Goal: Task Accomplishment & Management: Manage account settings

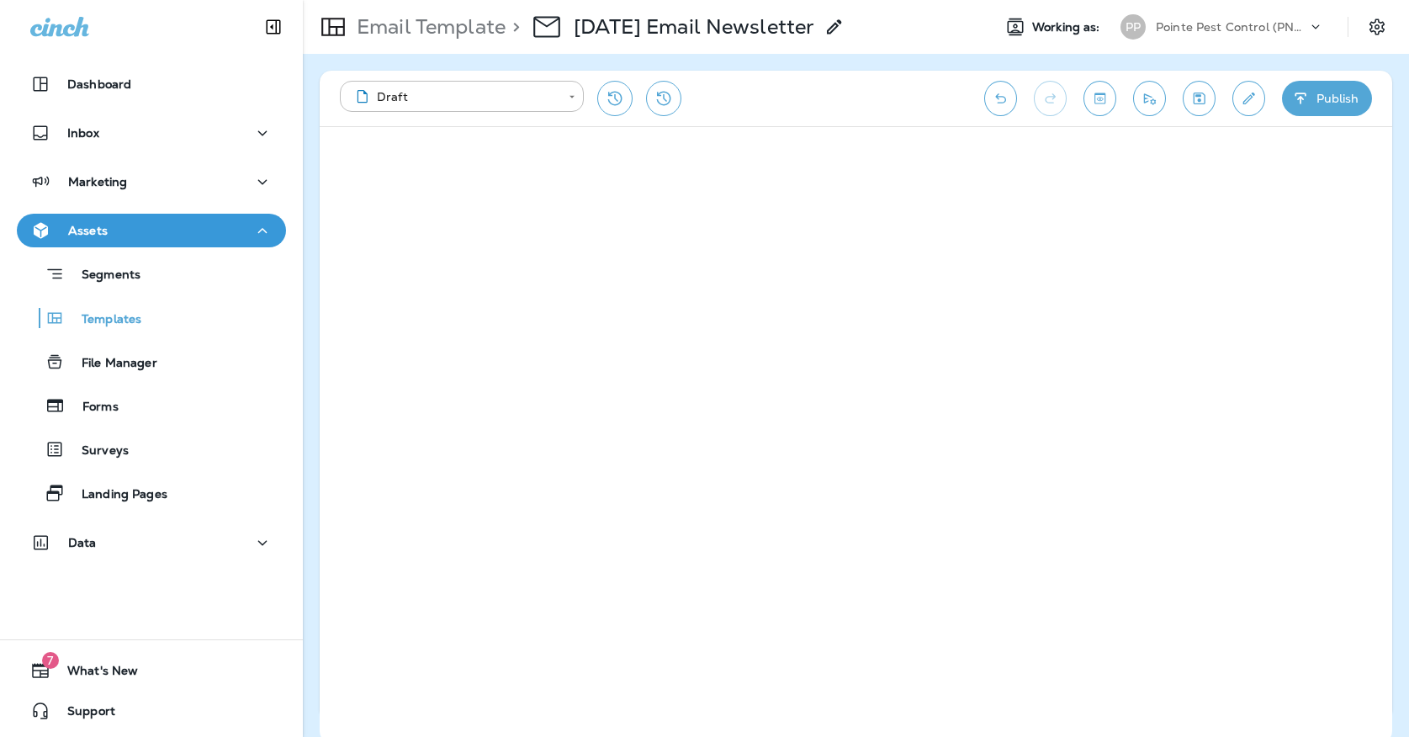
click at [1199, 95] on icon "Save" at bounding box center [1199, 99] width 12 height 12
click at [1191, 23] on p "Pointe Pest Control (PNW)" at bounding box center [1231, 26] width 151 height 13
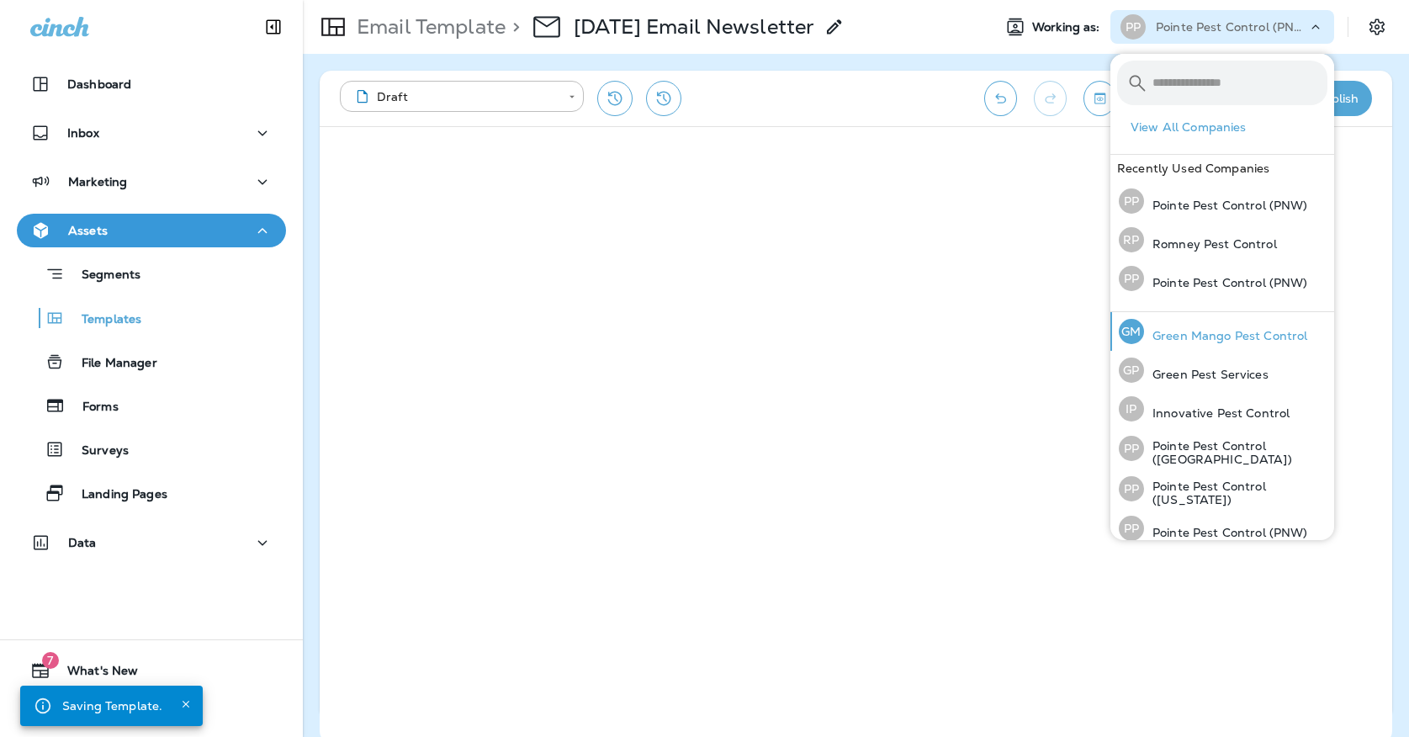
click at [1159, 342] on p "Green Mango Pest Control" at bounding box center [1225, 335] width 163 height 13
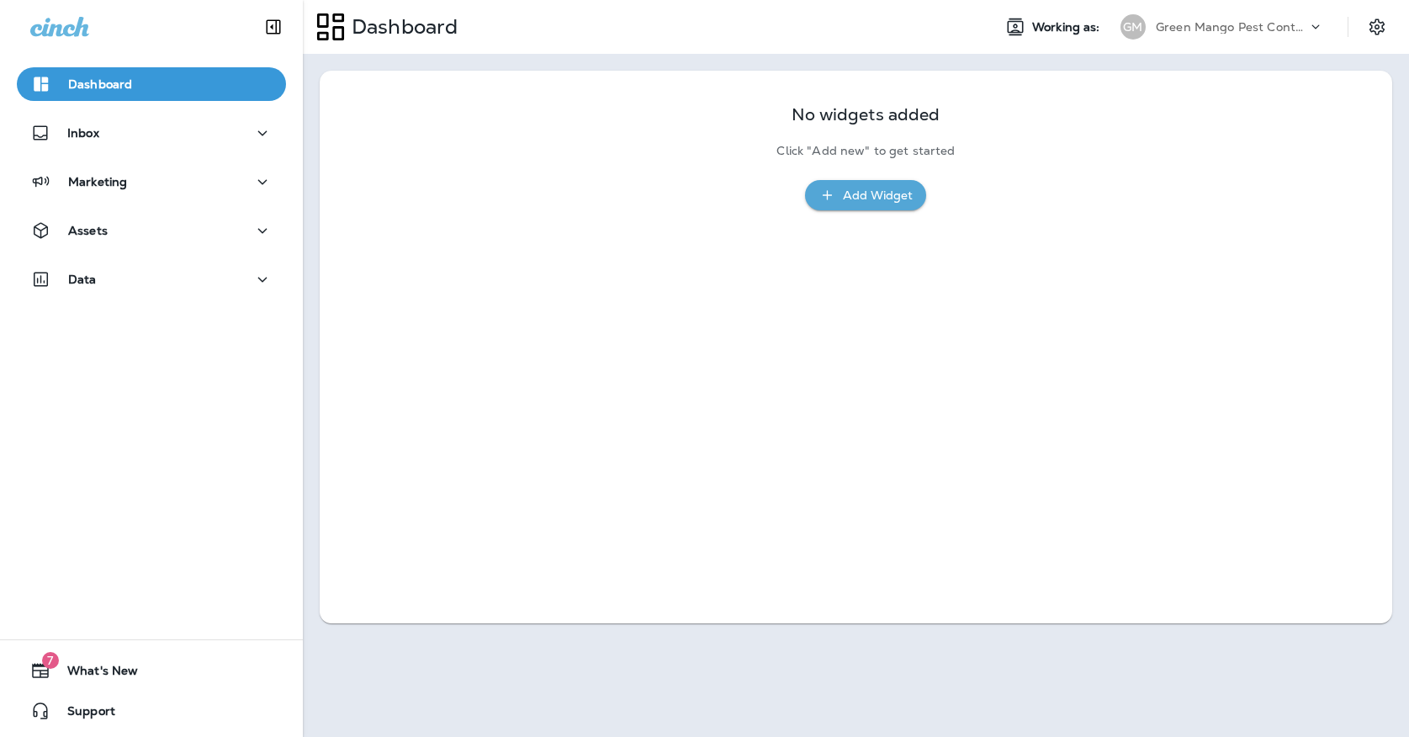
click at [161, 250] on div "Assets" at bounding box center [151, 235] width 303 height 42
click at [160, 245] on button "Assets" at bounding box center [151, 231] width 269 height 34
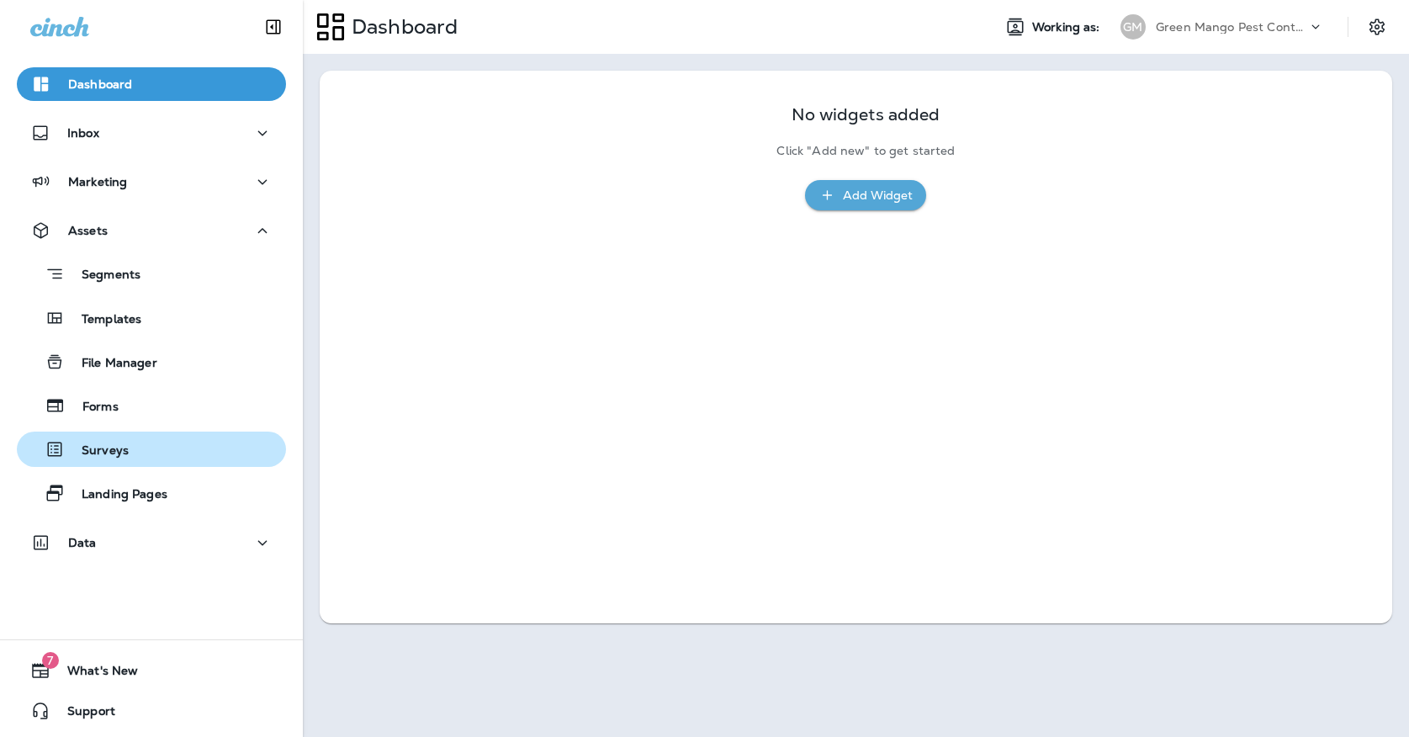
click at [146, 436] on button "Surveys" at bounding box center [151, 448] width 269 height 35
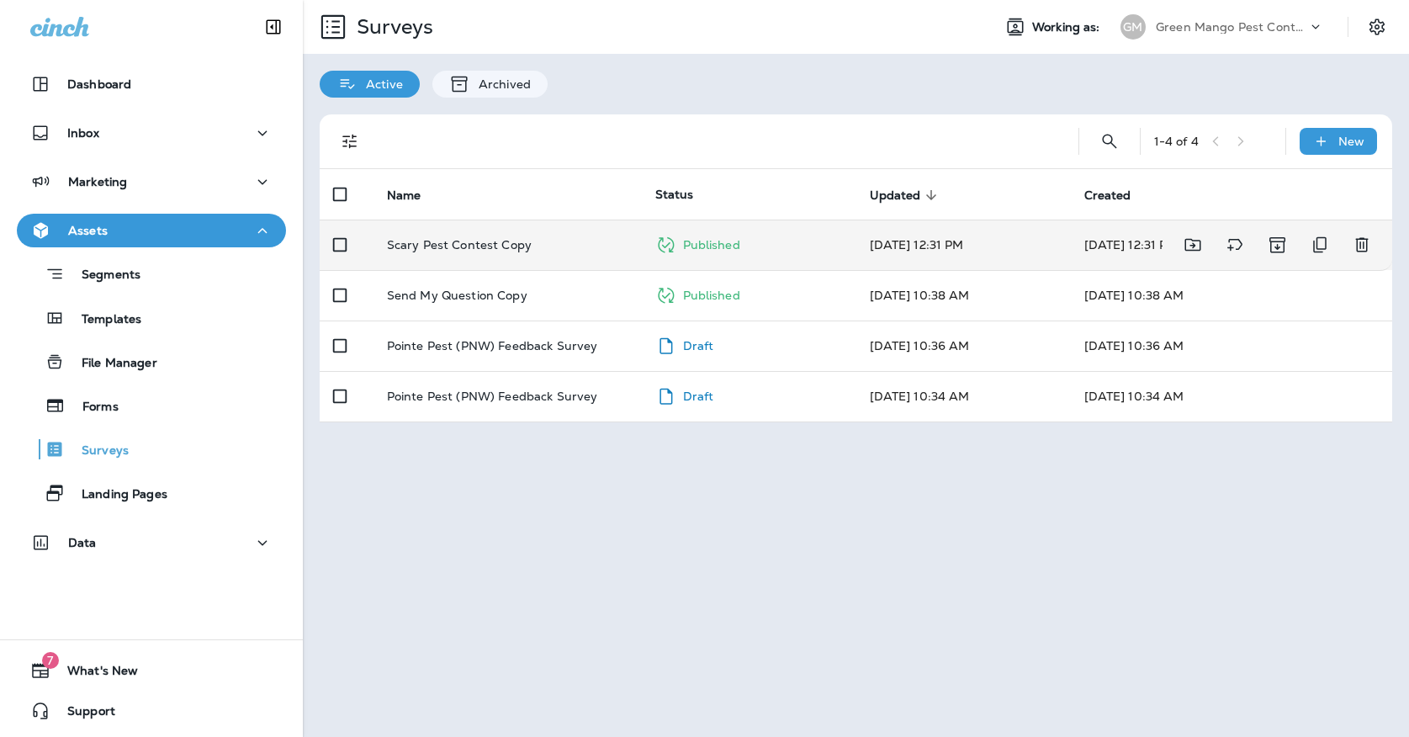
click at [421, 246] on td "Scary Pest Contest Copy" at bounding box center [507, 245] width 268 height 50
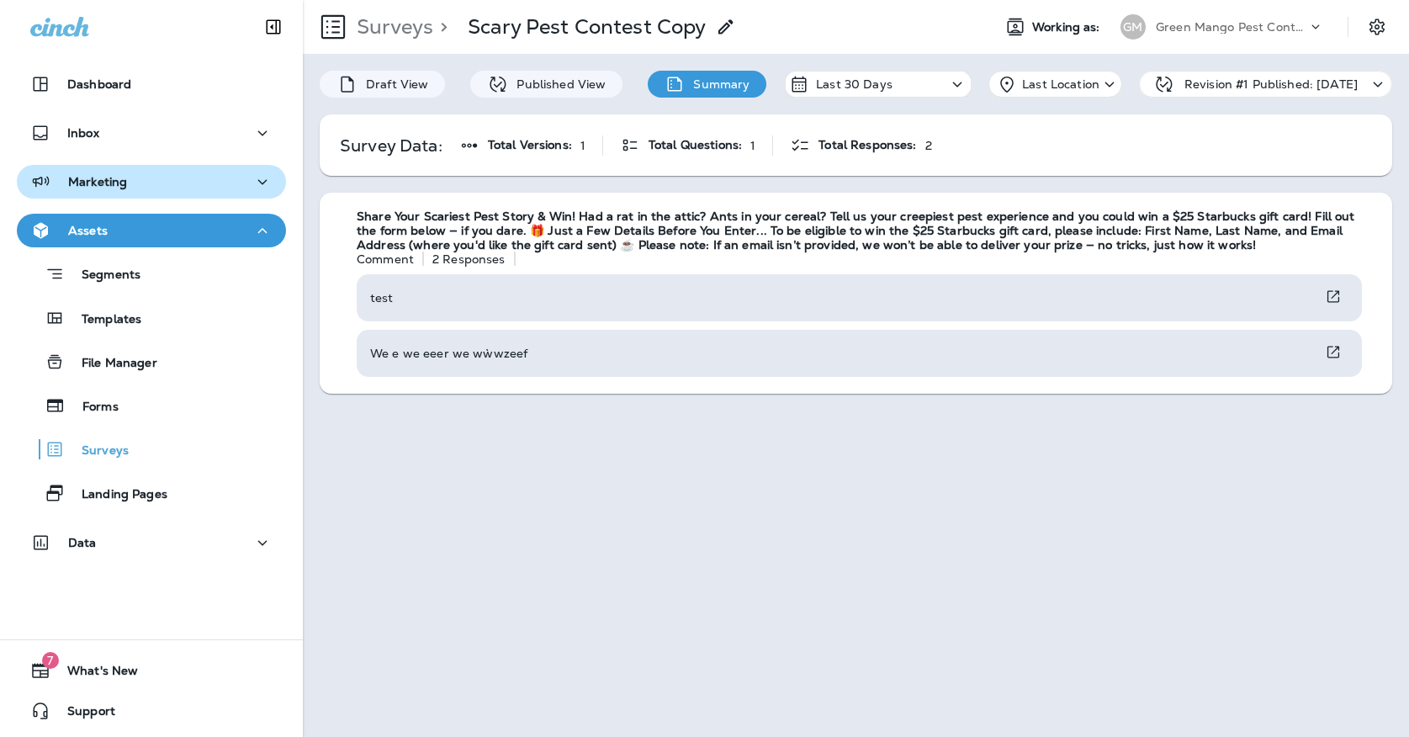
click at [233, 195] on button "Marketing" at bounding box center [151, 182] width 269 height 34
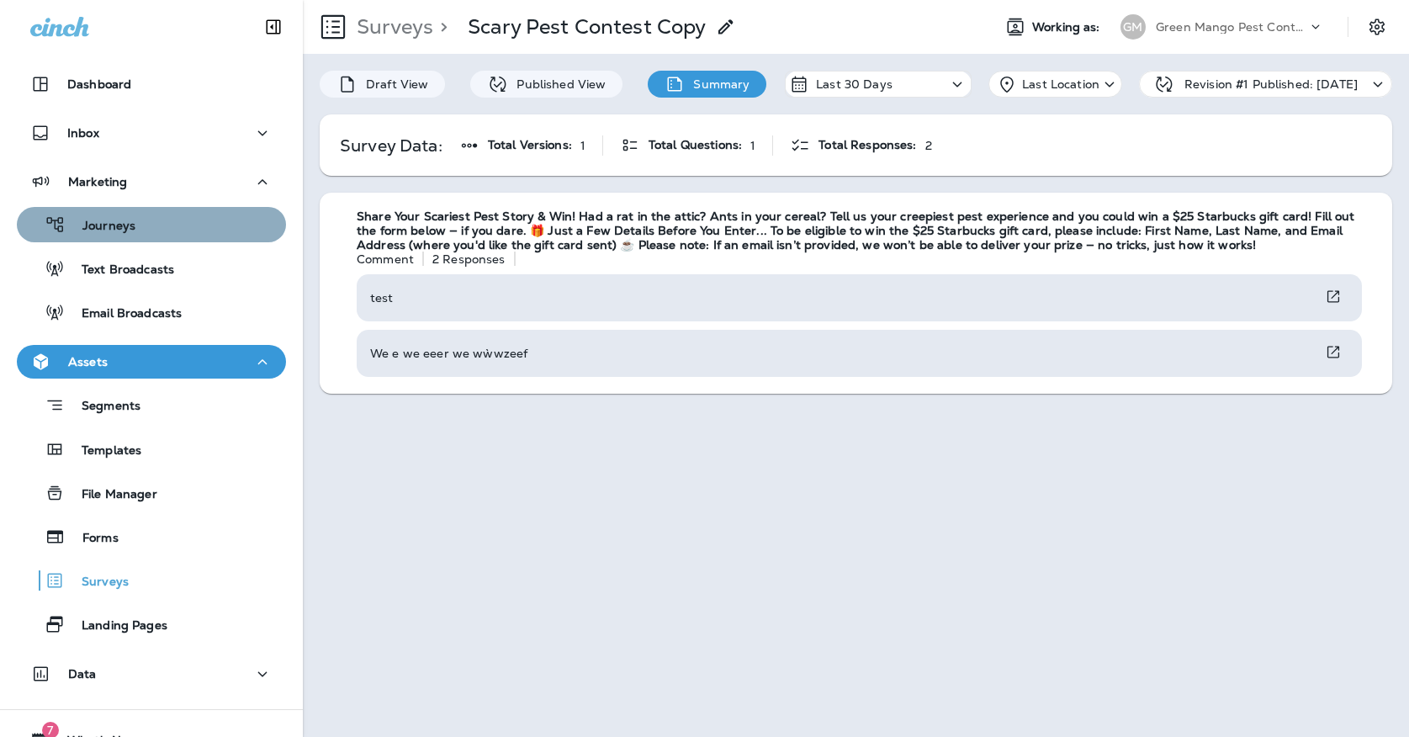
click at [213, 233] on div "Journeys" at bounding box center [152, 224] width 256 height 25
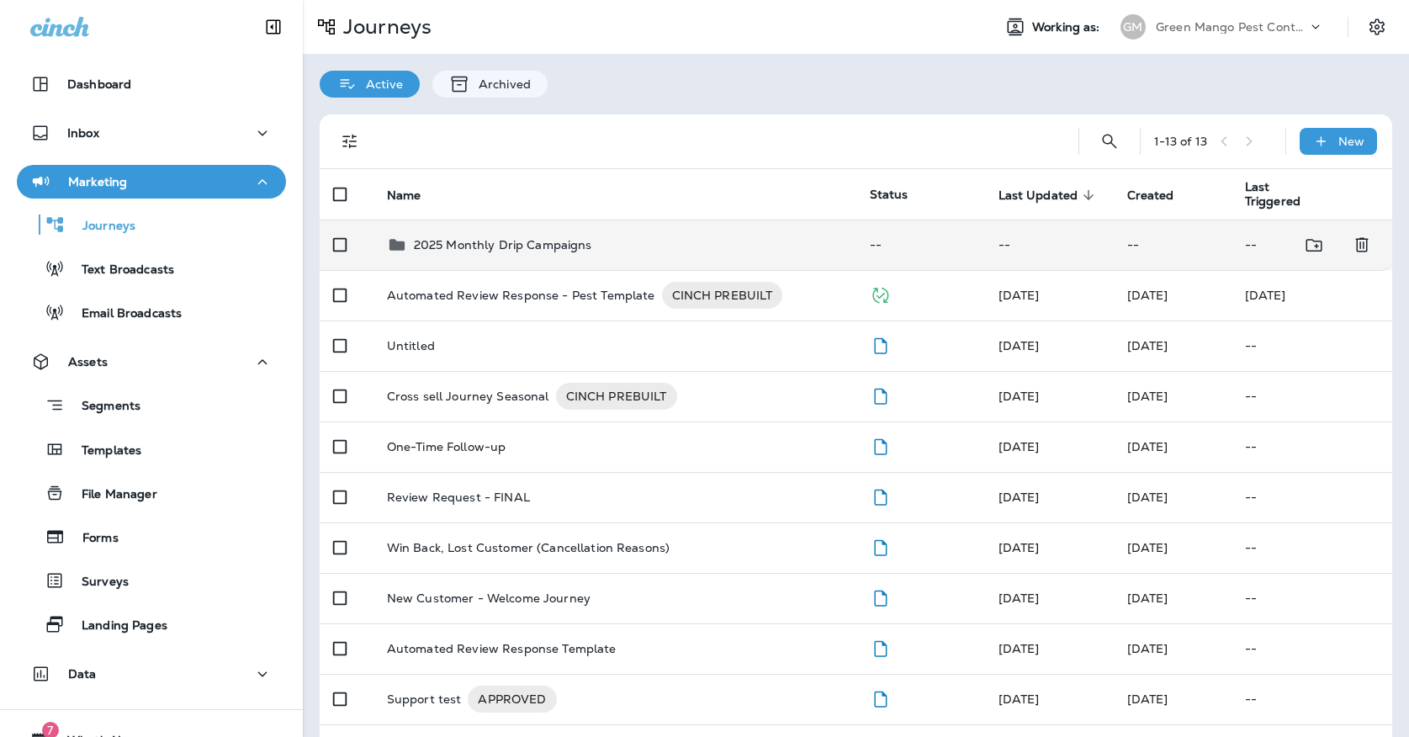
click at [466, 224] on td "2025 Monthly Drip Campaigns" at bounding box center [614, 245] width 483 height 50
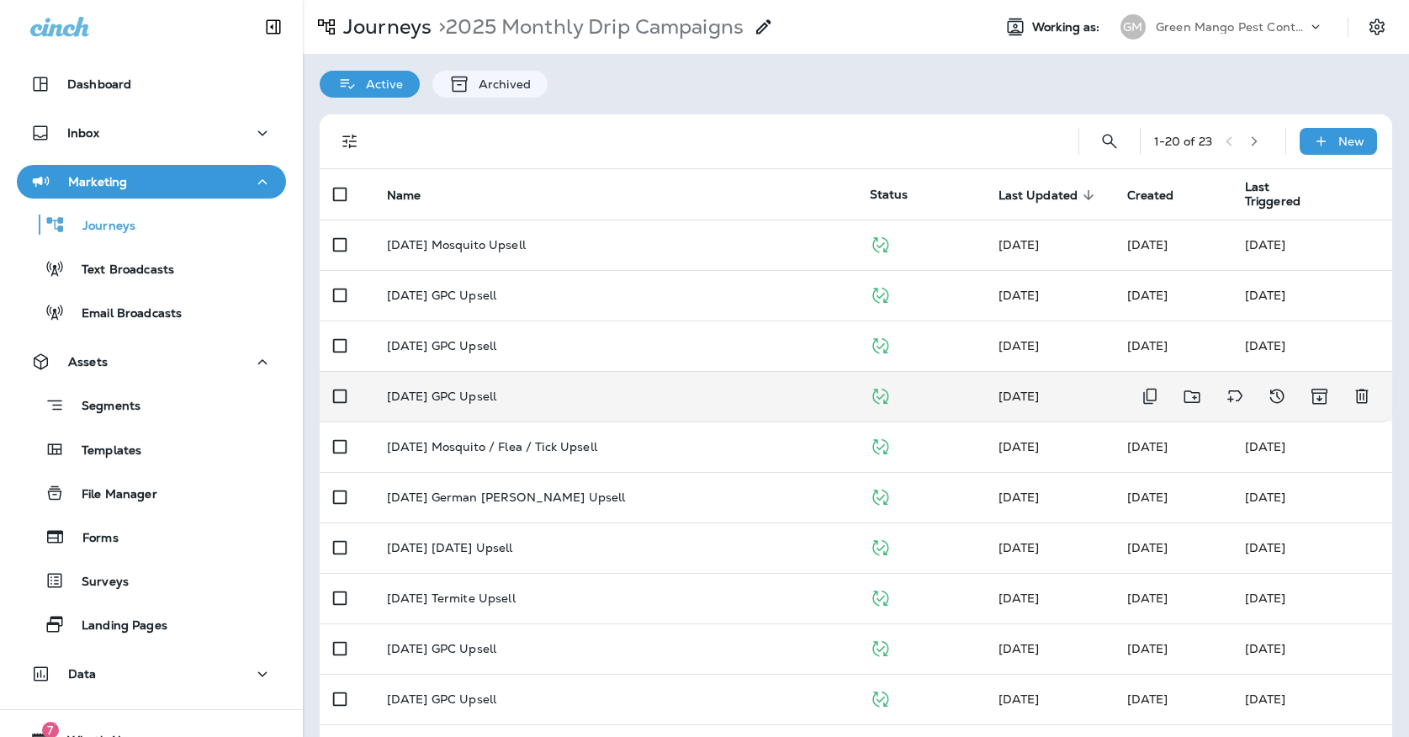
click at [439, 389] on p "[DATE] GPC Upsell" at bounding box center [441, 395] width 109 height 13
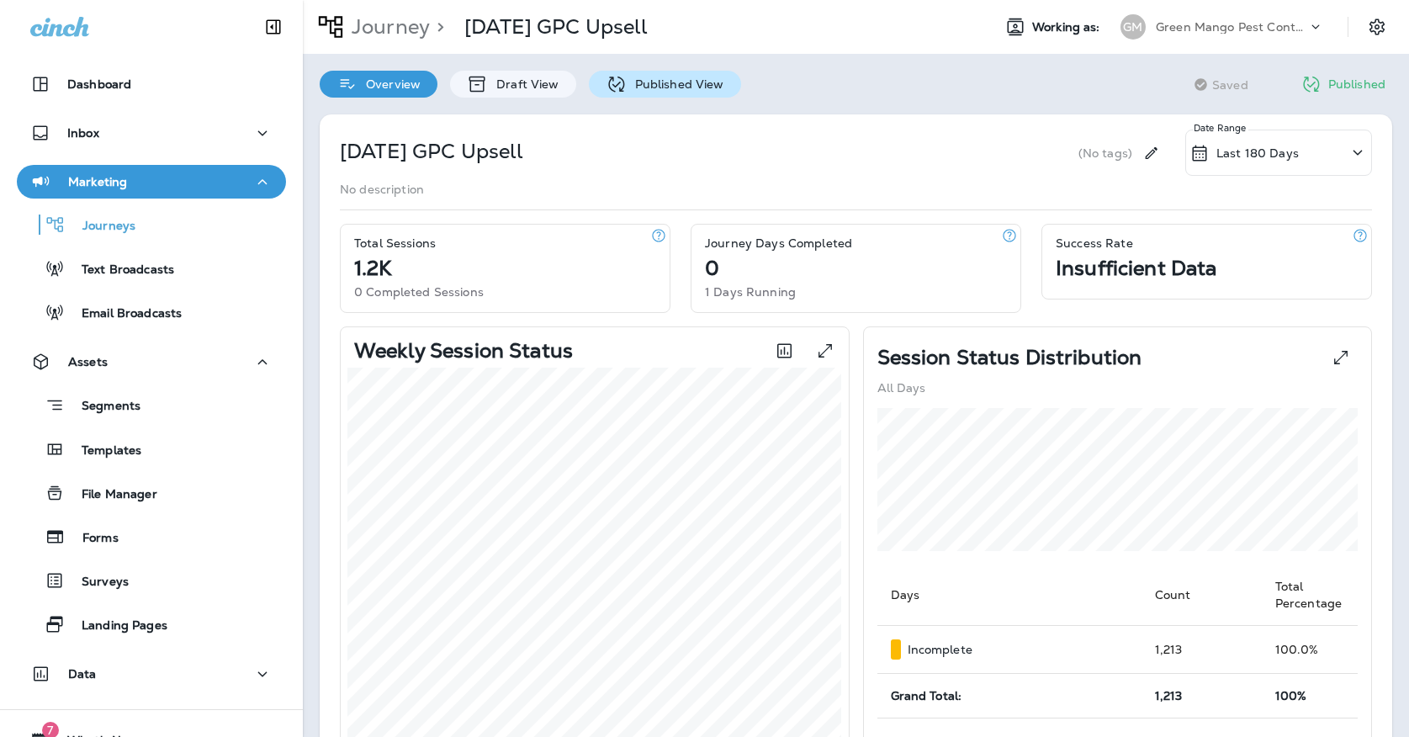
click at [678, 79] on p "Published View" at bounding box center [676, 83] width 98 height 13
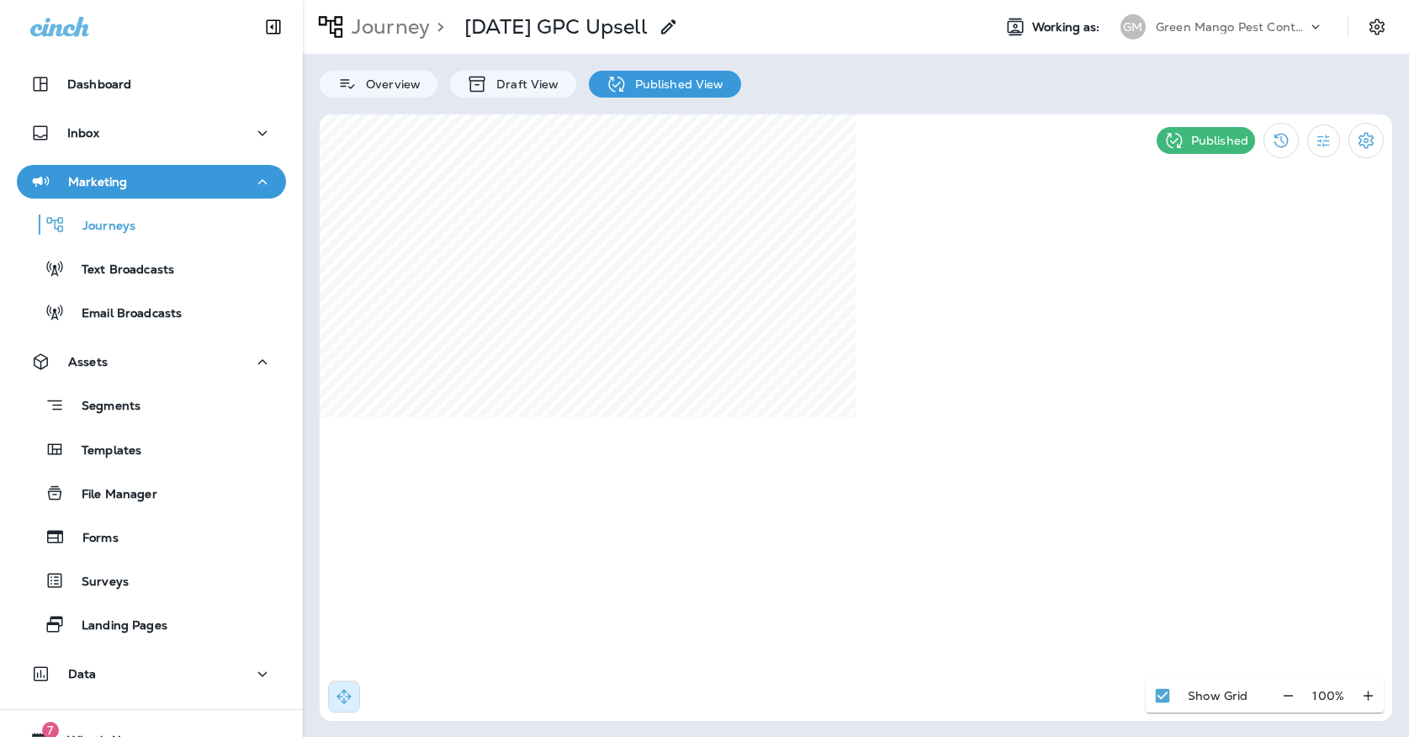
select select "*"
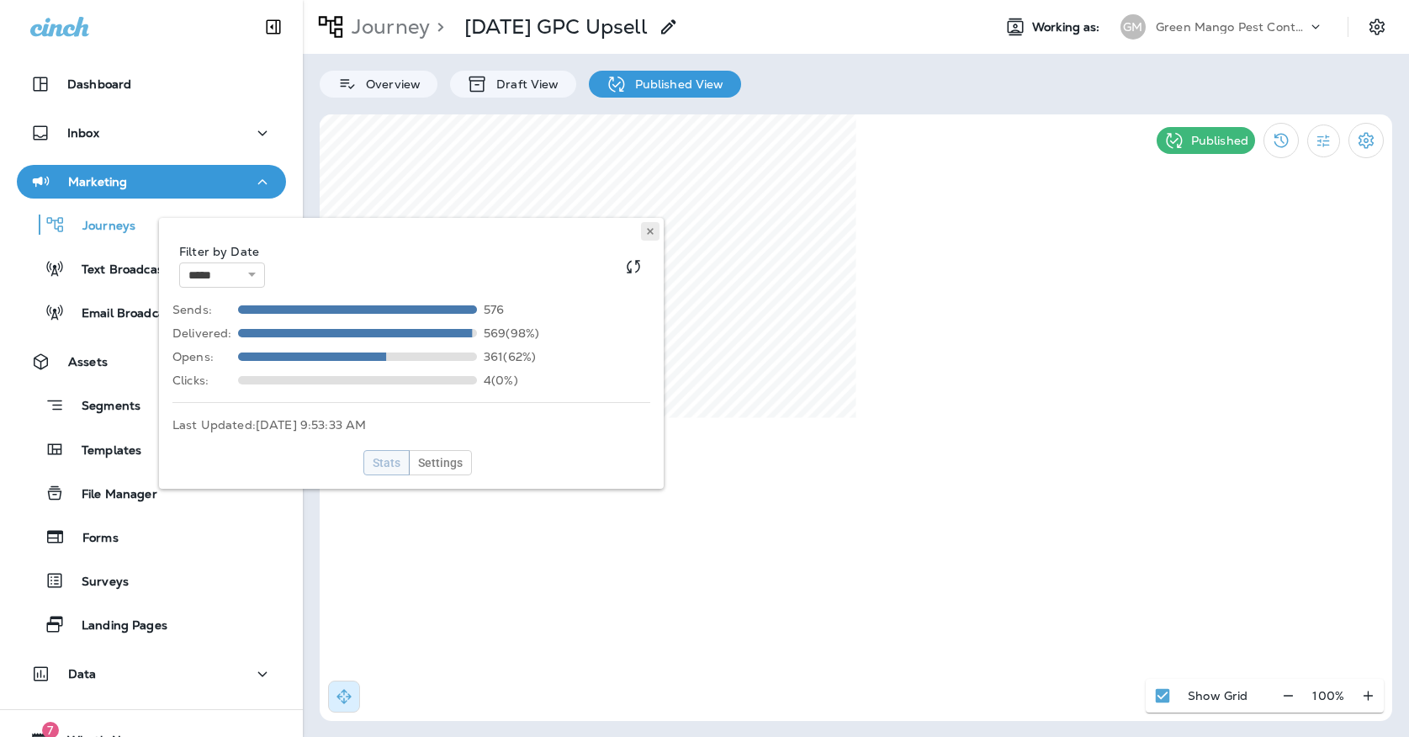
click at [651, 229] on icon at bounding box center [650, 231] width 10 height 10
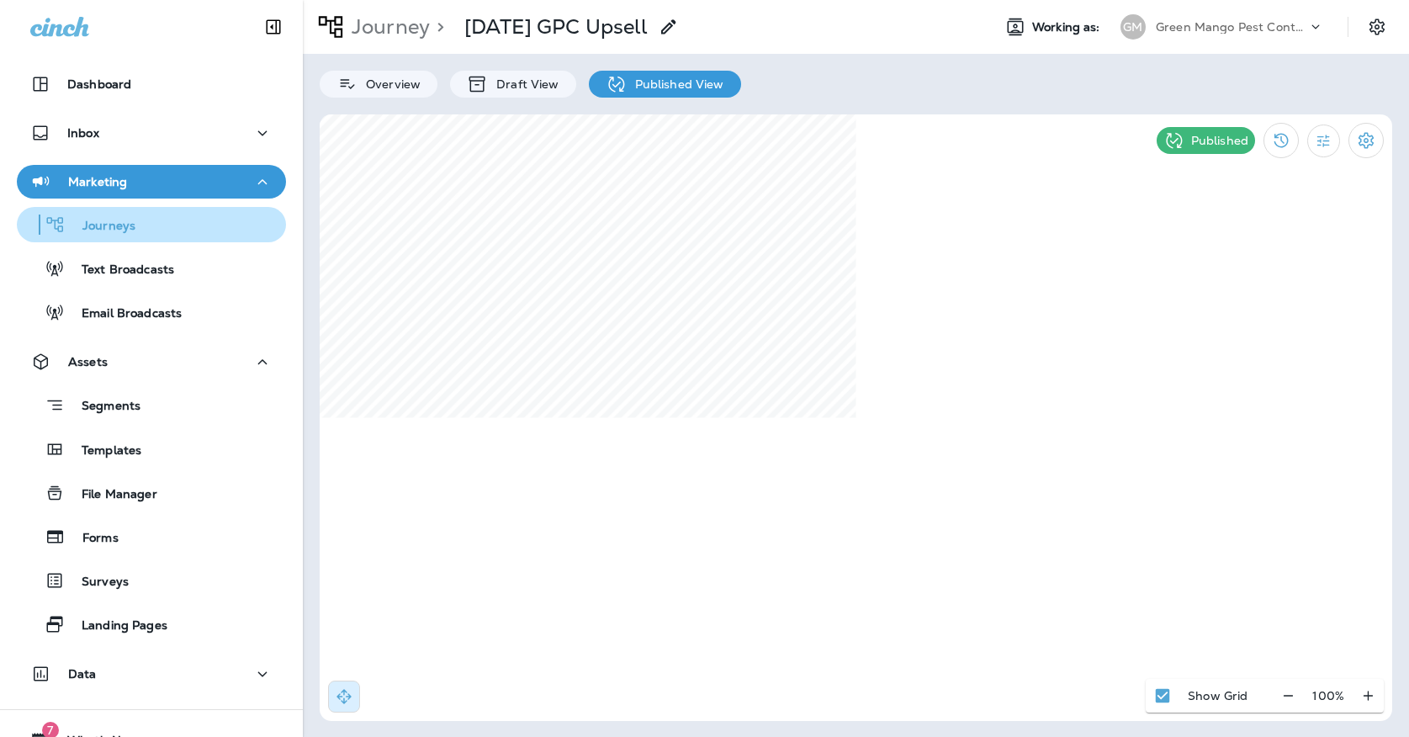
click at [237, 220] on div "Journeys" at bounding box center [152, 224] width 256 height 25
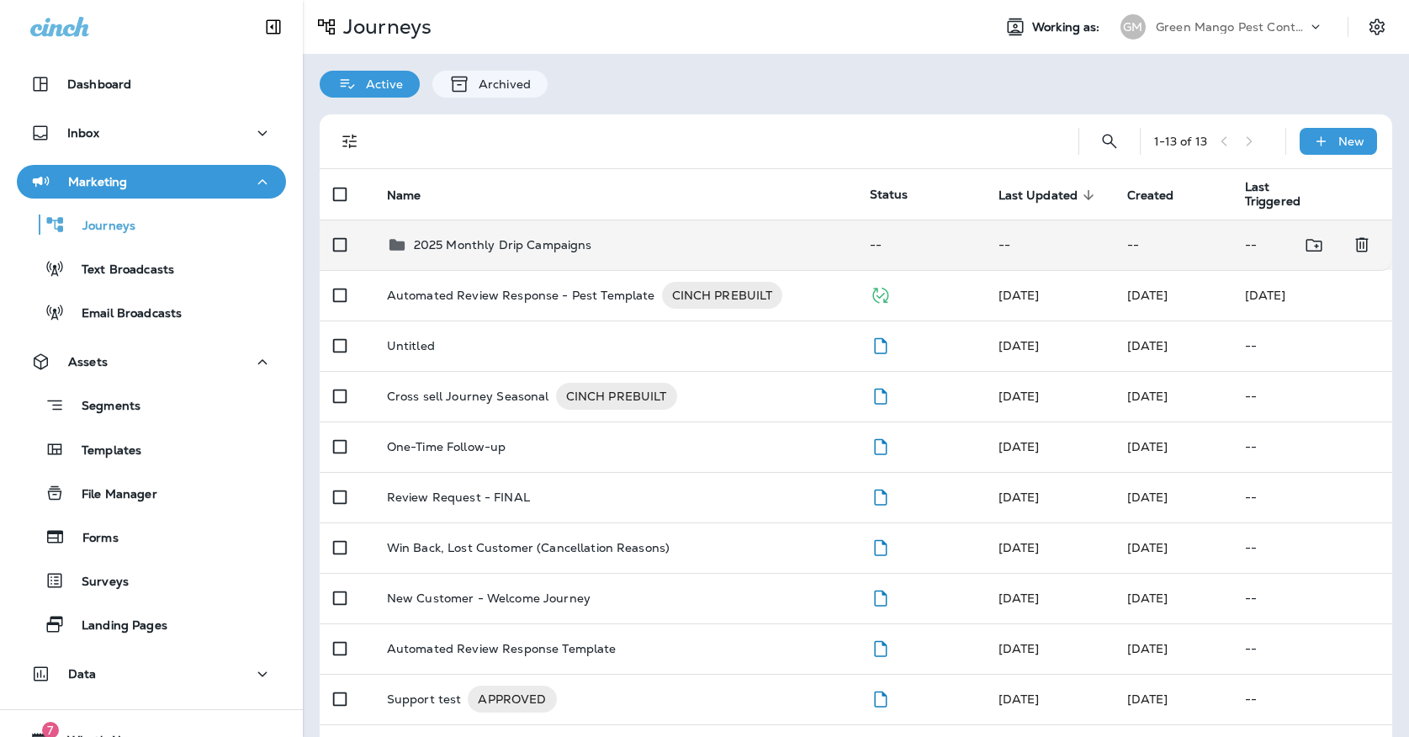
click at [478, 245] on div "2025 Monthly Drip Campaigns" at bounding box center [503, 245] width 178 height 20
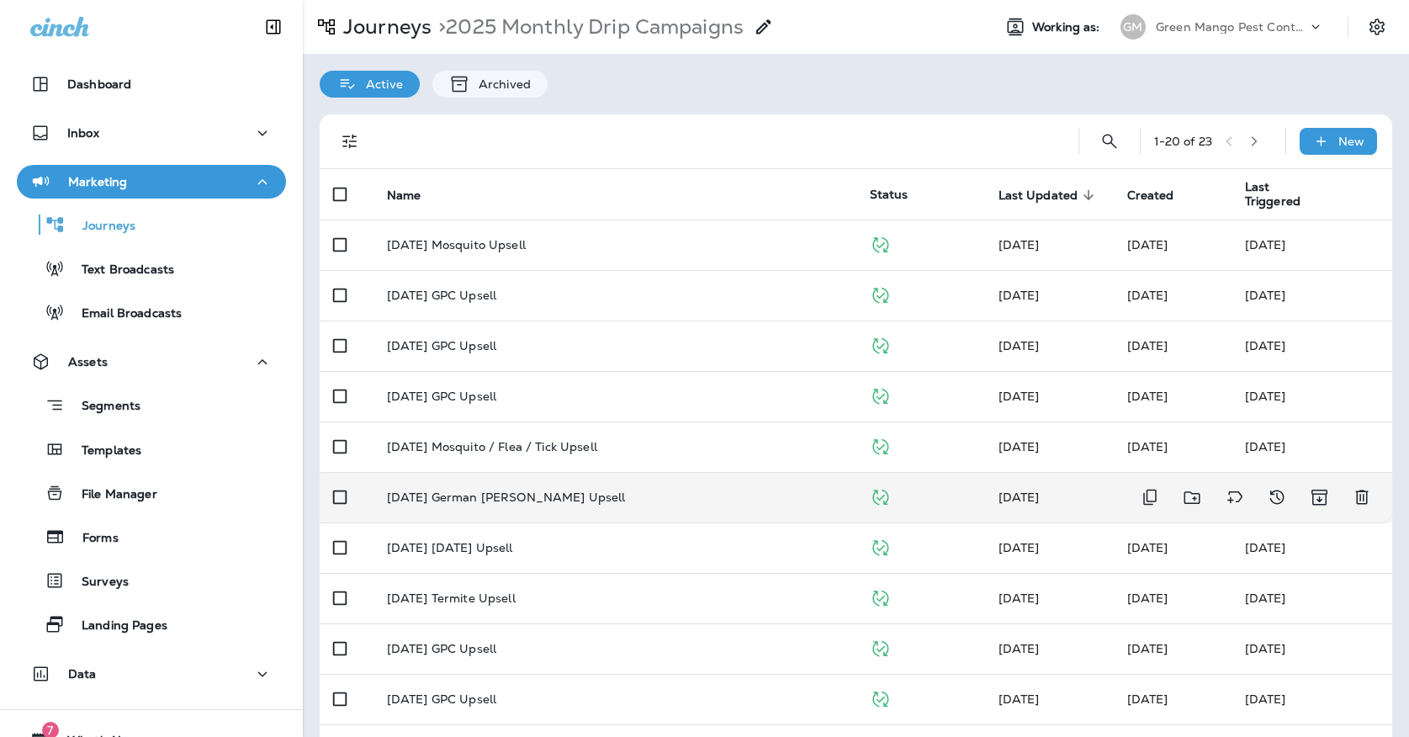
click at [608, 490] on div "[DATE] German [PERSON_NAME] Upsell" at bounding box center [615, 496] width 456 height 13
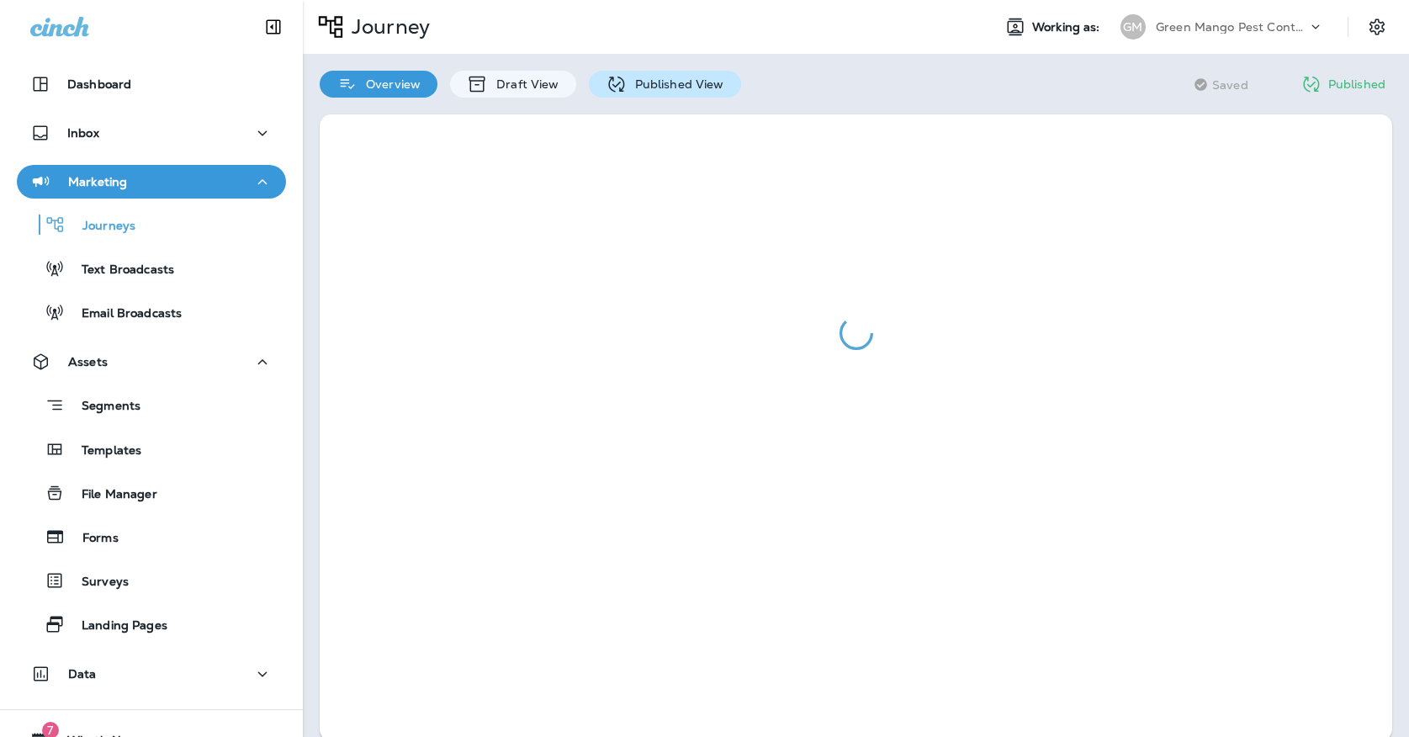
click at [717, 77] on p "Published View" at bounding box center [676, 83] width 98 height 13
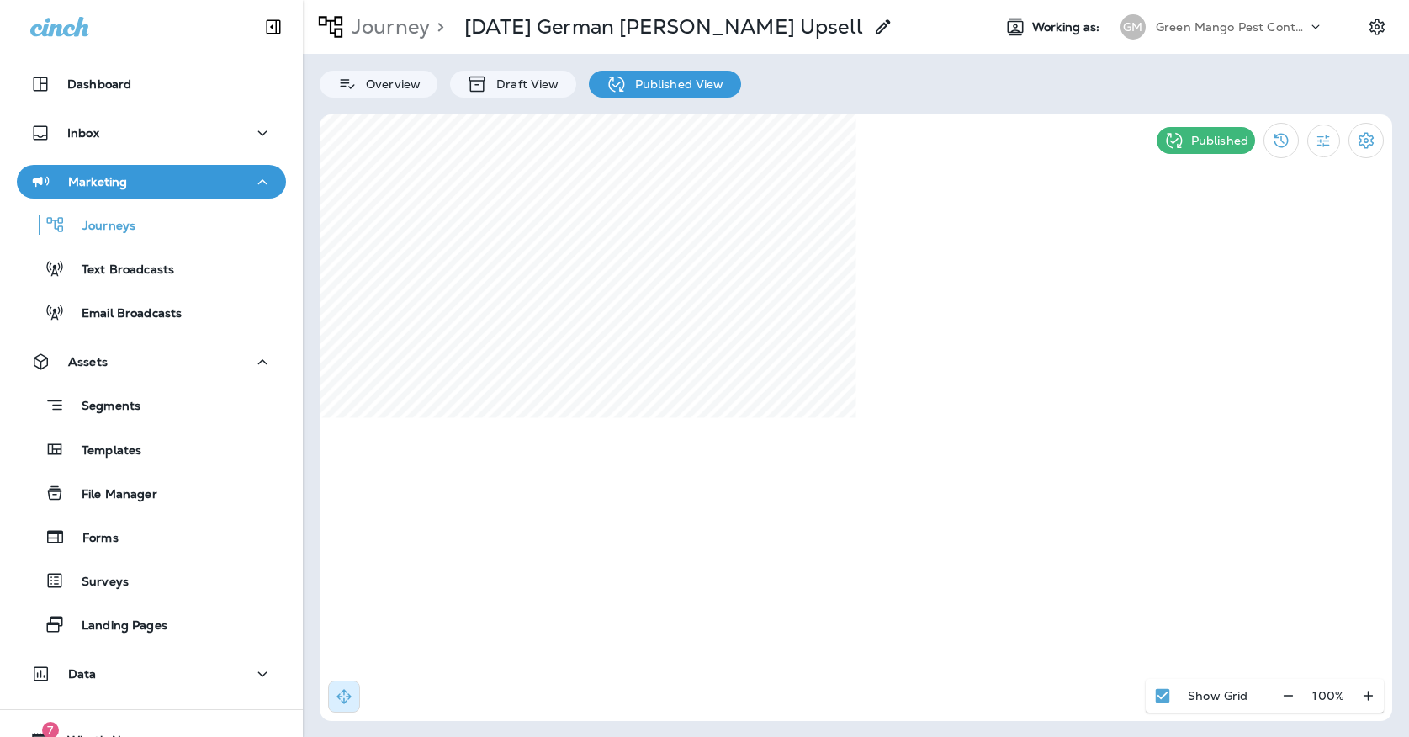
select select "*"
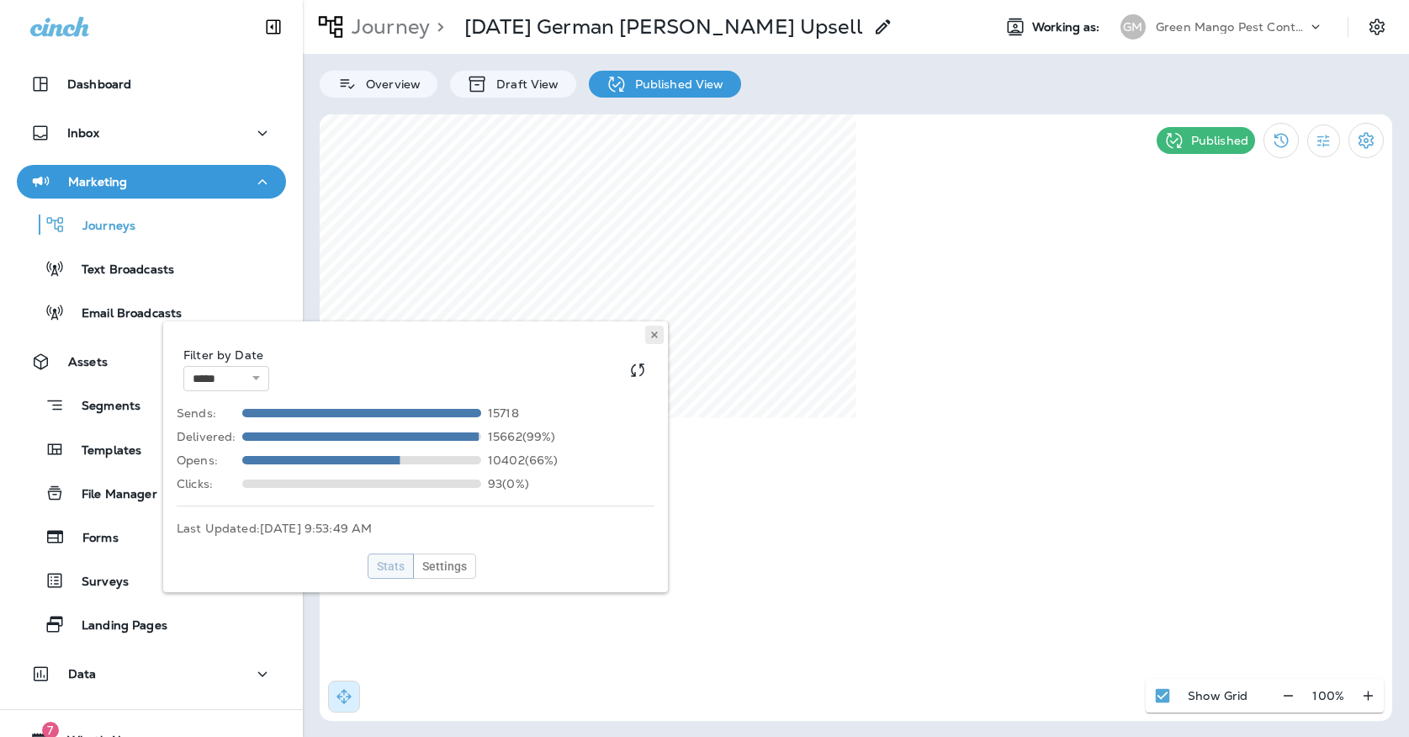
click at [657, 330] on icon at bounding box center [654, 335] width 10 height 10
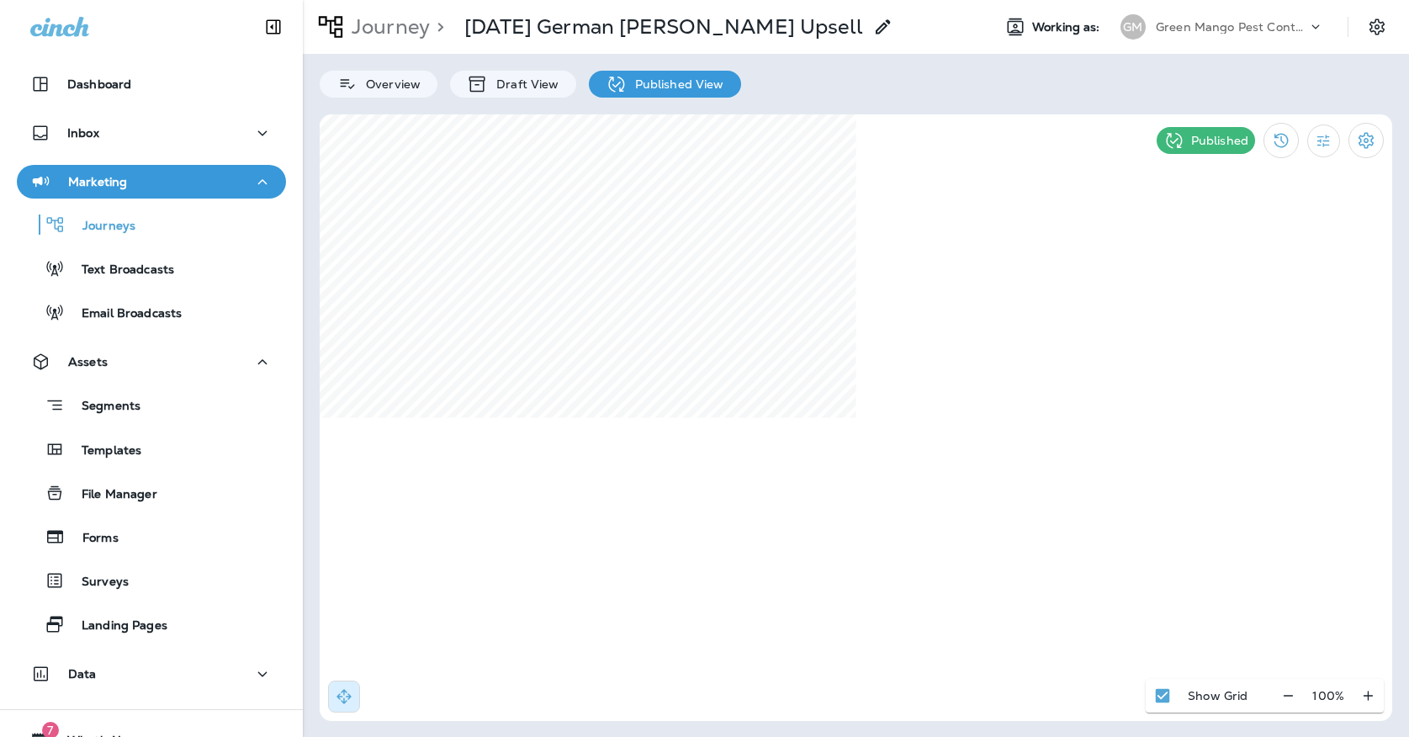
click at [1254, 45] on div "Journey > [DATE] German [PERSON_NAME] Upsell Working as: [PERSON_NAME] Mango Pe…" at bounding box center [856, 27] width 1106 height 54
click at [1252, 26] on p "Green Mango Pest Control" at bounding box center [1231, 26] width 151 height 13
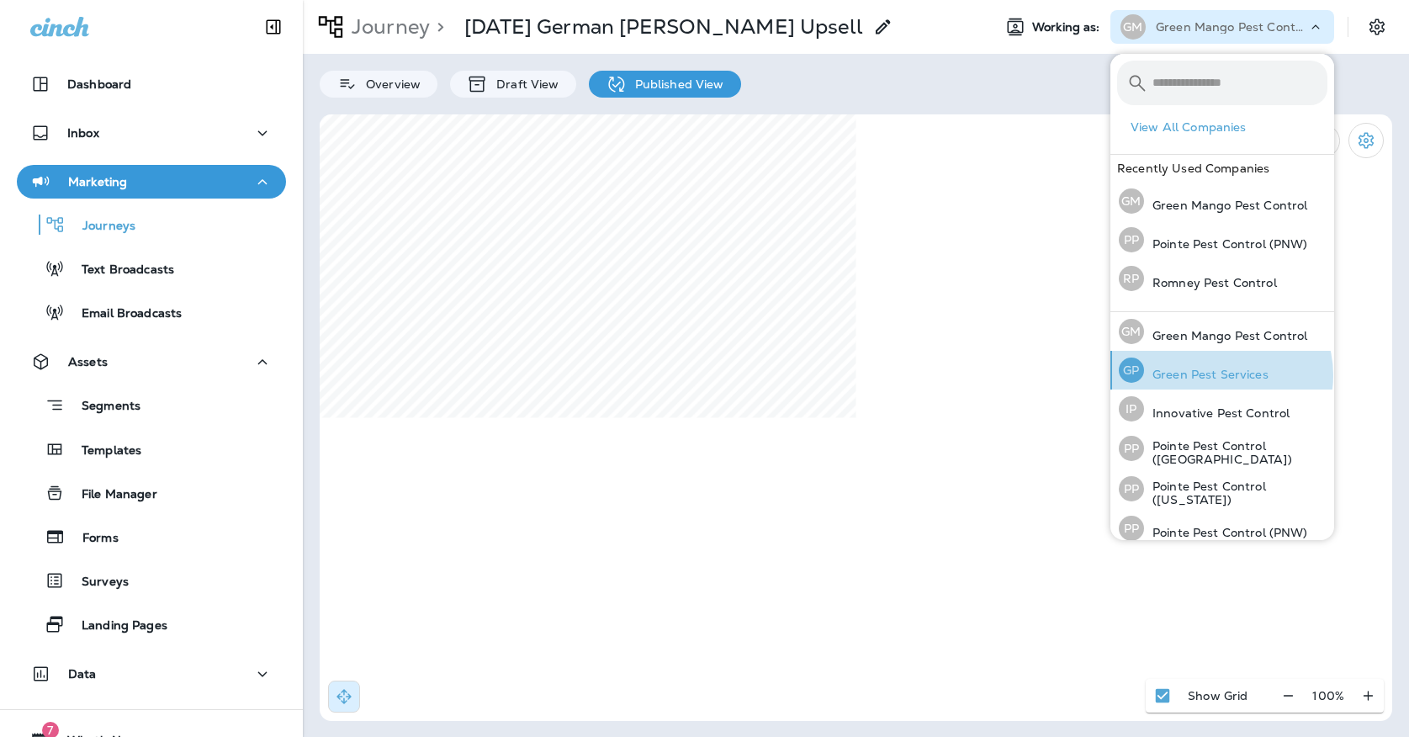
click at [1219, 375] on p "Green Pest Services" at bounding box center [1206, 374] width 124 height 13
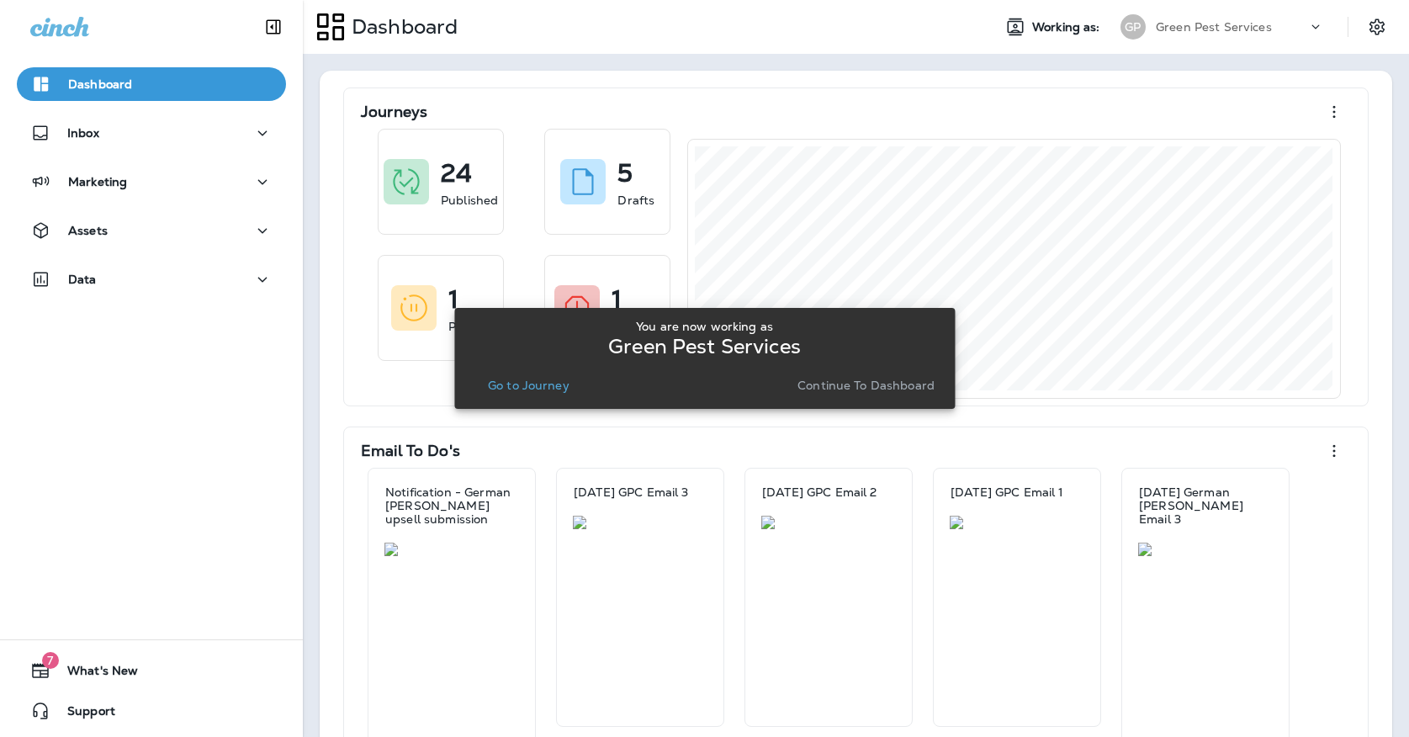
click at [537, 381] on p "Go to Journey" at bounding box center [529, 384] width 82 height 13
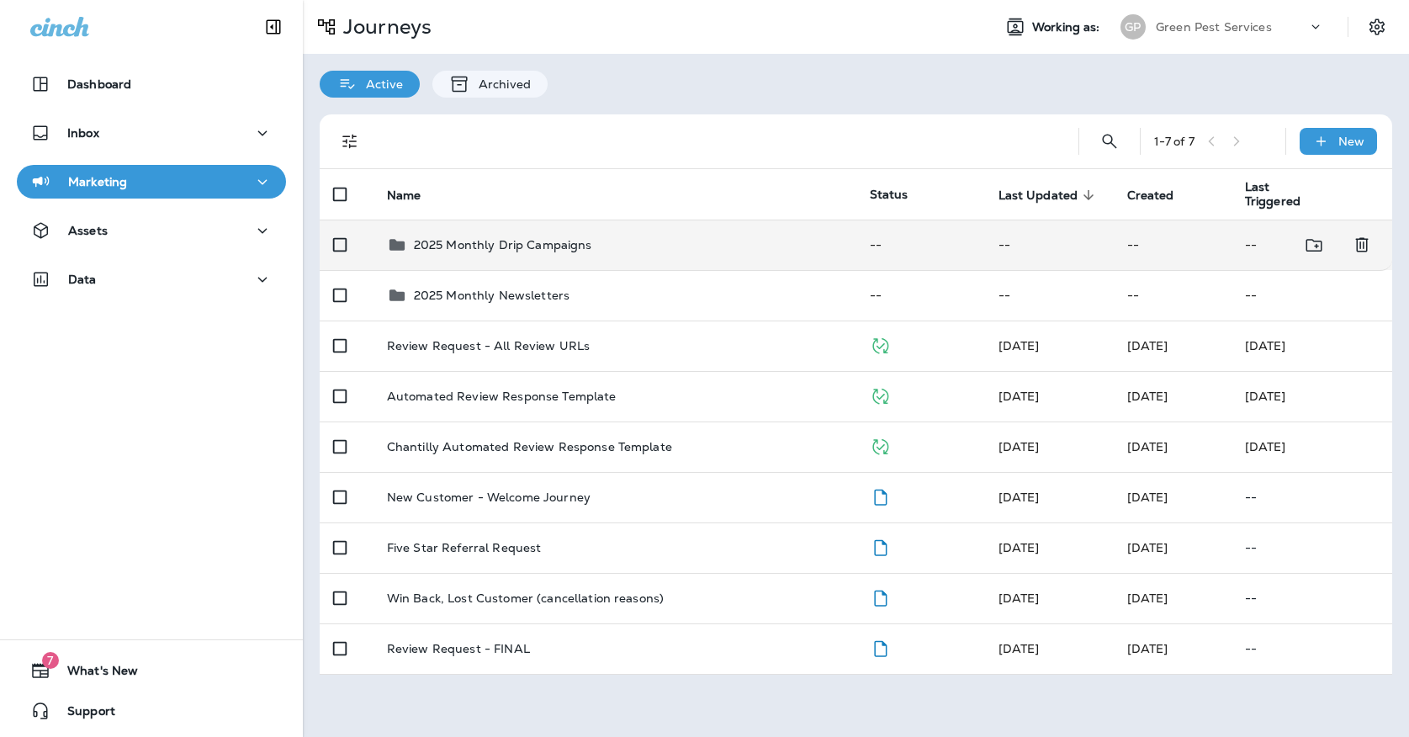
click at [564, 247] on td "2025 Monthly Drip Campaigns" at bounding box center [614, 245] width 483 height 50
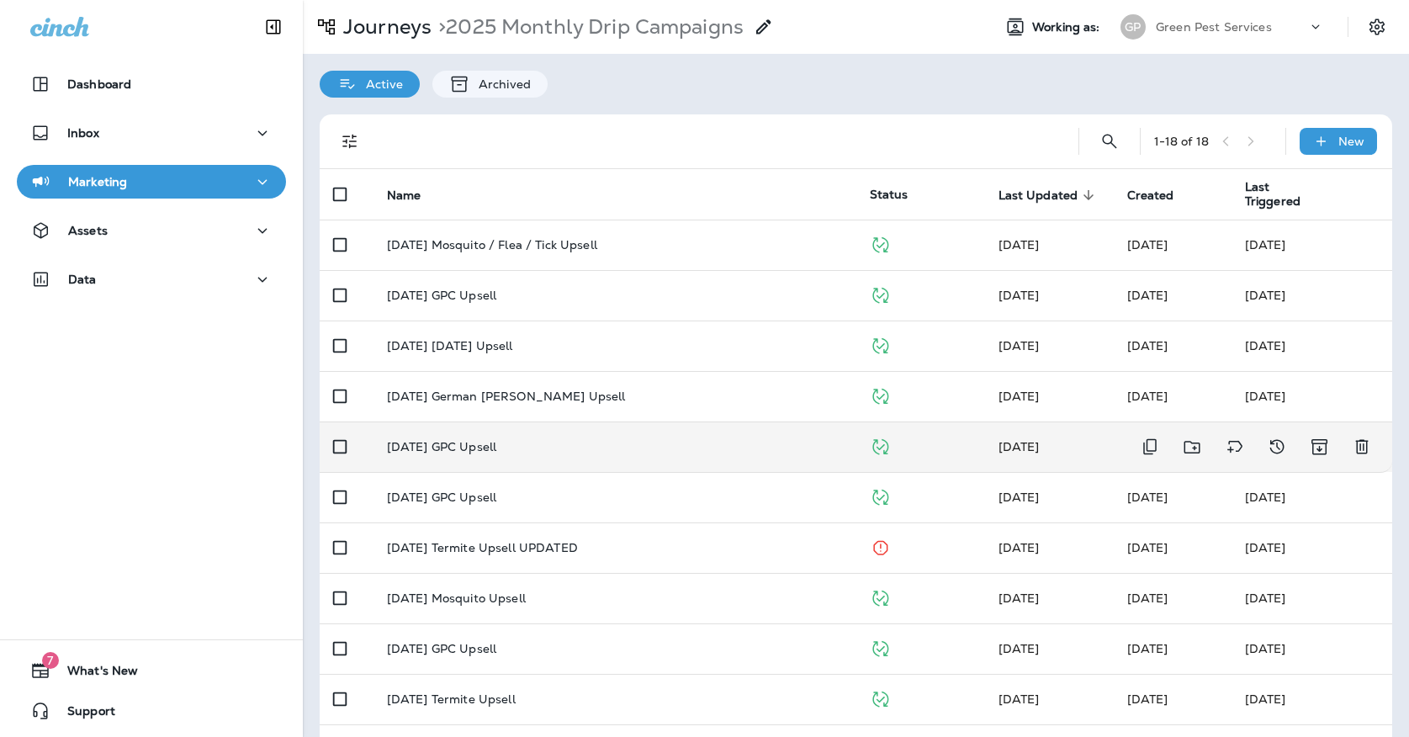
click at [565, 421] on td "[DATE] GPC Upsell" at bounding box center [614, 446] width 483 height 50
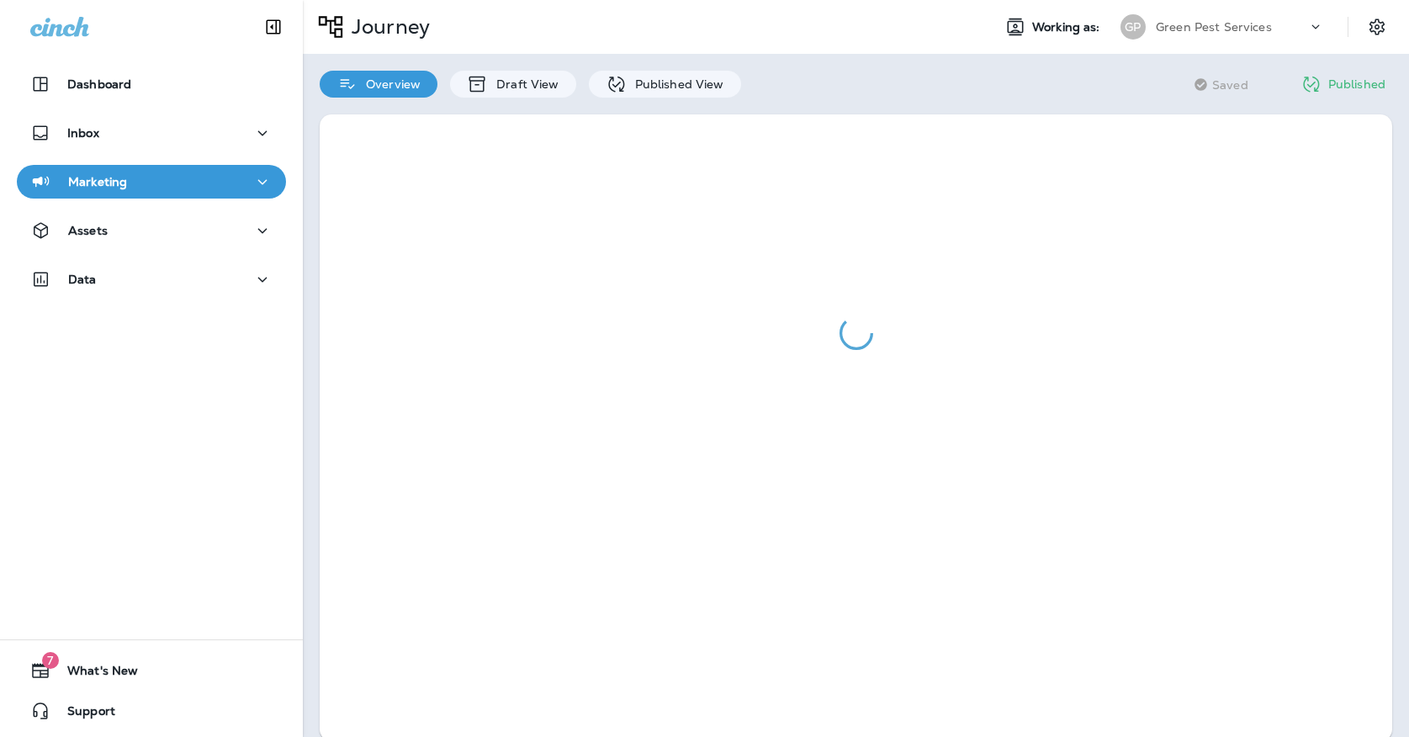
click at [632, 98] on div at bounding box center [856, 428] width 1106 height 660
click at [627, 82] on p "Published View" at bounding box center [676, 83] width 98 height 13
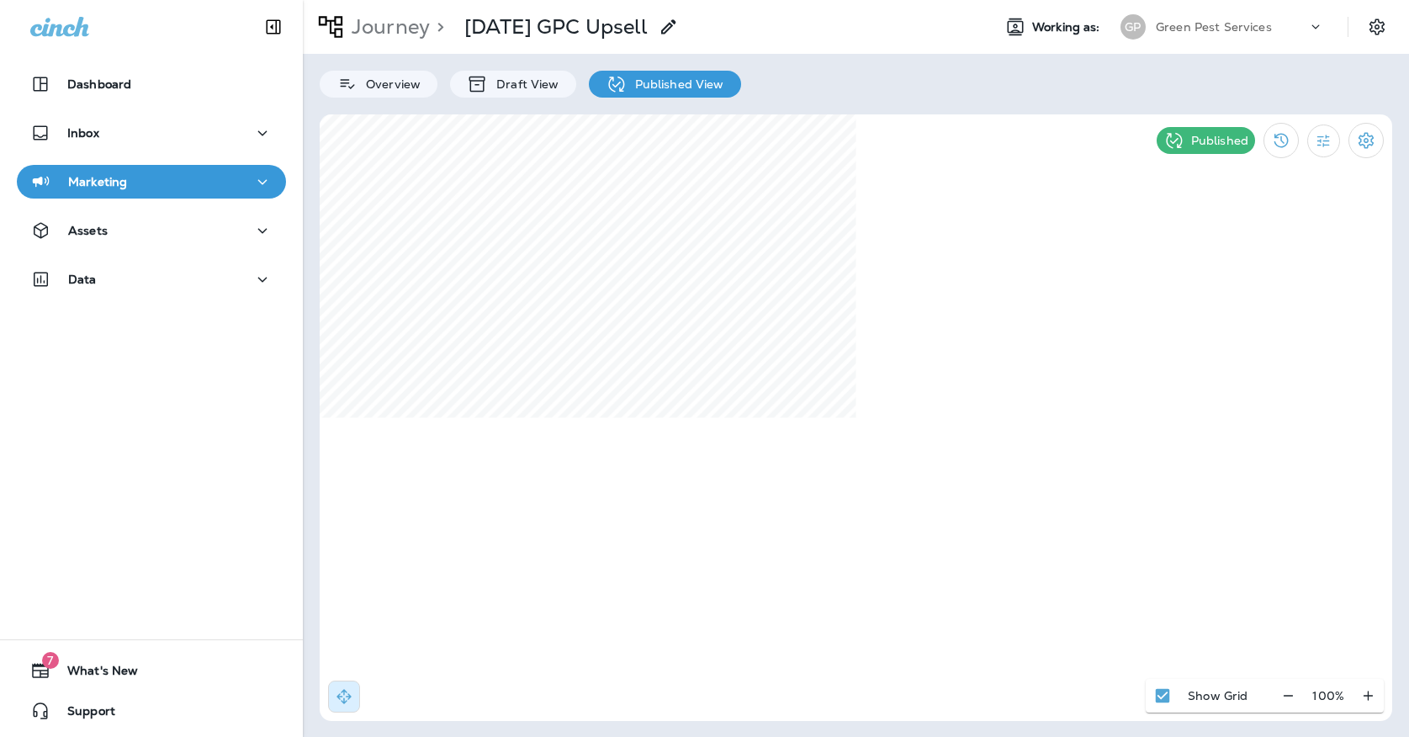
select select "*"
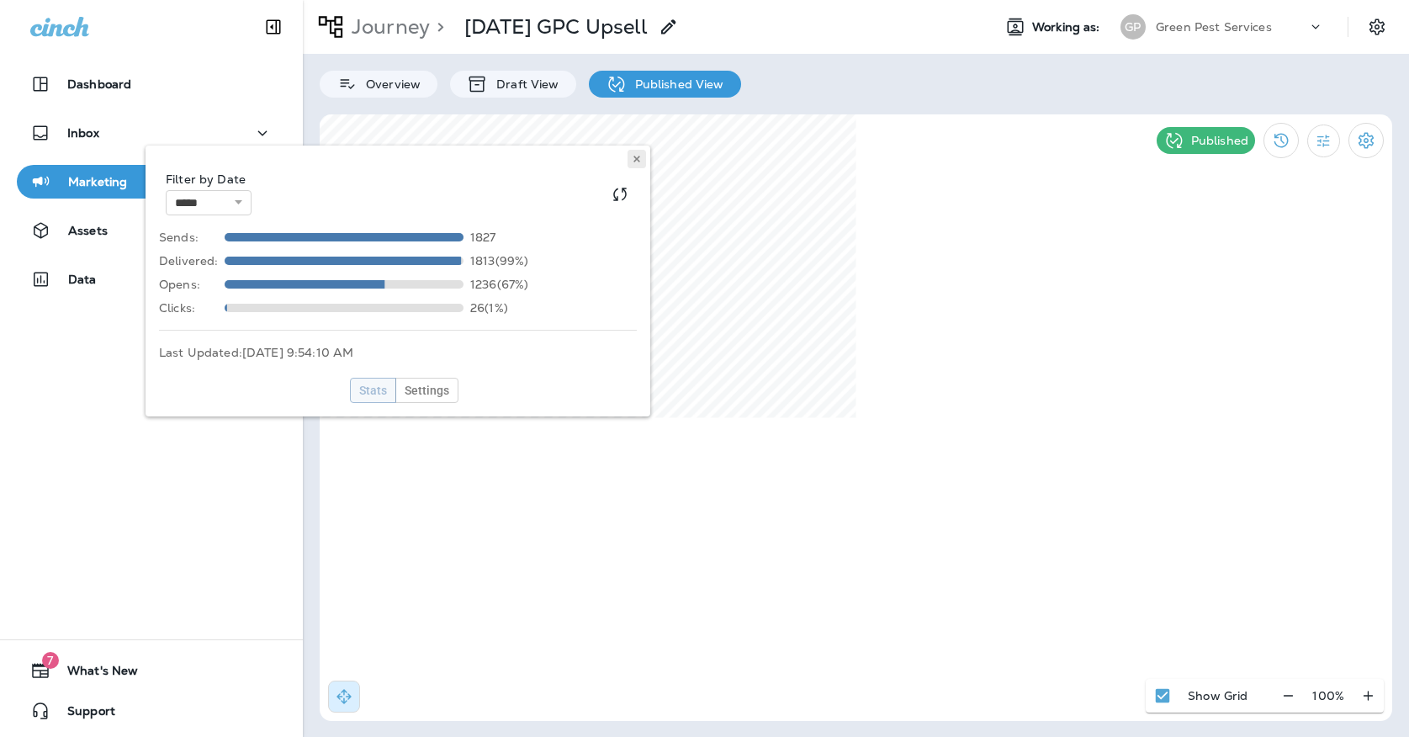
click at [638, 164] on button at bounding box center [636, 159] width 19 height 19
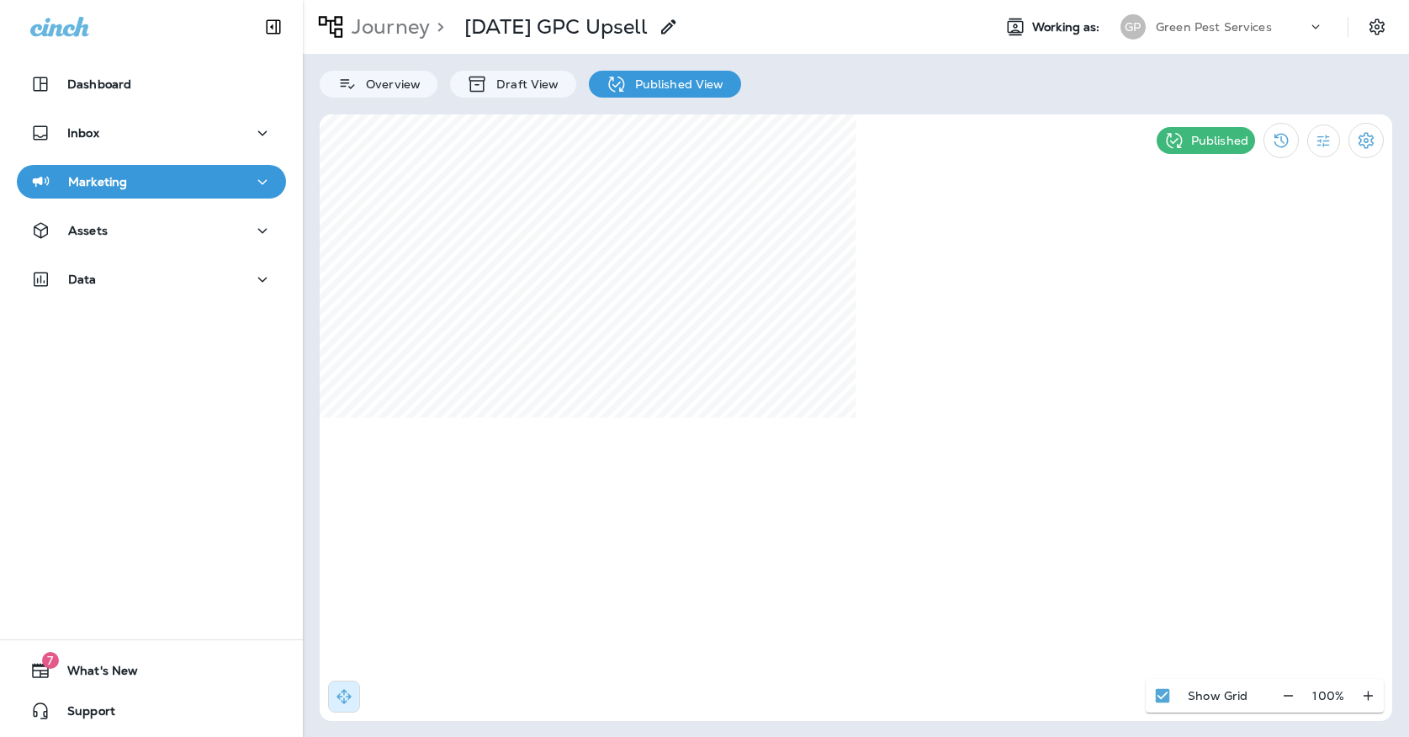
click at [51, 176] on div "Marketing" at bounding box center [78, 182] width 97 height 21
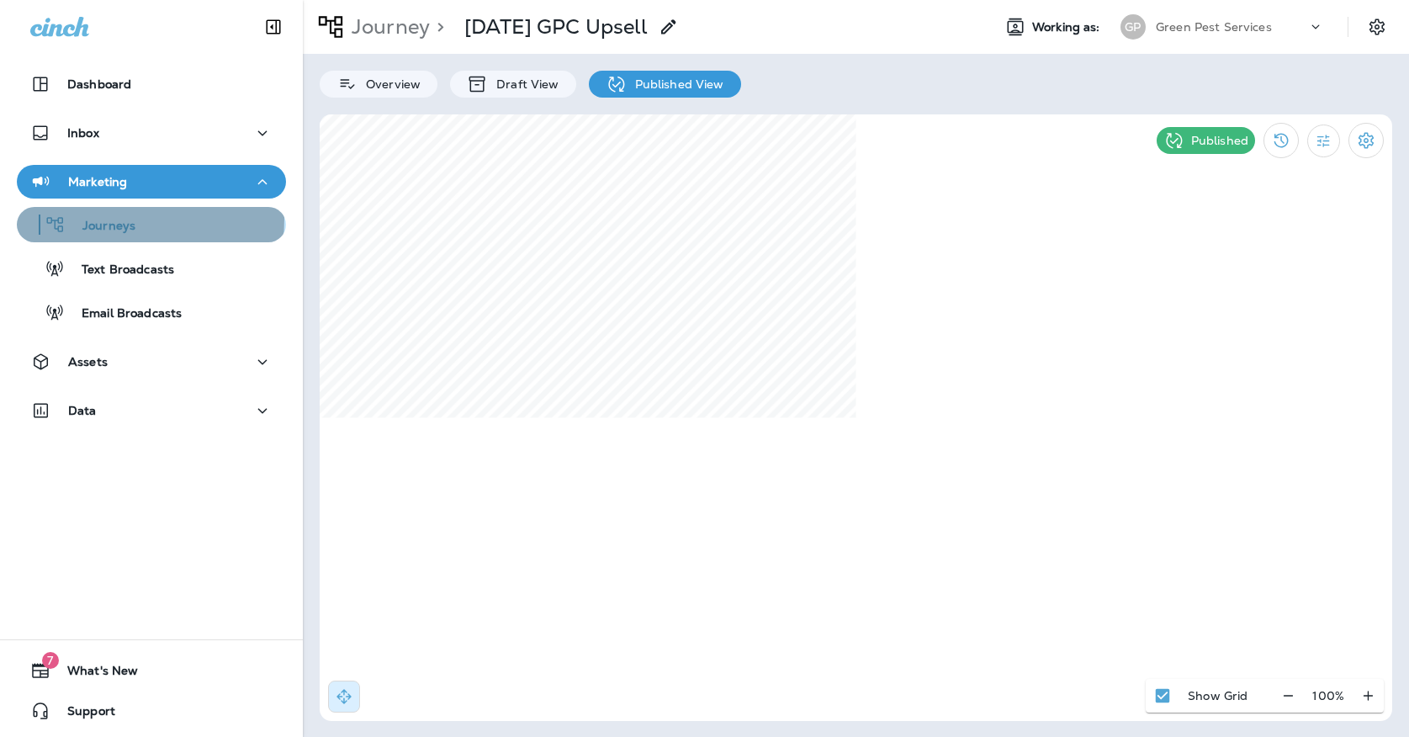
click at [63, 218] on icon "button" at bounding box center [55, 224] width 21 height 20
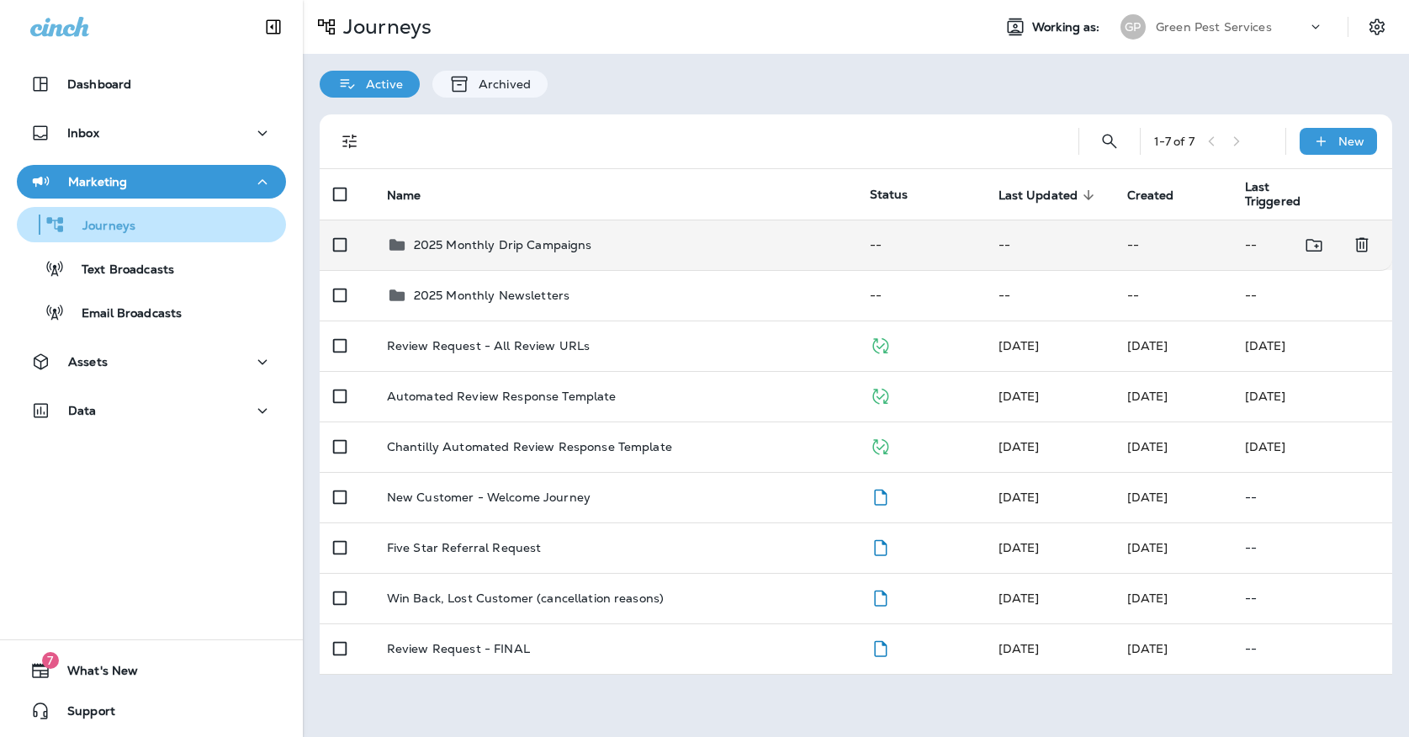
click at [442, 245] on div "2025 Monthly Drip Campaigns" at bounding box center [503, 245] width 178 height 20
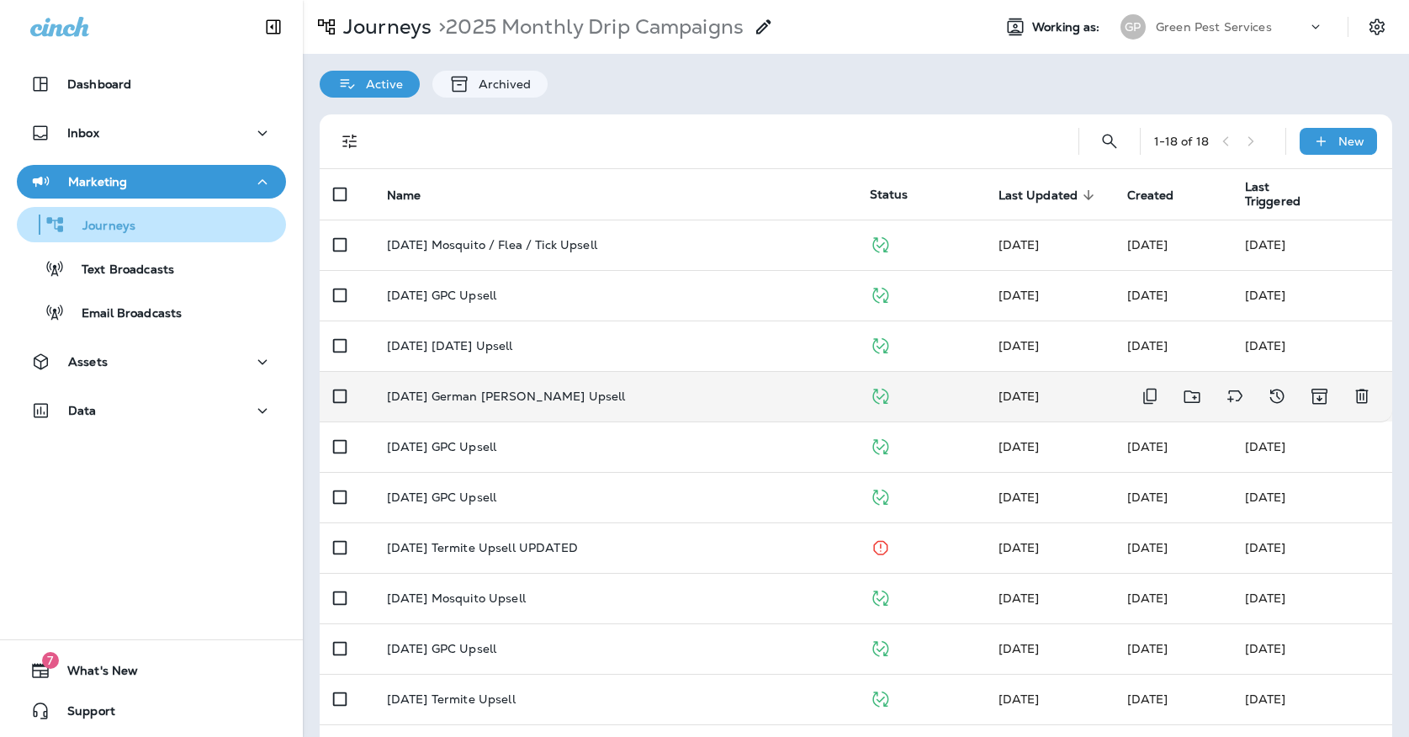
click at [539, 390] on p "[DATE] German [PERSON_NAME] Upsell" at bounding box center [506, 395] width 239 height 13
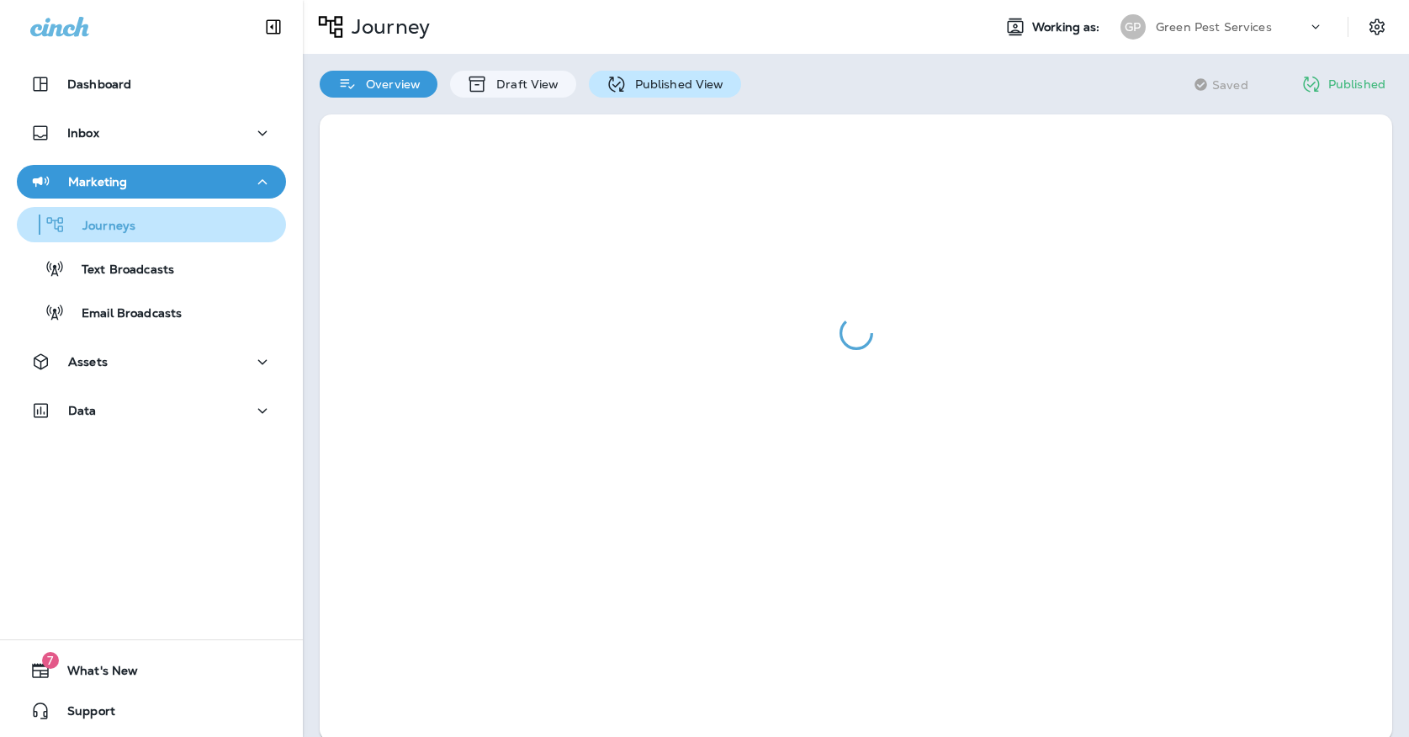
click at [650, 90] on p "Published View" at bounding box center [676, 83] width 98 height 13
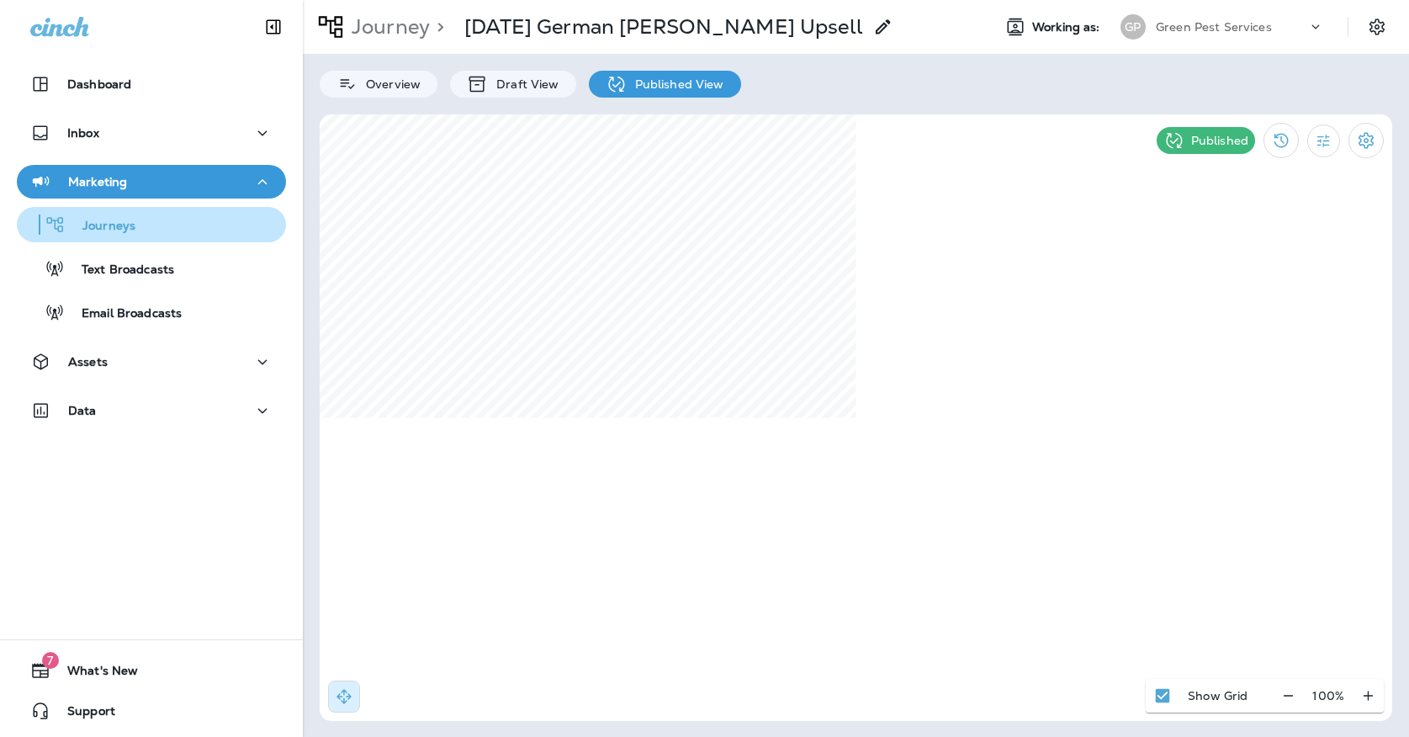
select select "*"
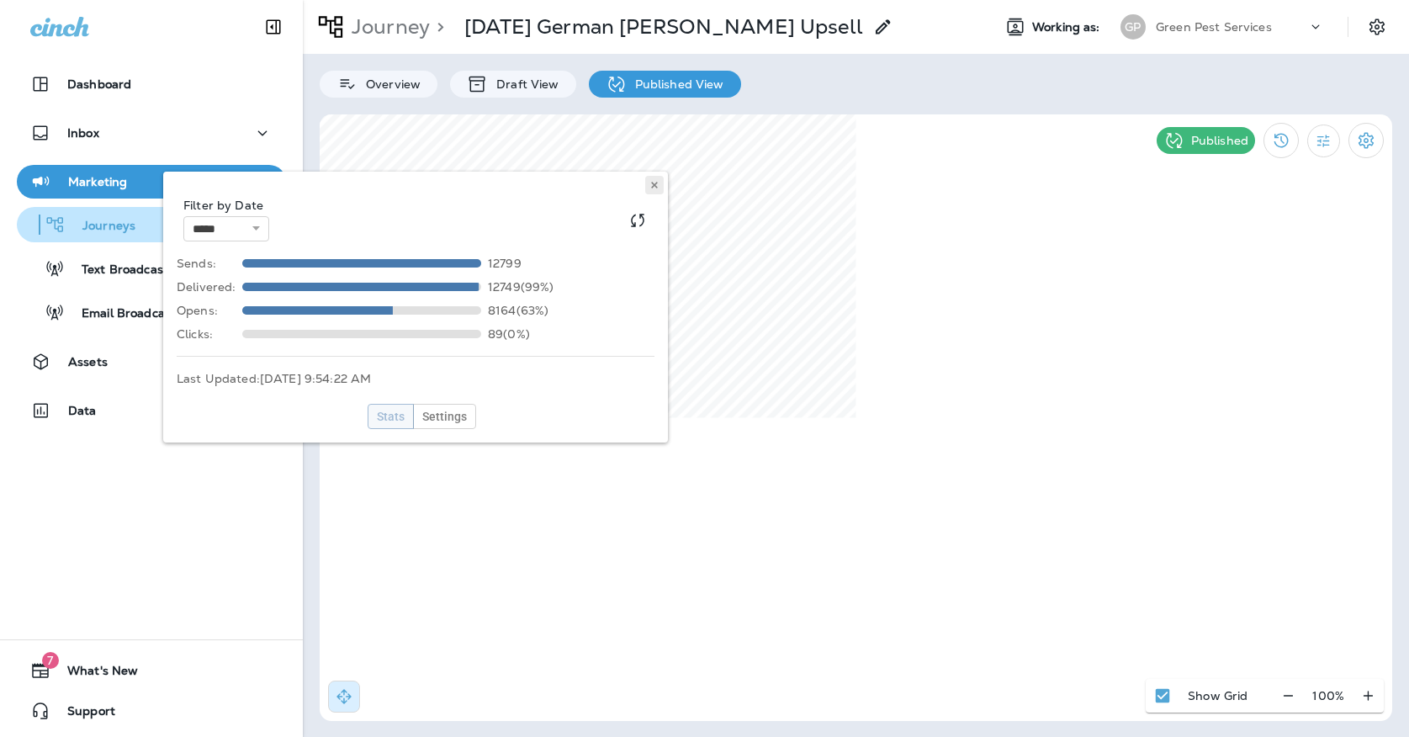
click at [659, 183] on button at bounding box center [654, 185] width 19 height 19
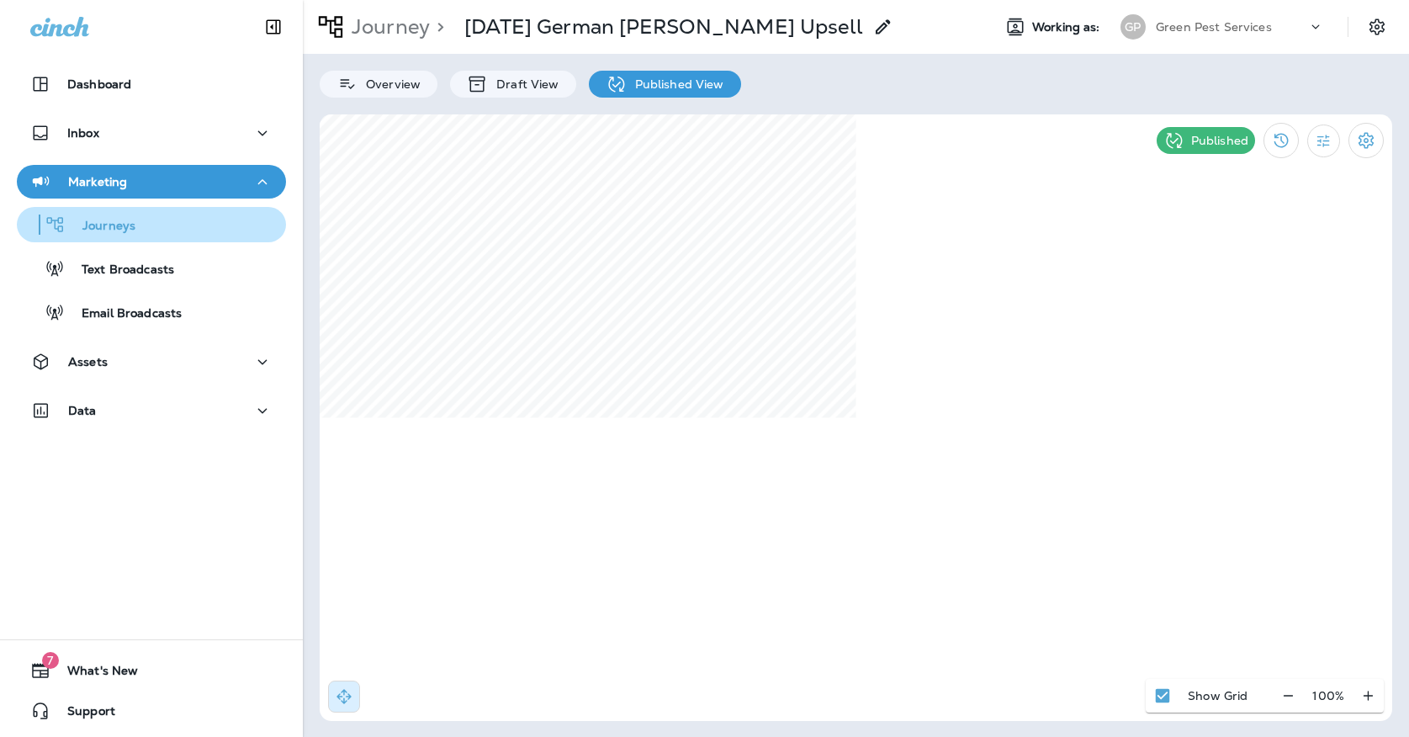
click at [1174, 31] on p "Green Pest Services" at bounding box center [1214, 26] width 116 height 13
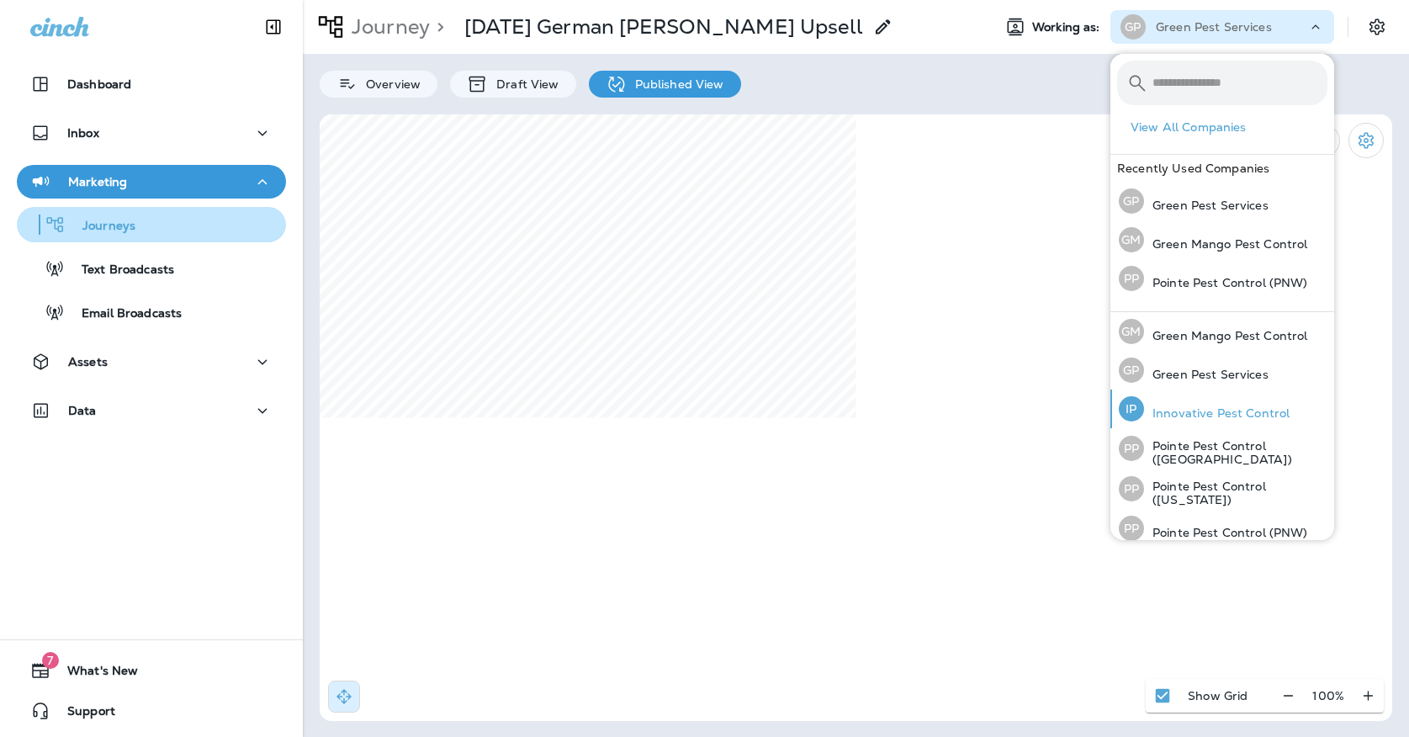
click at [1185, 410] on p "Innovative Pest Control" at bounding box center [1217, 412] width 146 height 13
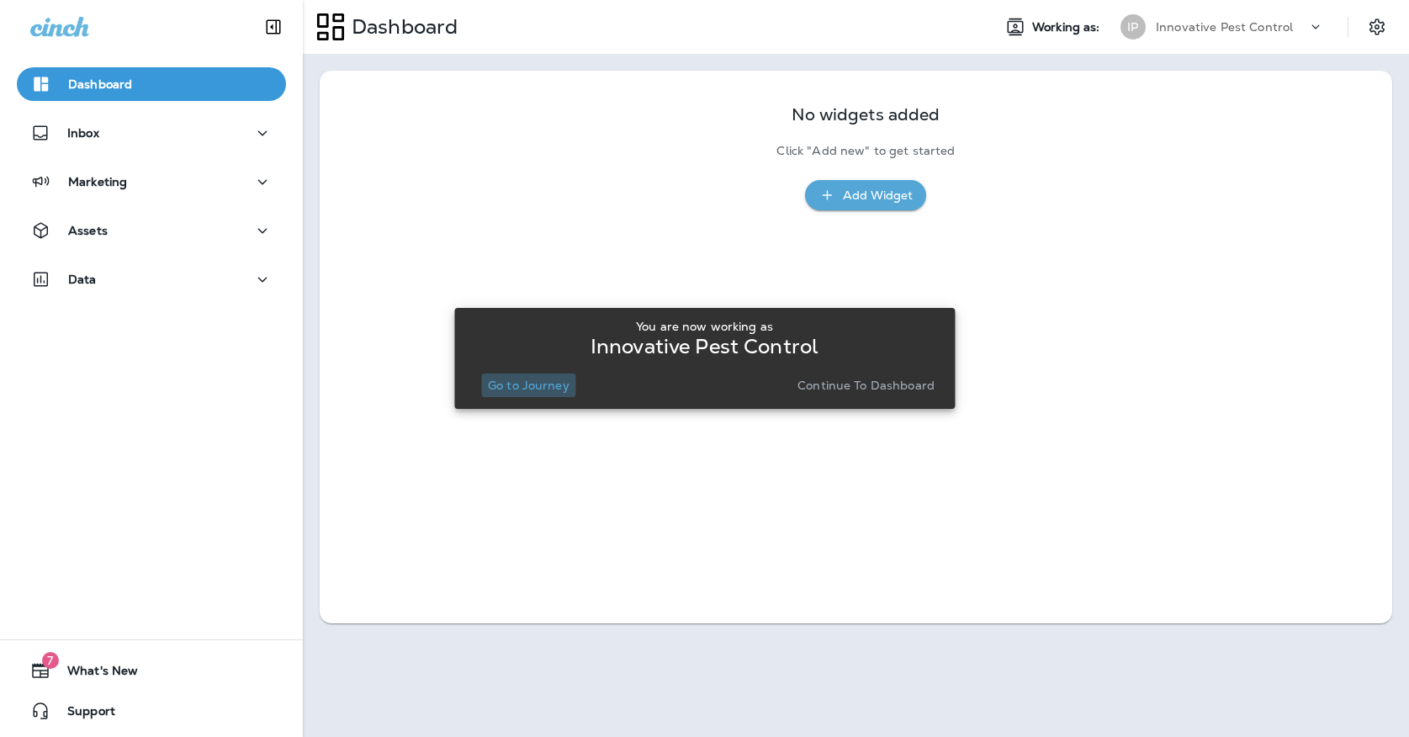
click at [555, 378] on p "Go to Journey" at bounding box center [529, 384] width 82 height 13
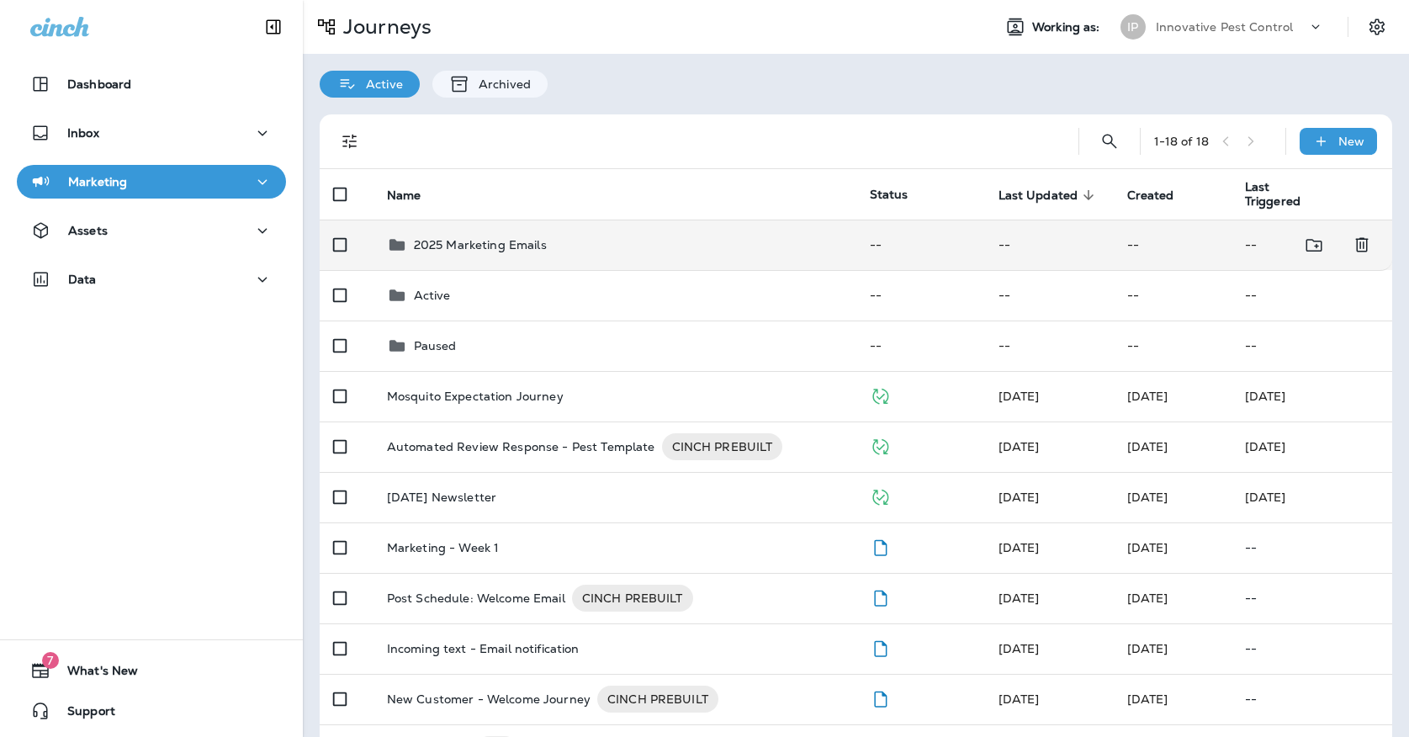
click at [480, 246] on td "2025 Marketing Emails" at bounding box center [614, 245] width 483 height 50
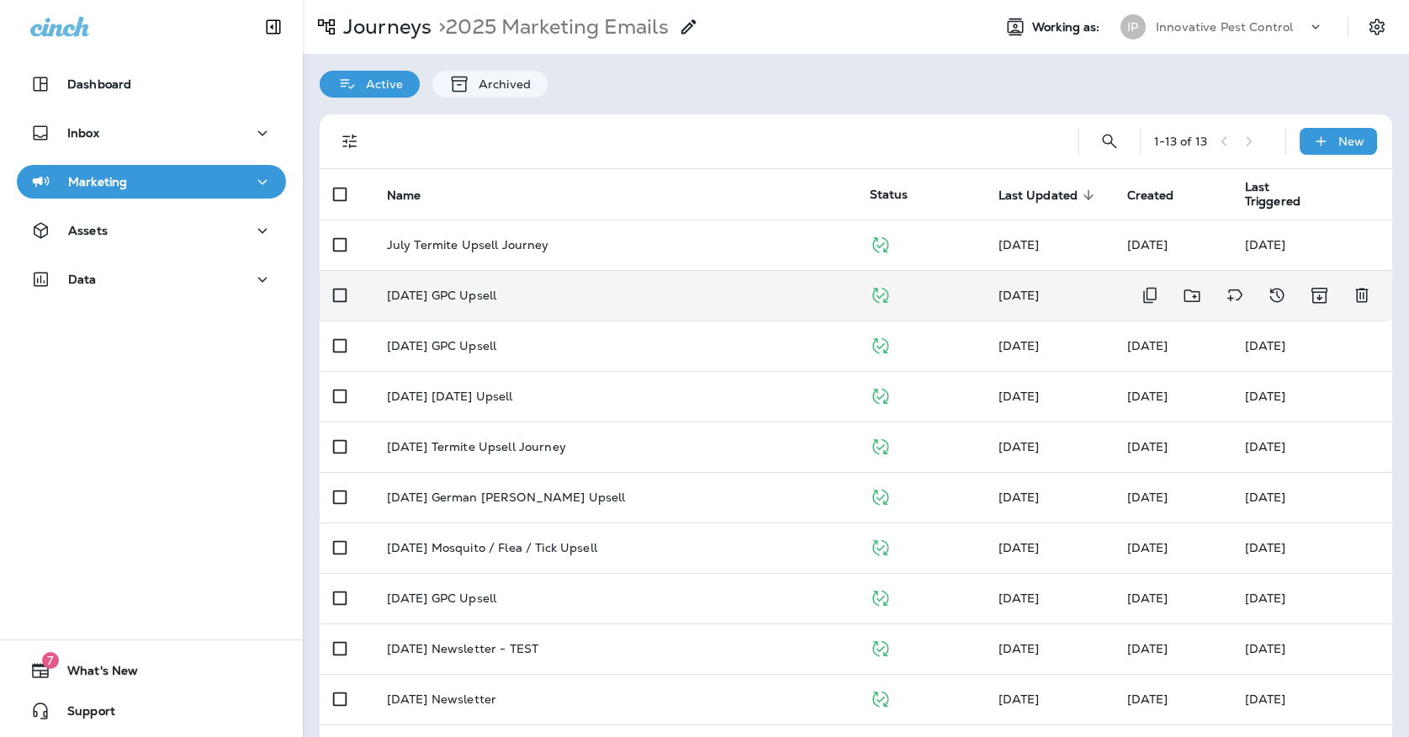
click at [484, 288] on p "[DATE] GPC Upsell" at bounding box center [441, 294] width 109 height 13
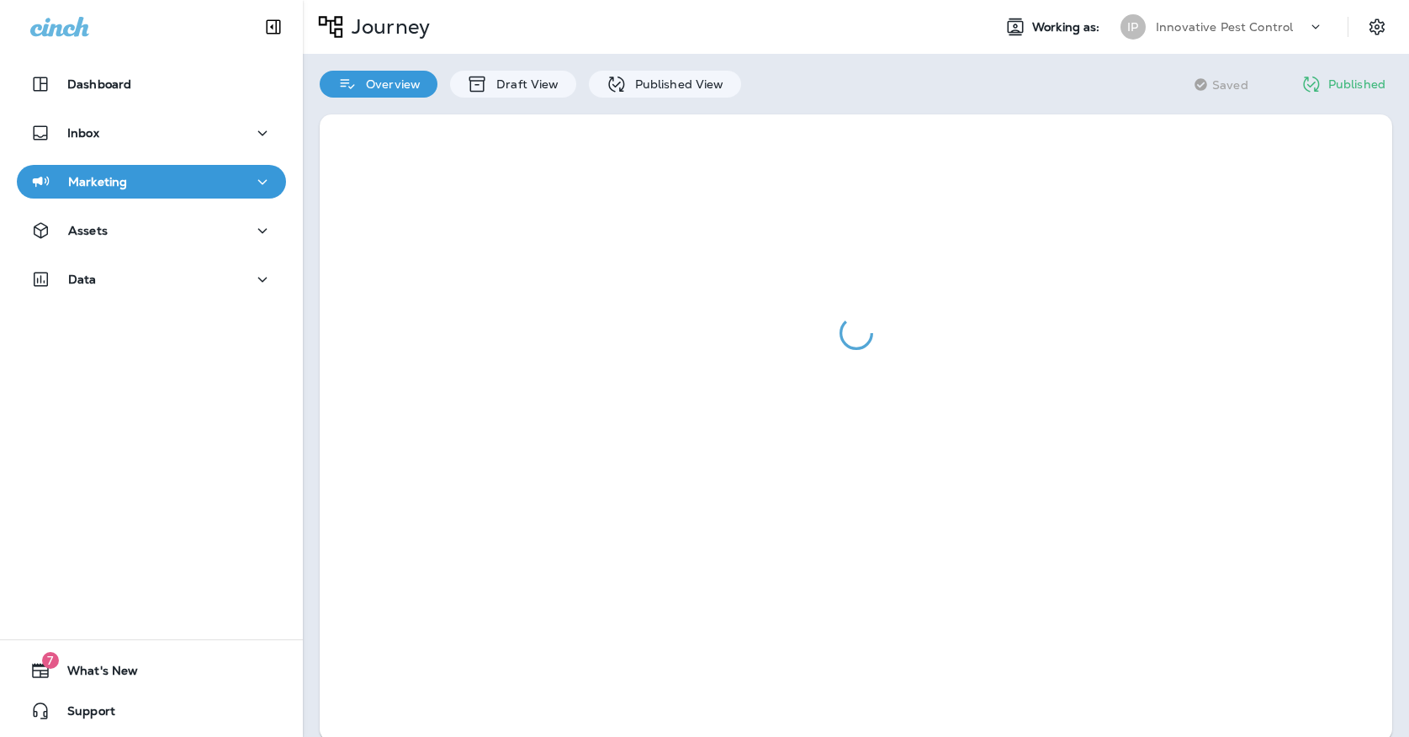
click at [609, 99] on div at bounding box center [856, 428] width 1106 height 660
click at [609, 89] on icon at bounding box center [616, 84] width 21 height 21
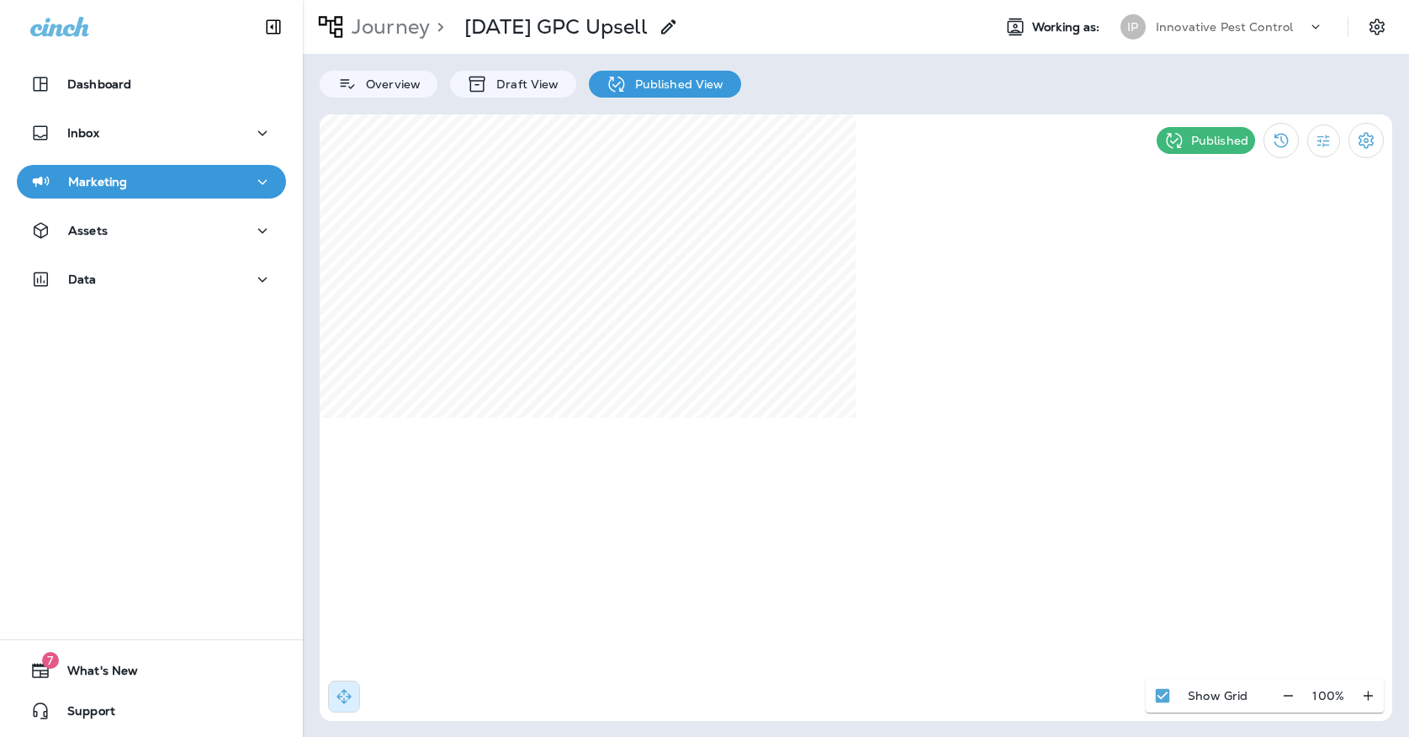
select select "*"
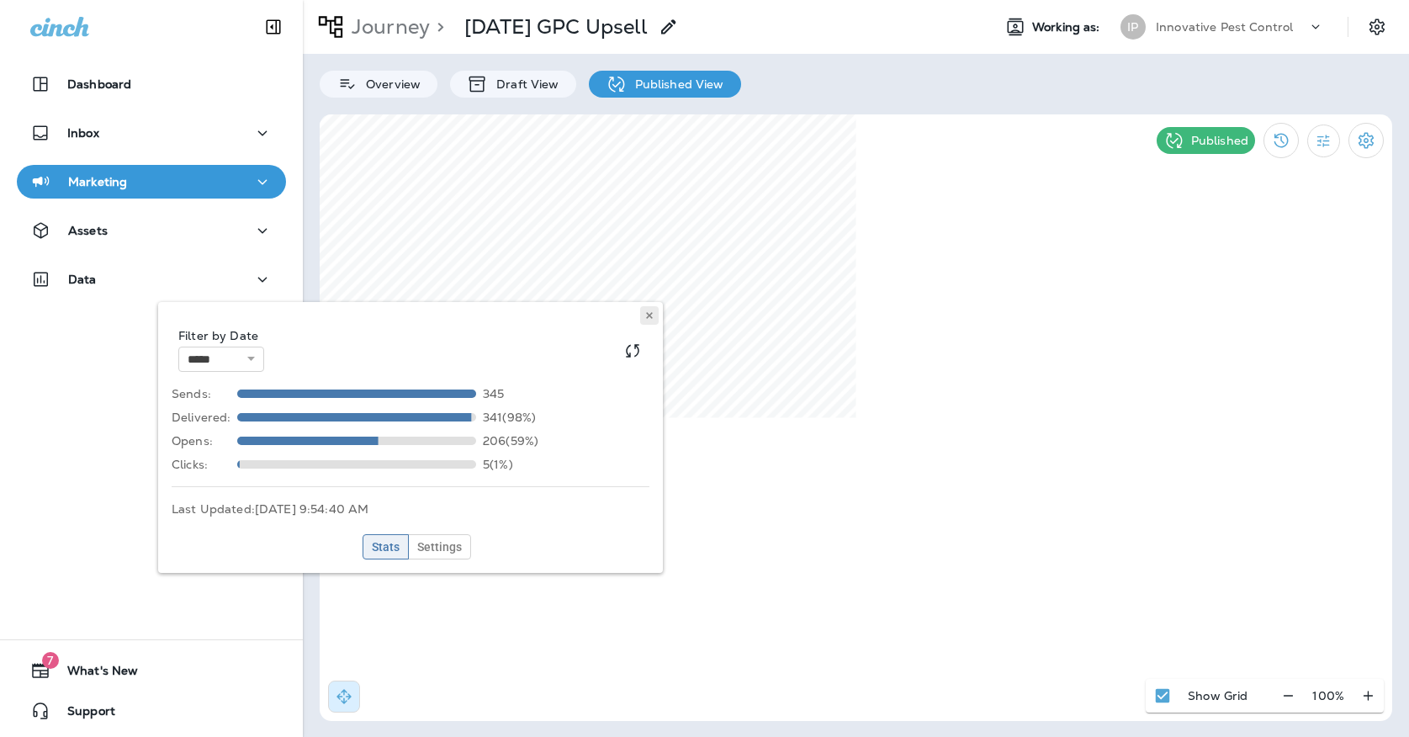
click at [655, 313] on button at bounding box center [649, 315] width 19 height 19
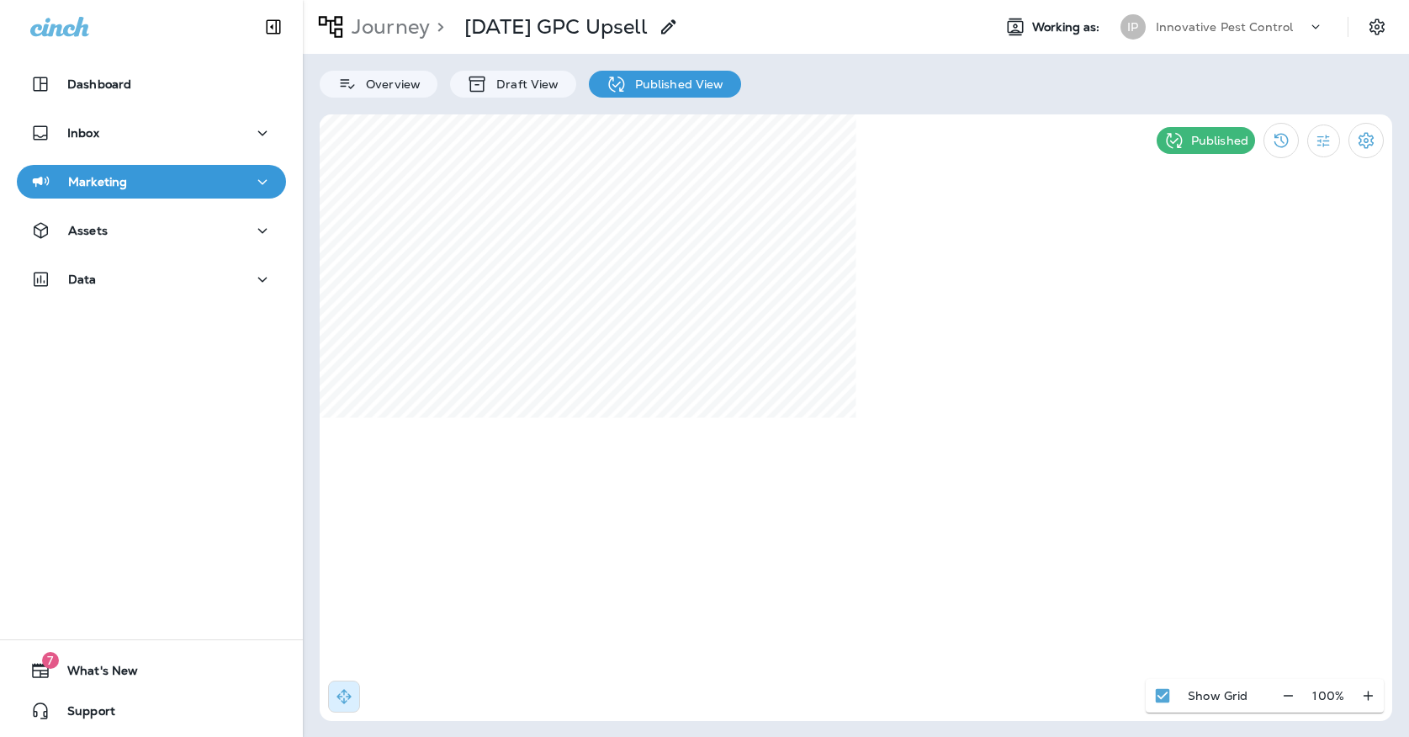
click at [252, 172] on icon "button" at bounding box center [262, 182] width 20 height 21
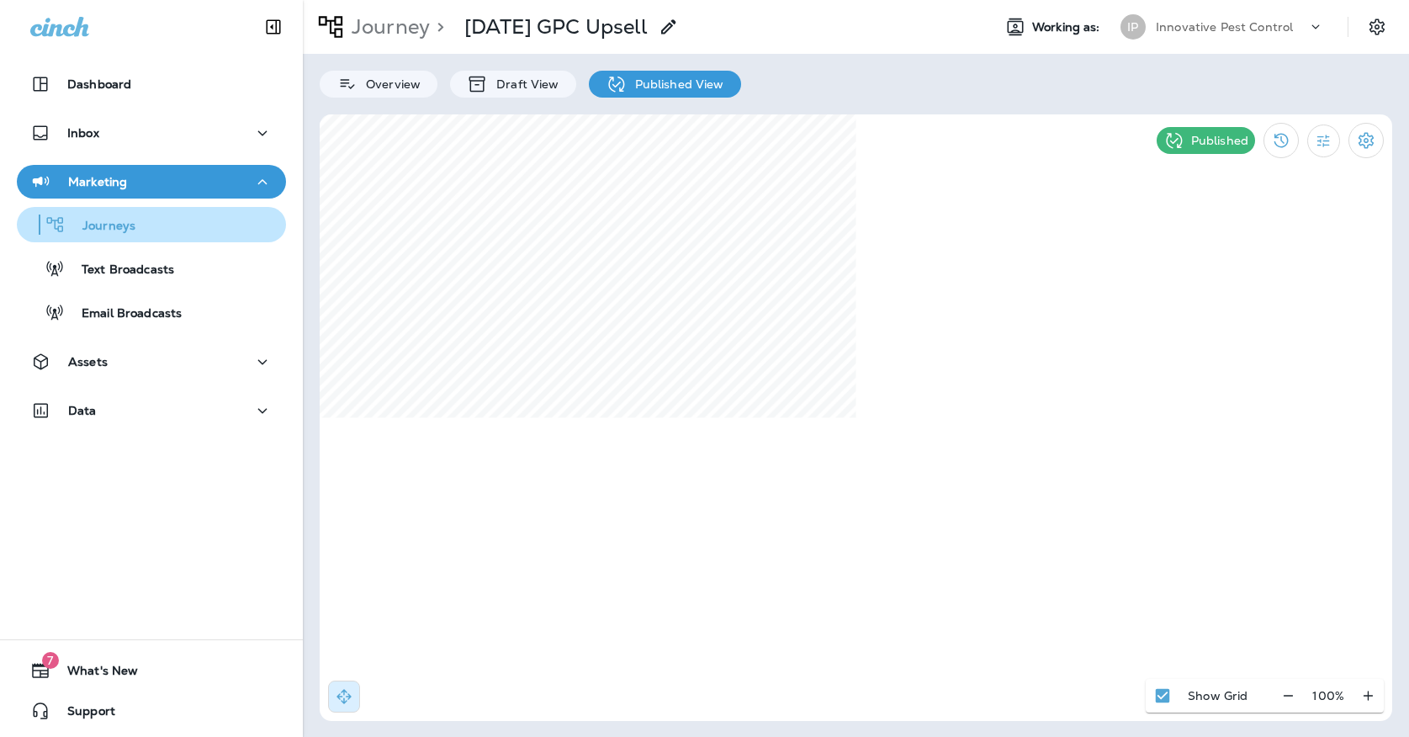
click at [229, 225] on div "Journeys" at bounding box center [152, 224] width 256 height 25
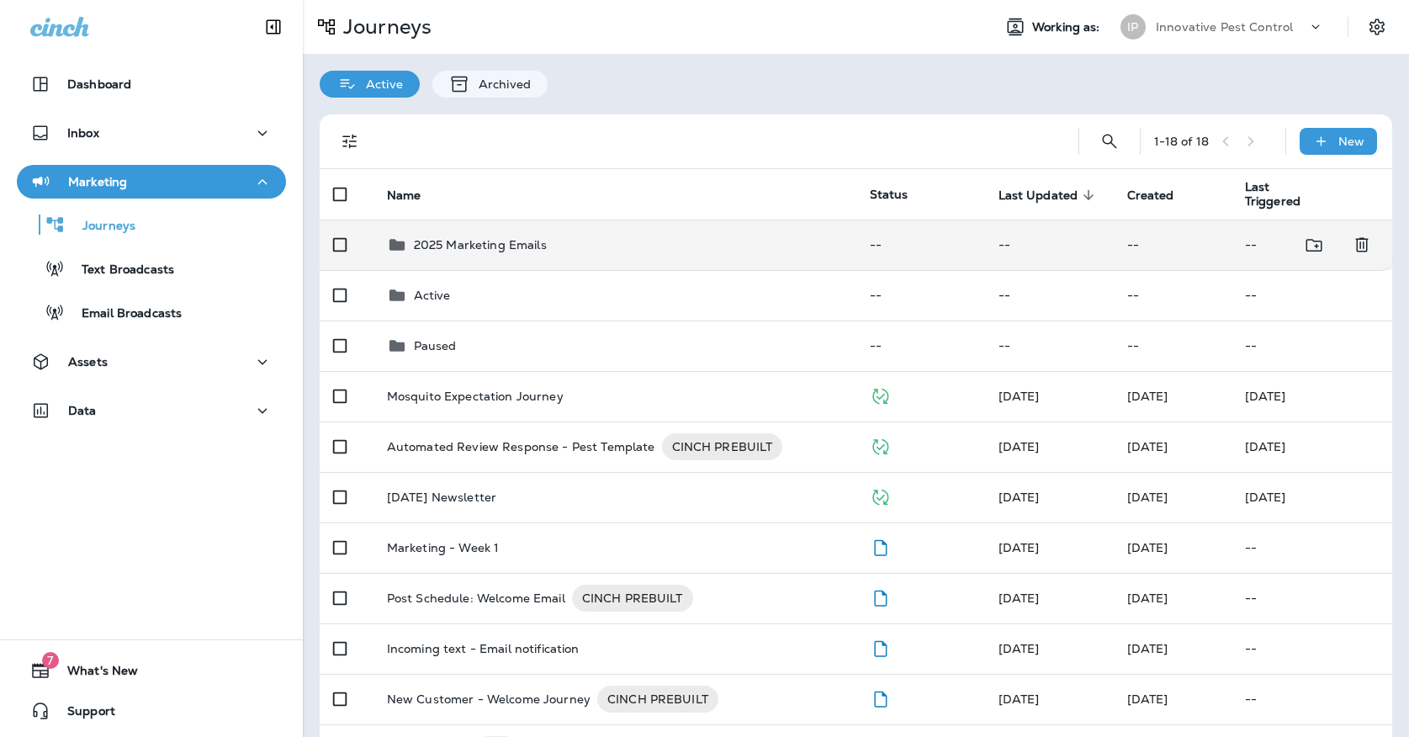
click at [532, 248] on td "2025 Marketing Emails" at bounding box center [614, 245] width 483 height 50
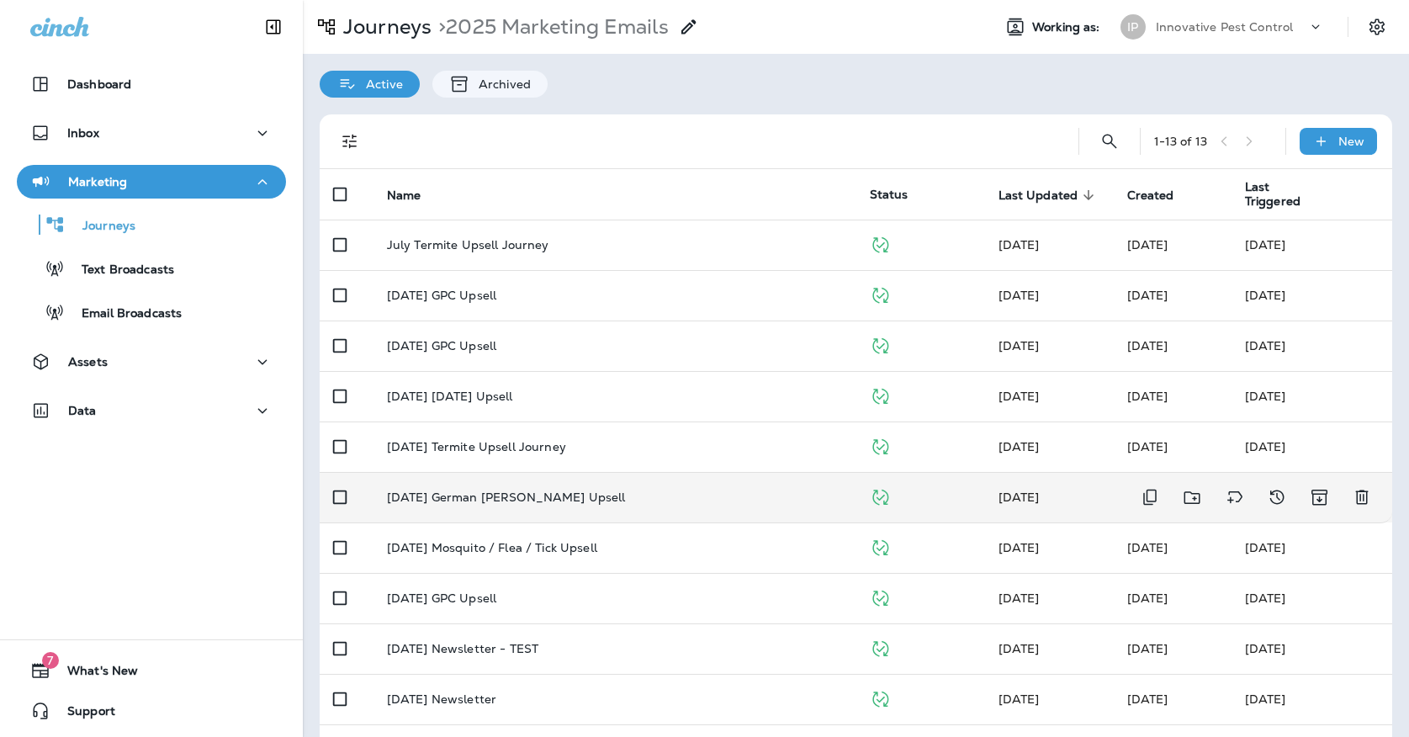
click at [527, 476] on td "[DATE] German [PERSON_NAME] Upsell" at bounding box center [614, 497] width 483 height 50
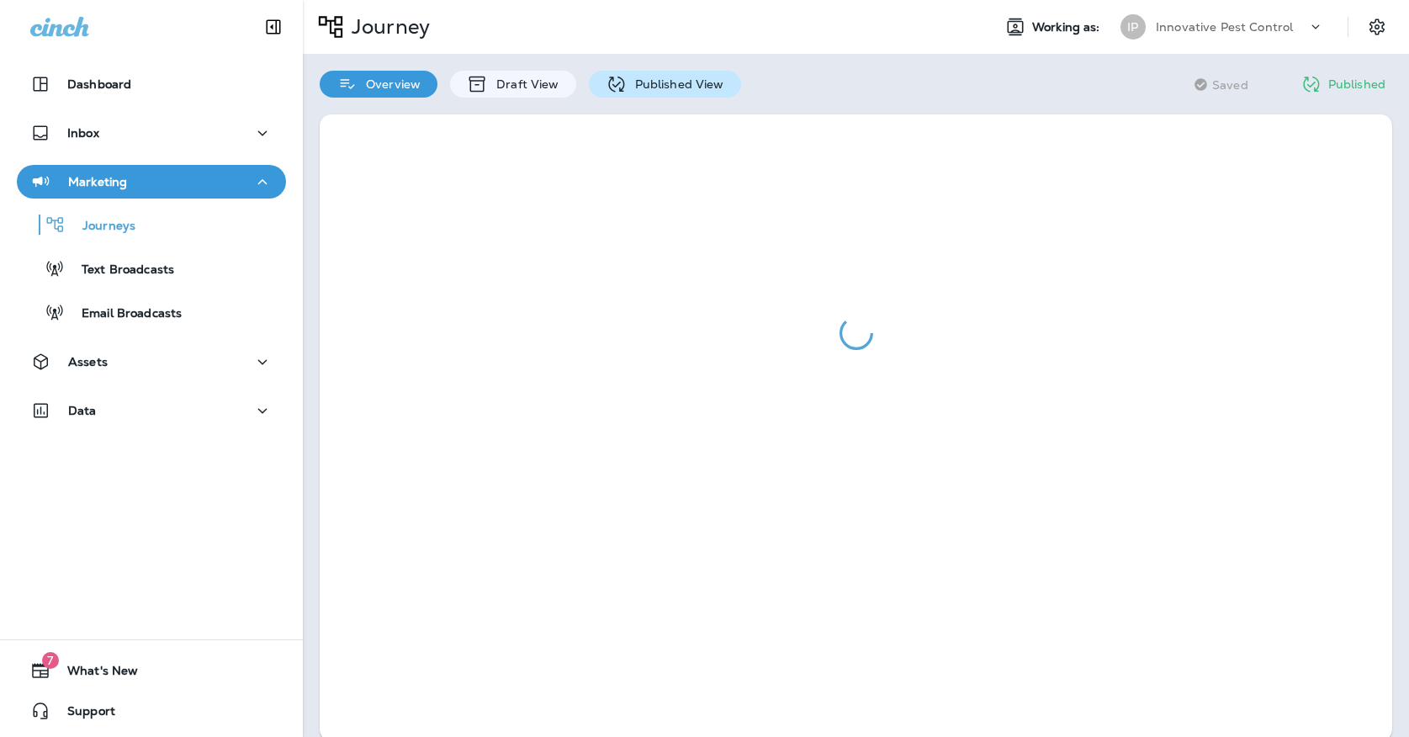
click at [617, 86] on icon at bounding box center [616, 84] width 21 height 21
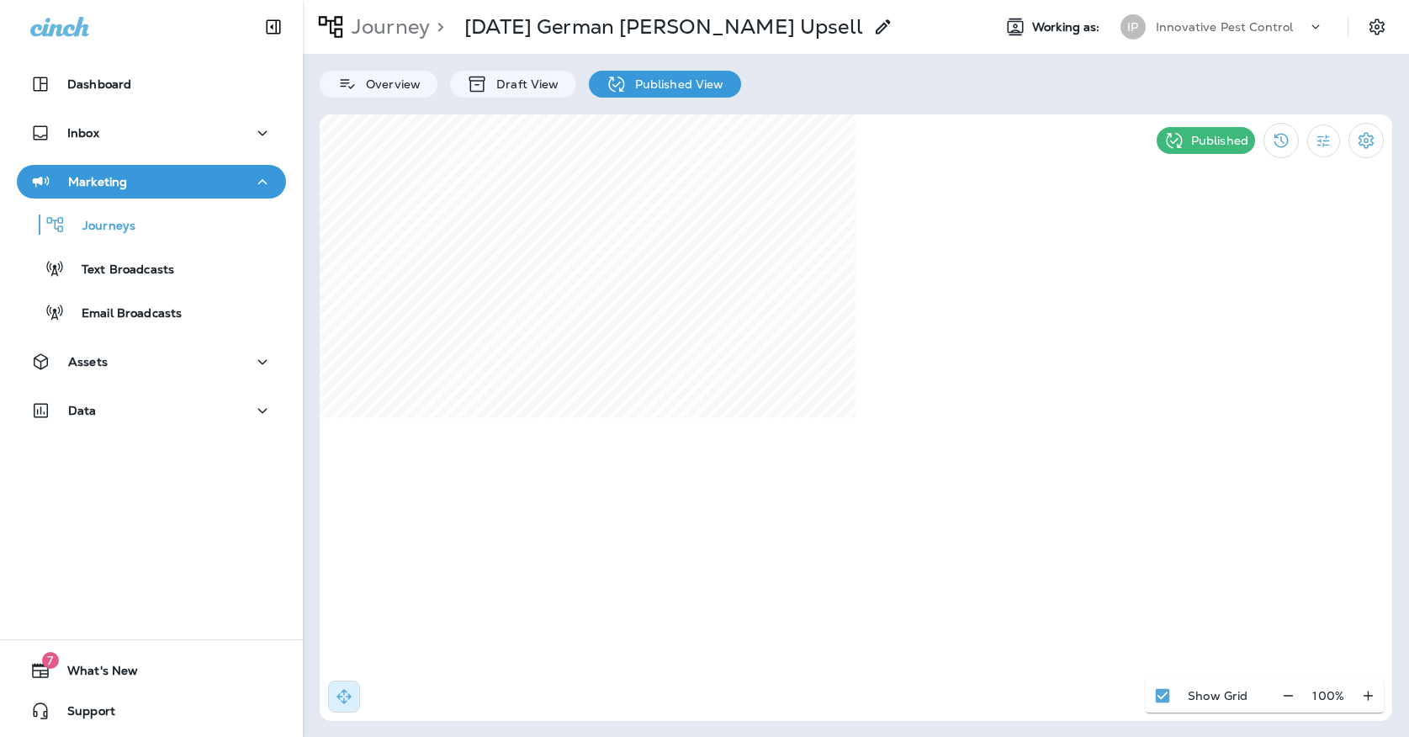
select select "*"
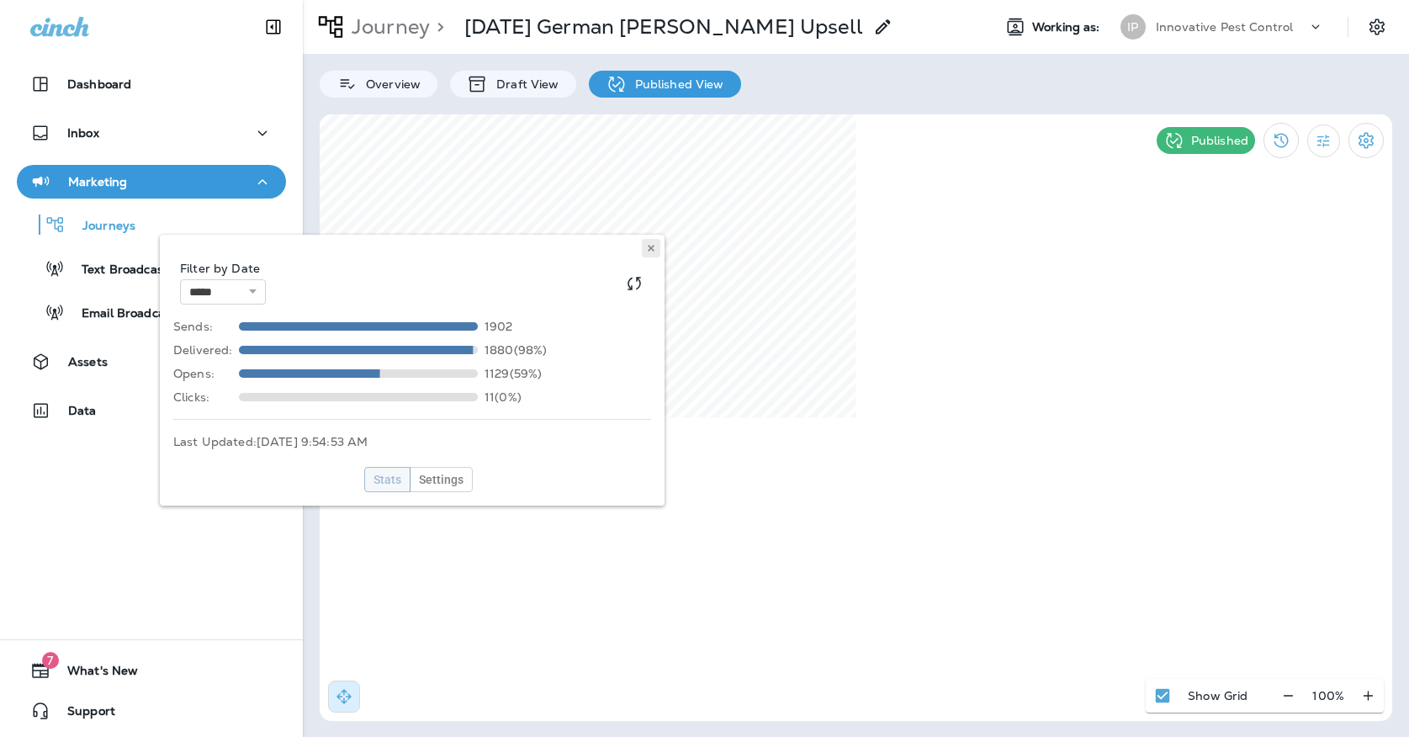
click at [659, 246] on button at bounding box center [651, 248] width 19 height 19
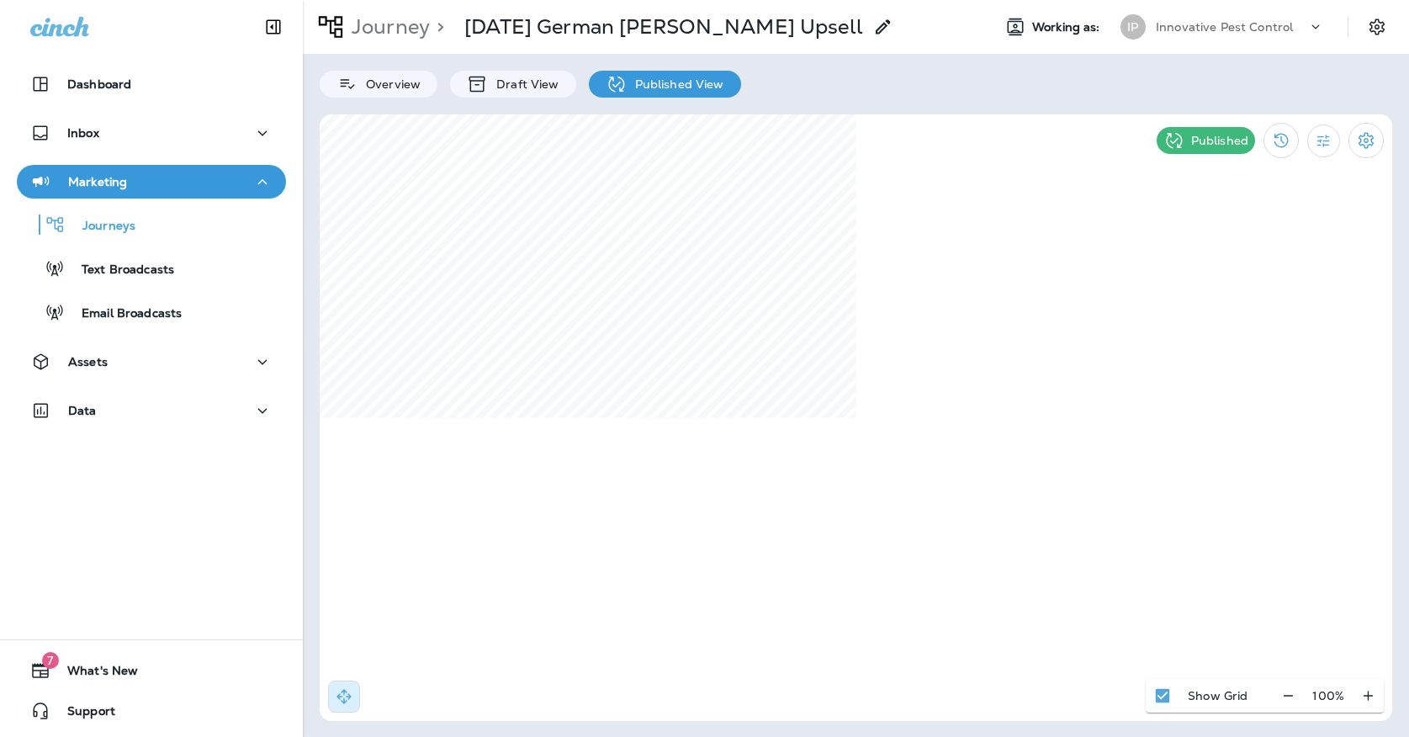
click at [1226, 28] on p "Innovative Pest Control" at bounding box center [1224, 26] width 137 height 13
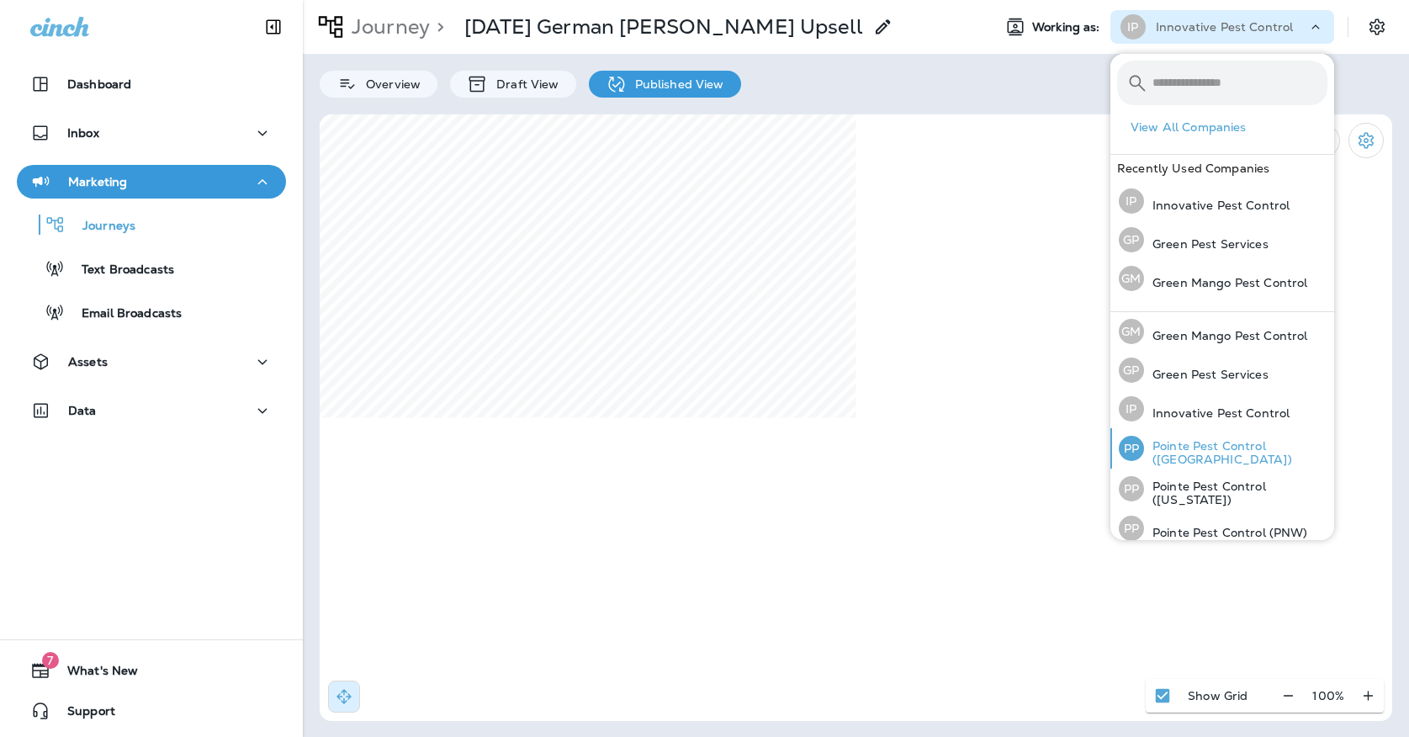
click at [1209, 460] on div "PP Pointe Pest Control ([GEOGRAPHIC_DATA])" at bounding box center [1223, 448] width 222 height 40
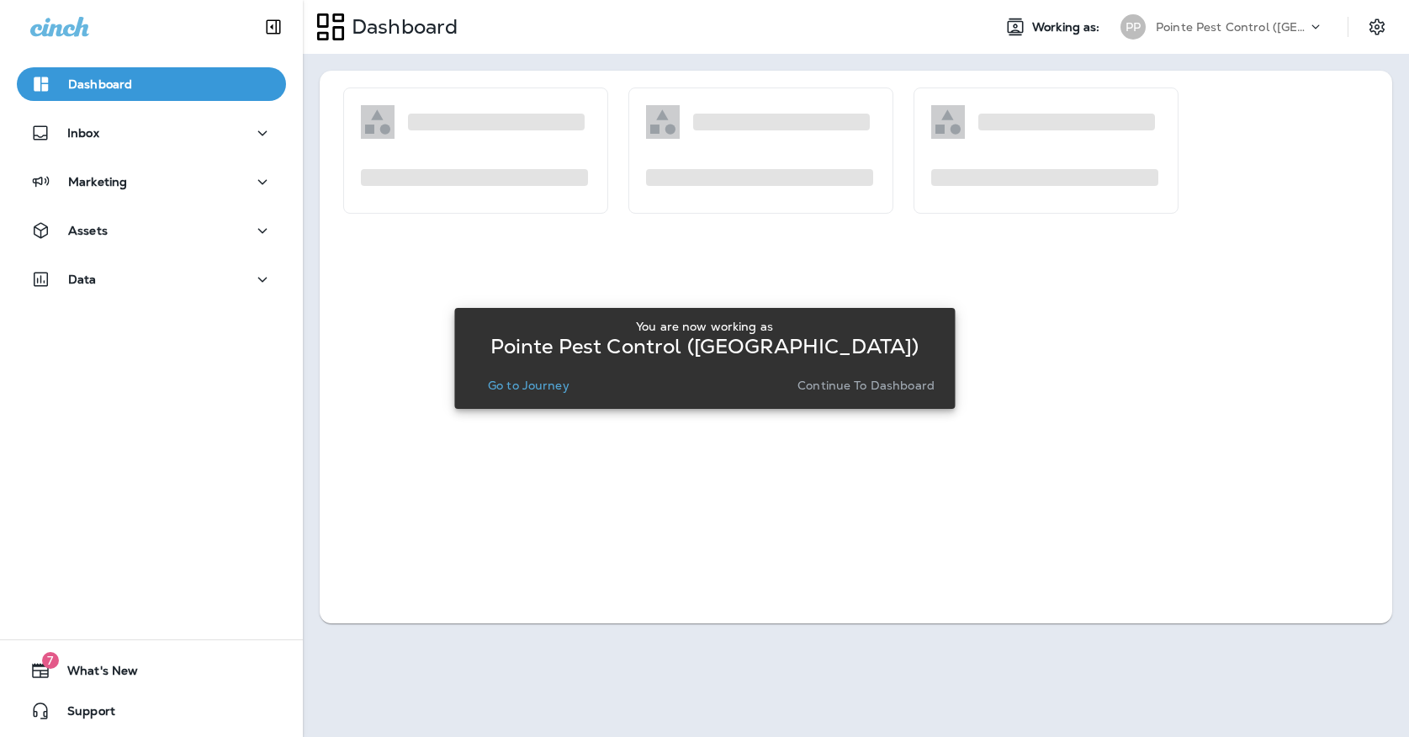
click at [558, 382] on p "Go to Journey" at bounding box center [529, 384] width 82 height 13
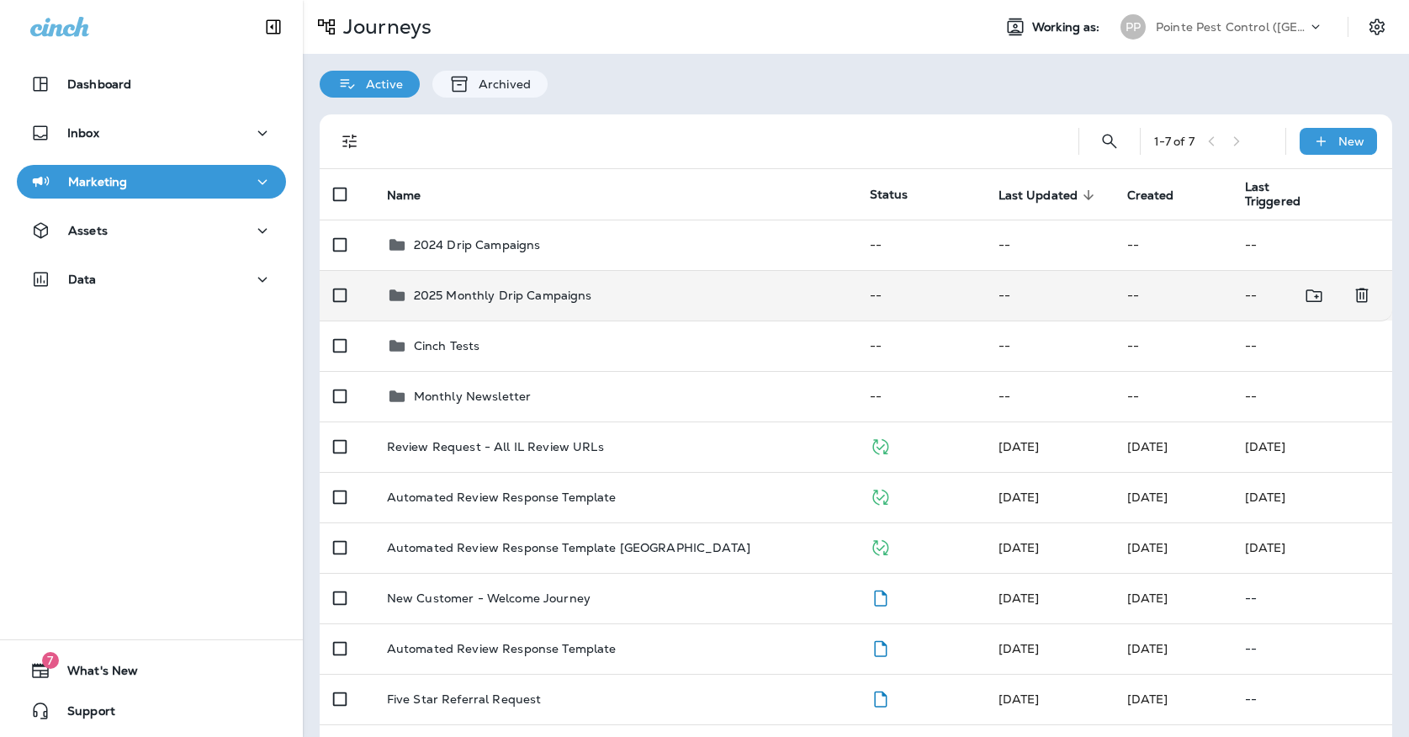
click at [518, 293] on p "2025 Monthly Drip Campaigns" at bounding box center [503, 294] width 178 height 13
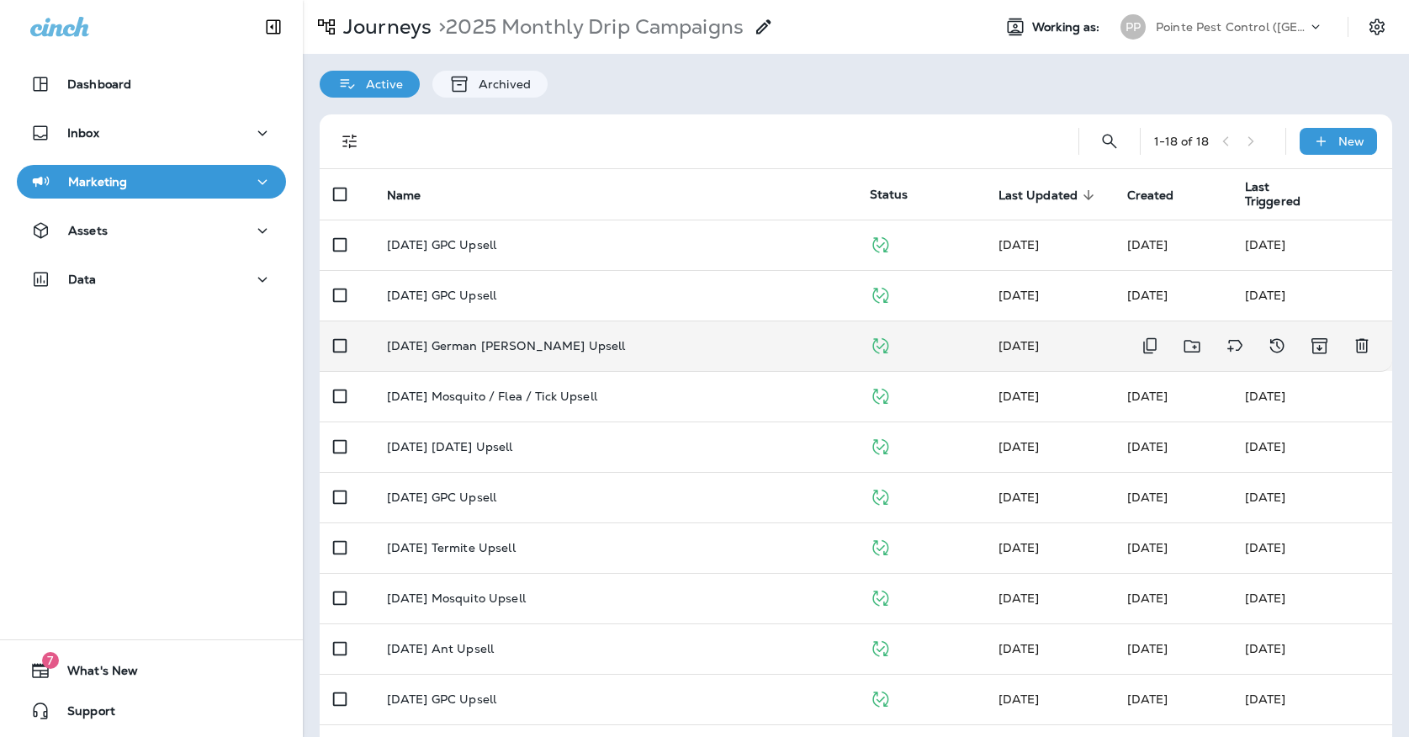
click at [500, 339] on p "[DATE] German [PERSON_NAME] Upsell" at bounding box center [506, 345] width 239 height 13
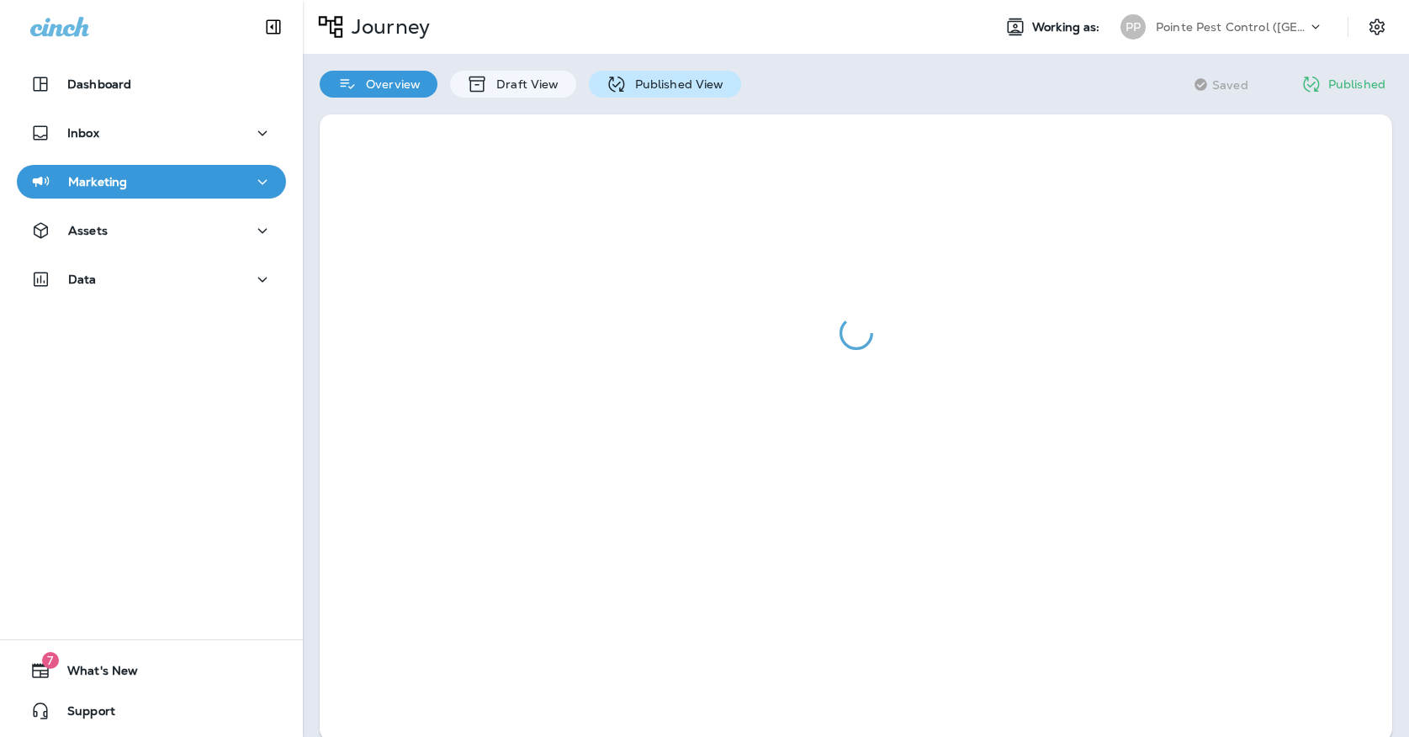
click at [629, 81] on p "Published View" at bounding box center [676, 83] width 98 height 13
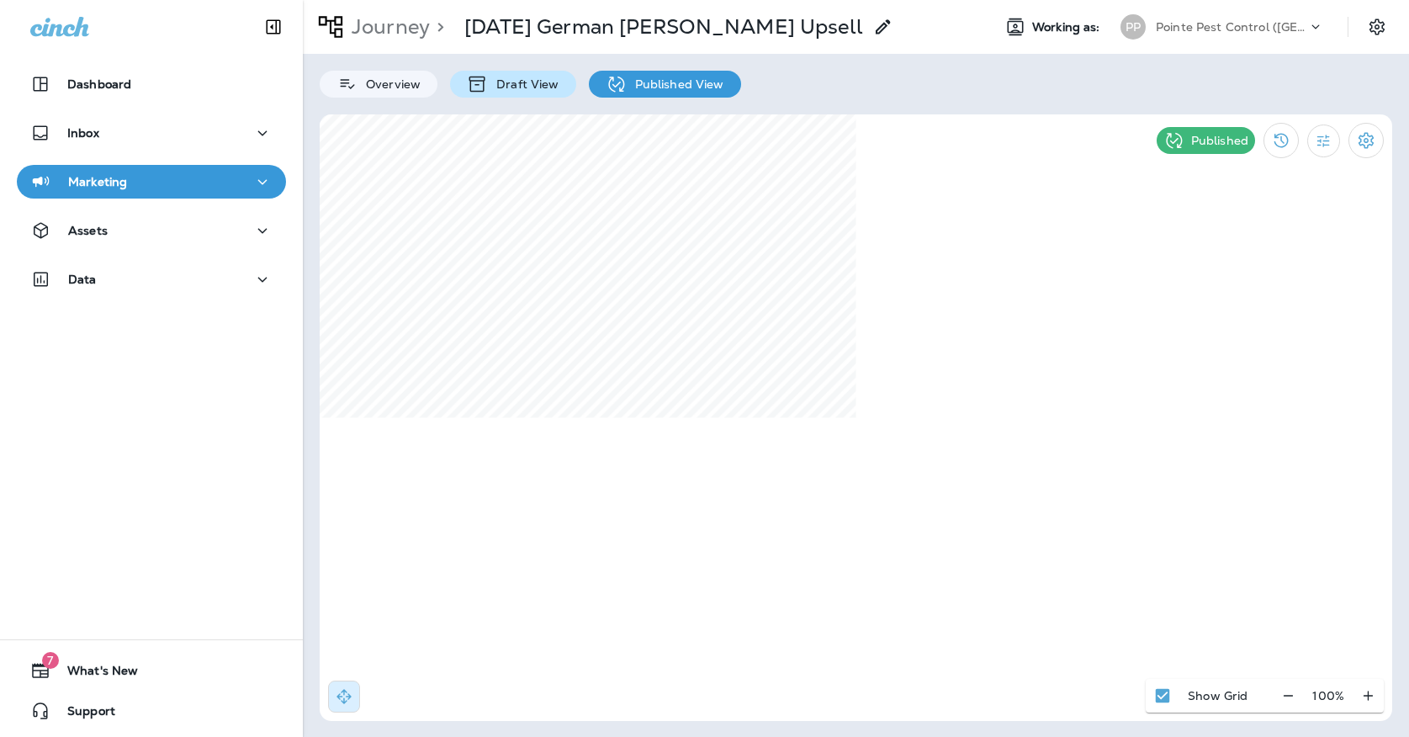
select select "*"
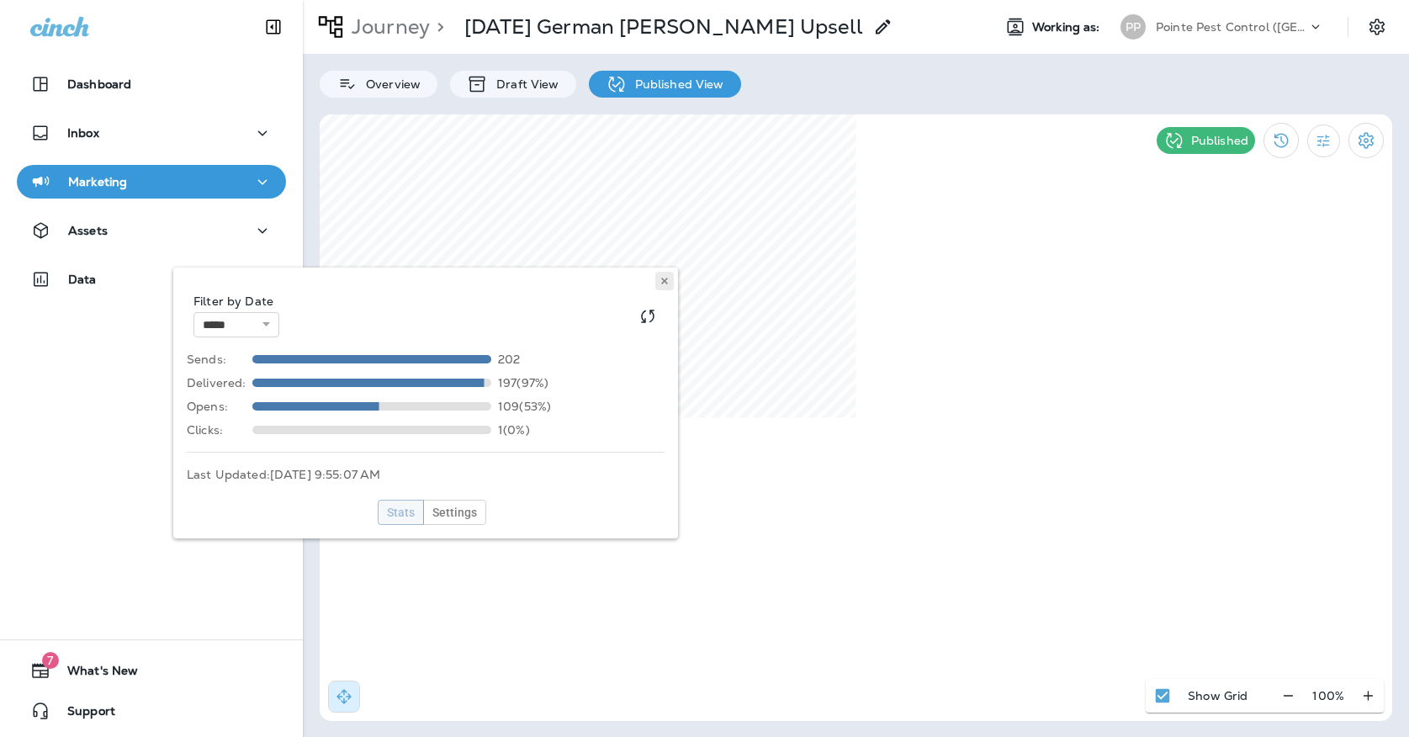
click at [659, 282] on button at bounding box center [664, 281] width 19 height 19
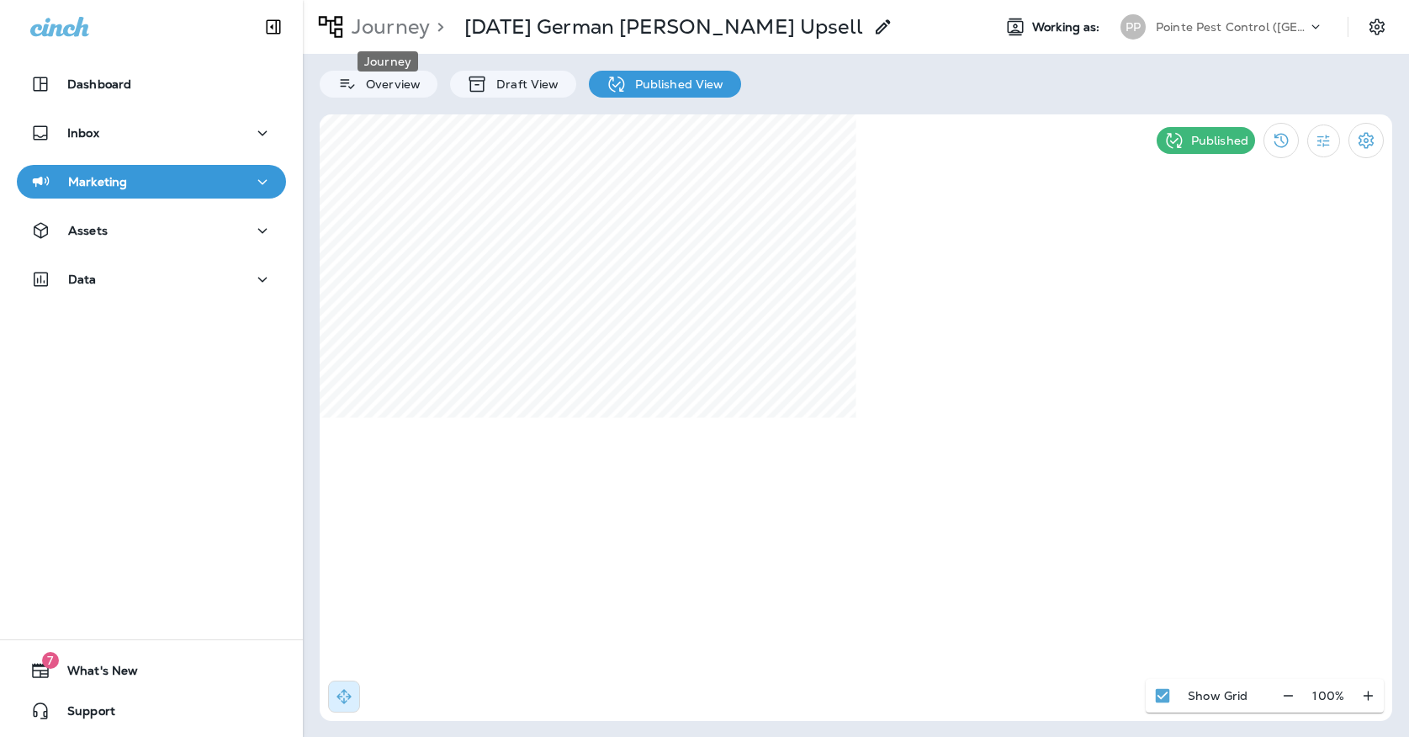
click at [402, 22] on p "Journey" at bounding box center [387, 26] width 85 height 25
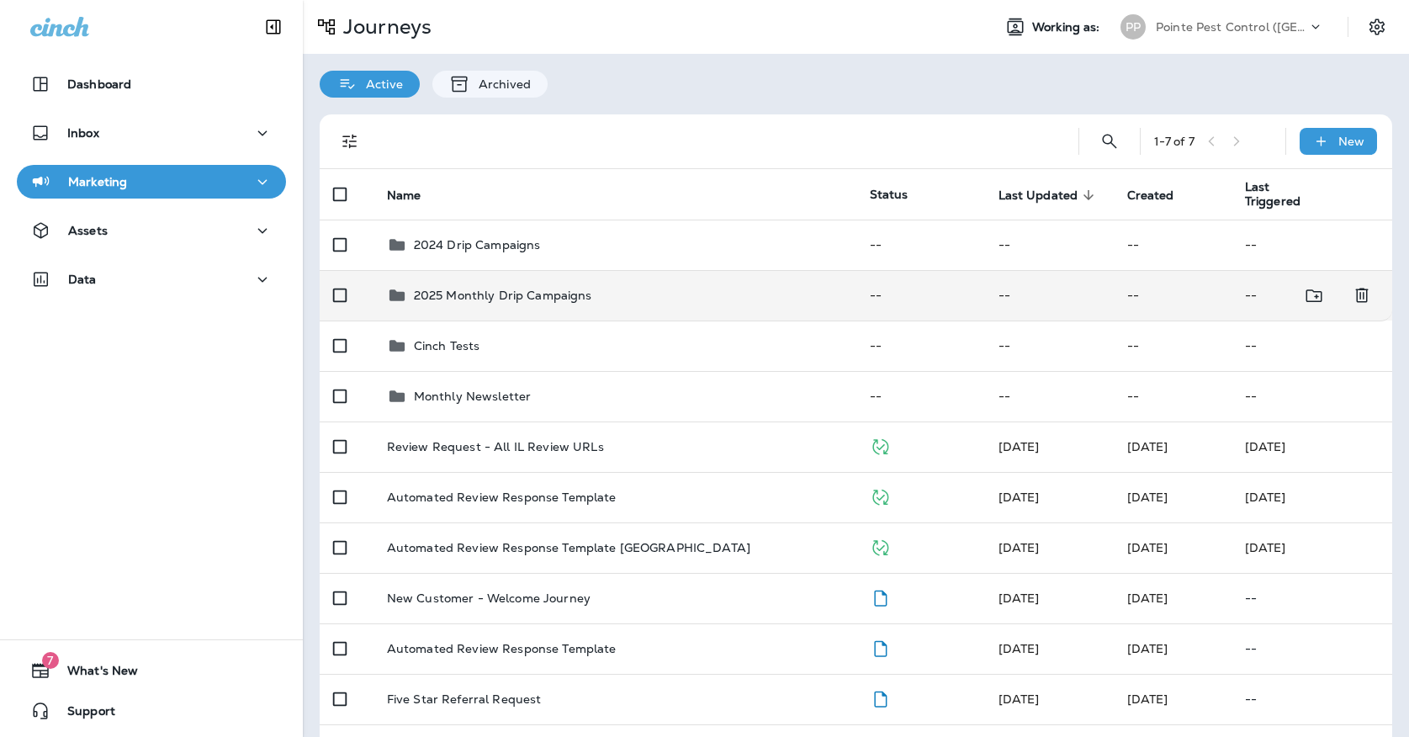
click at [446, 299] on td "2025 Monthly Drip Campaigns" at bounding box center [614, 295] width 483 height 50
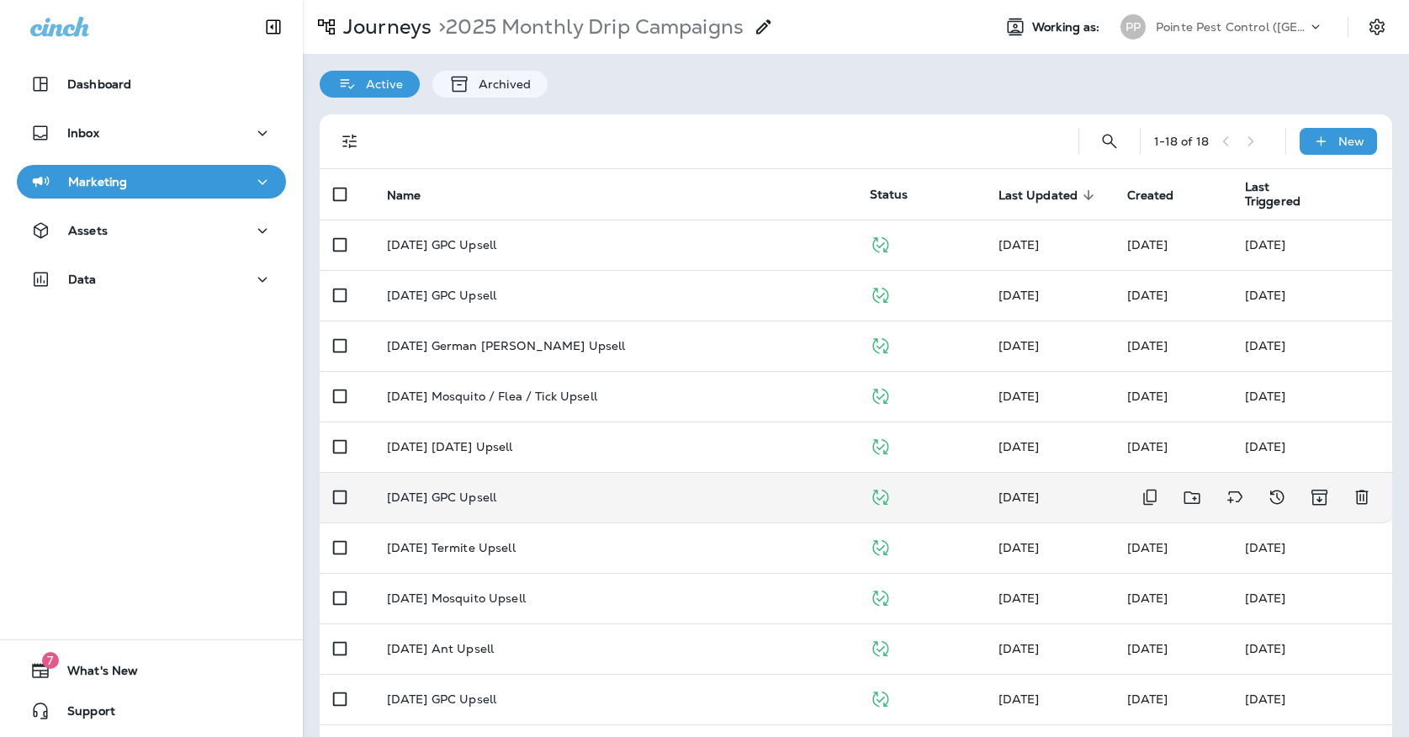
click at [482, 505] on td "[DATE] GPC Upsell" at bounding box center [614, 497] width 483 height 50
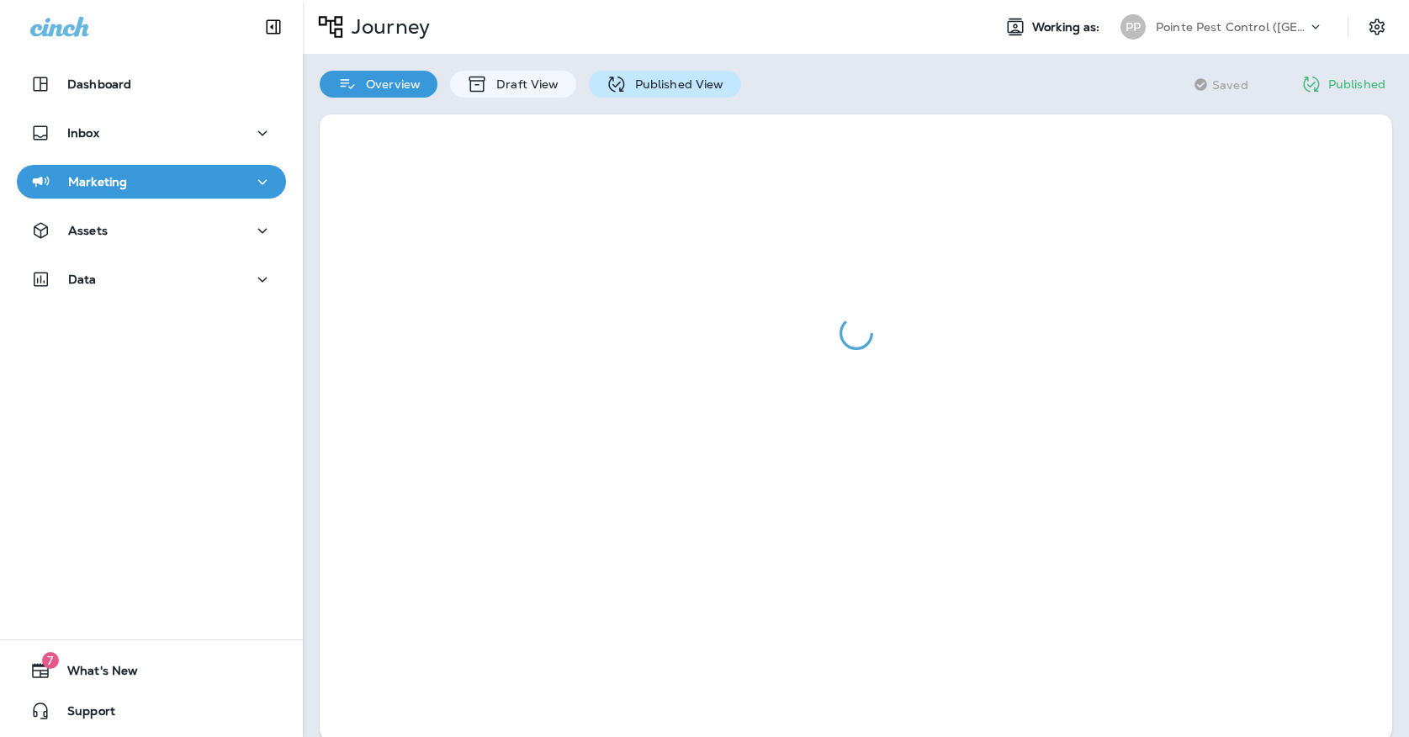
click at [611, 79] on icon at bounding box center [616, 84] width 21 height 21
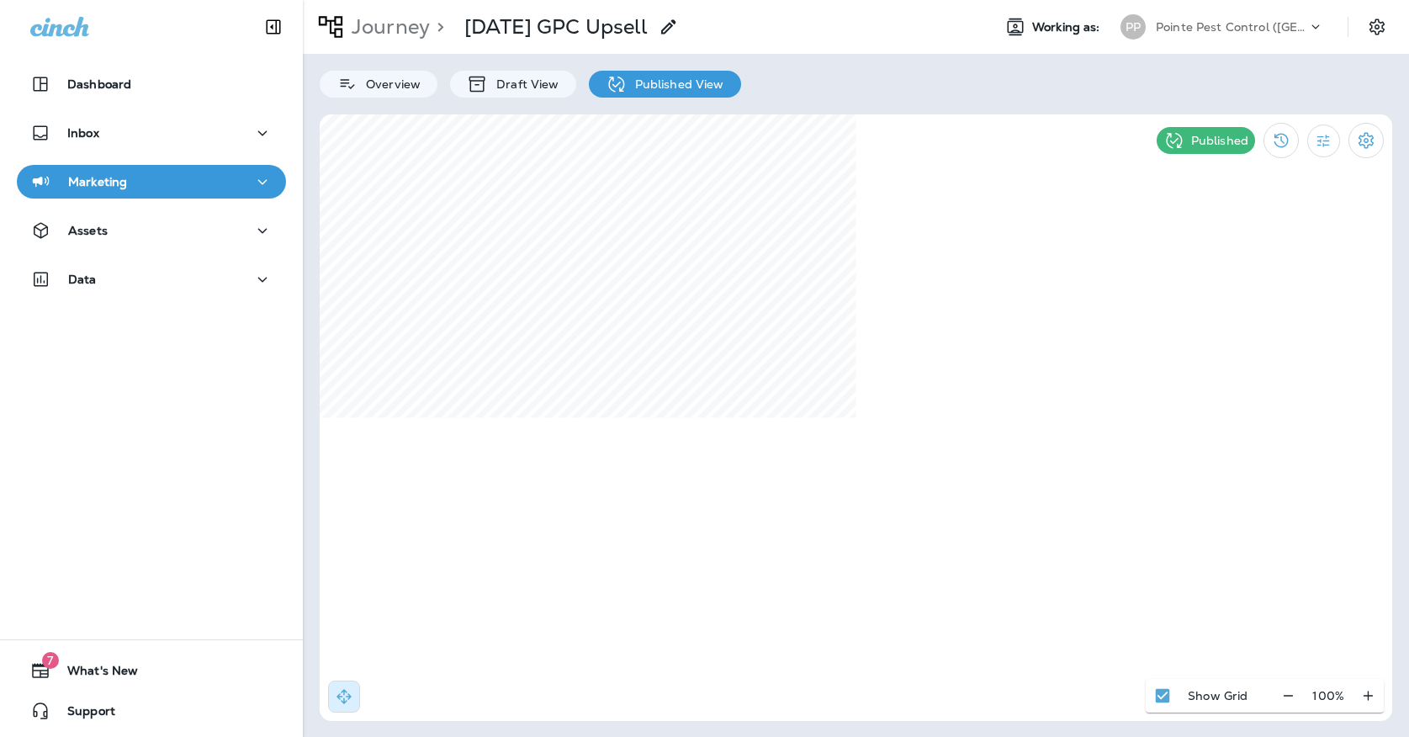
select select "*"
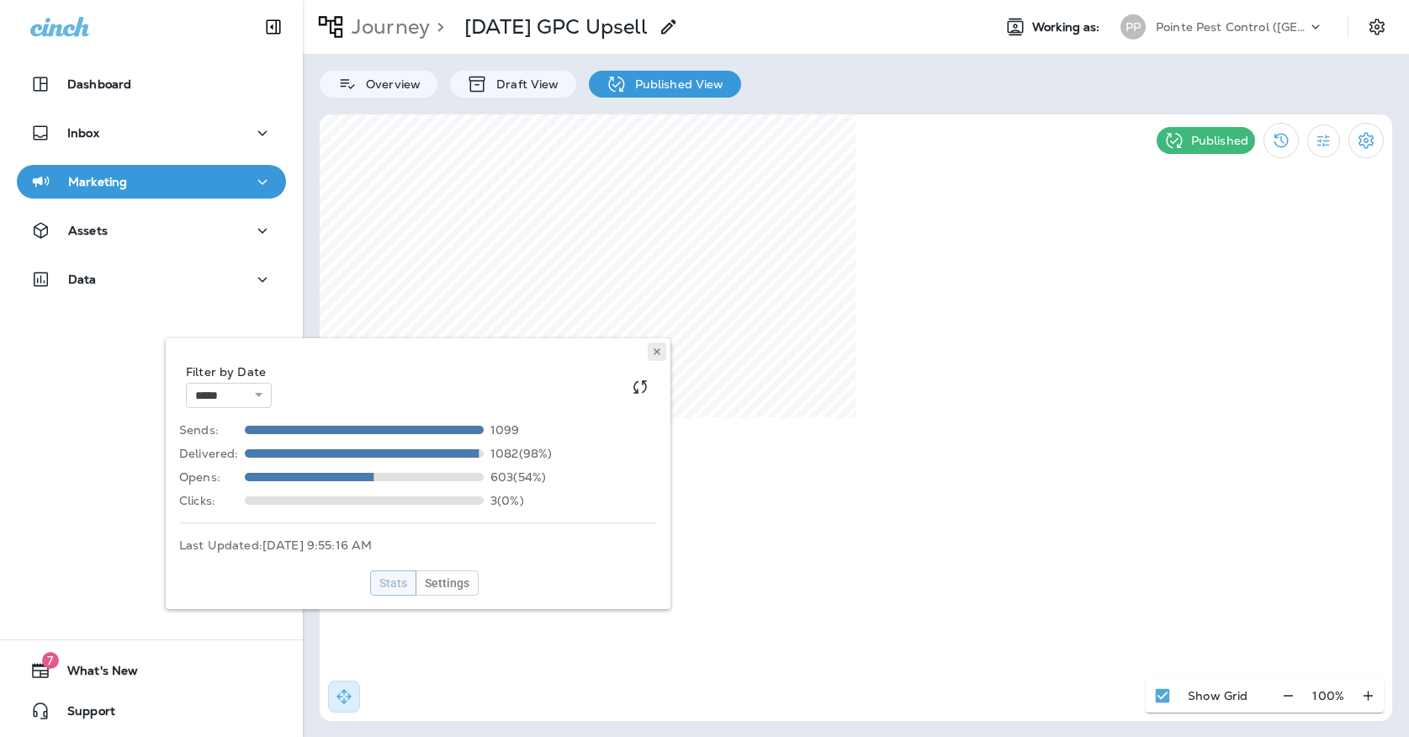
click at [657, 348] on icon at bounding box center [657, 352] width 10 height 10
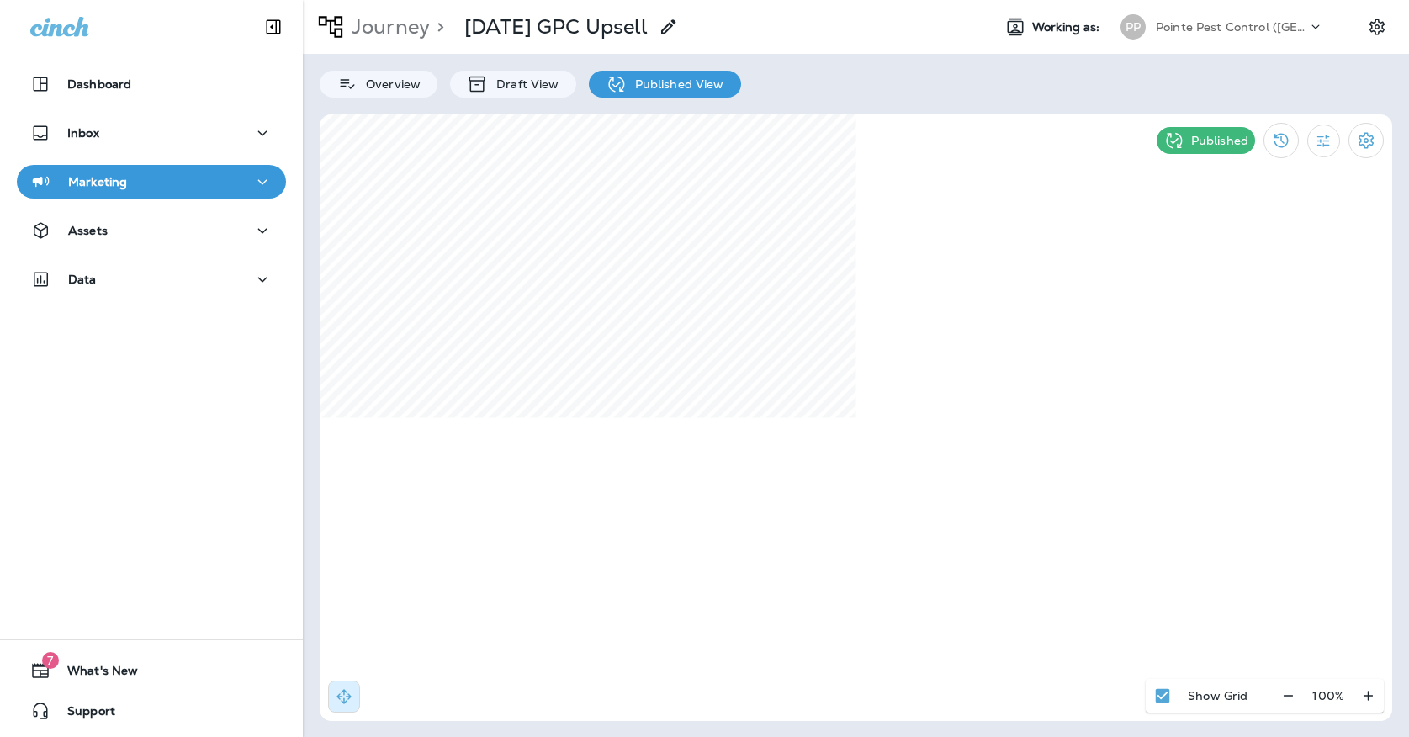
click at [1252, 32] on p "Pointe Pest Control ([GEOGRAPHIC_DATA])" at bounding box center [1231, 26] width 151 height 13
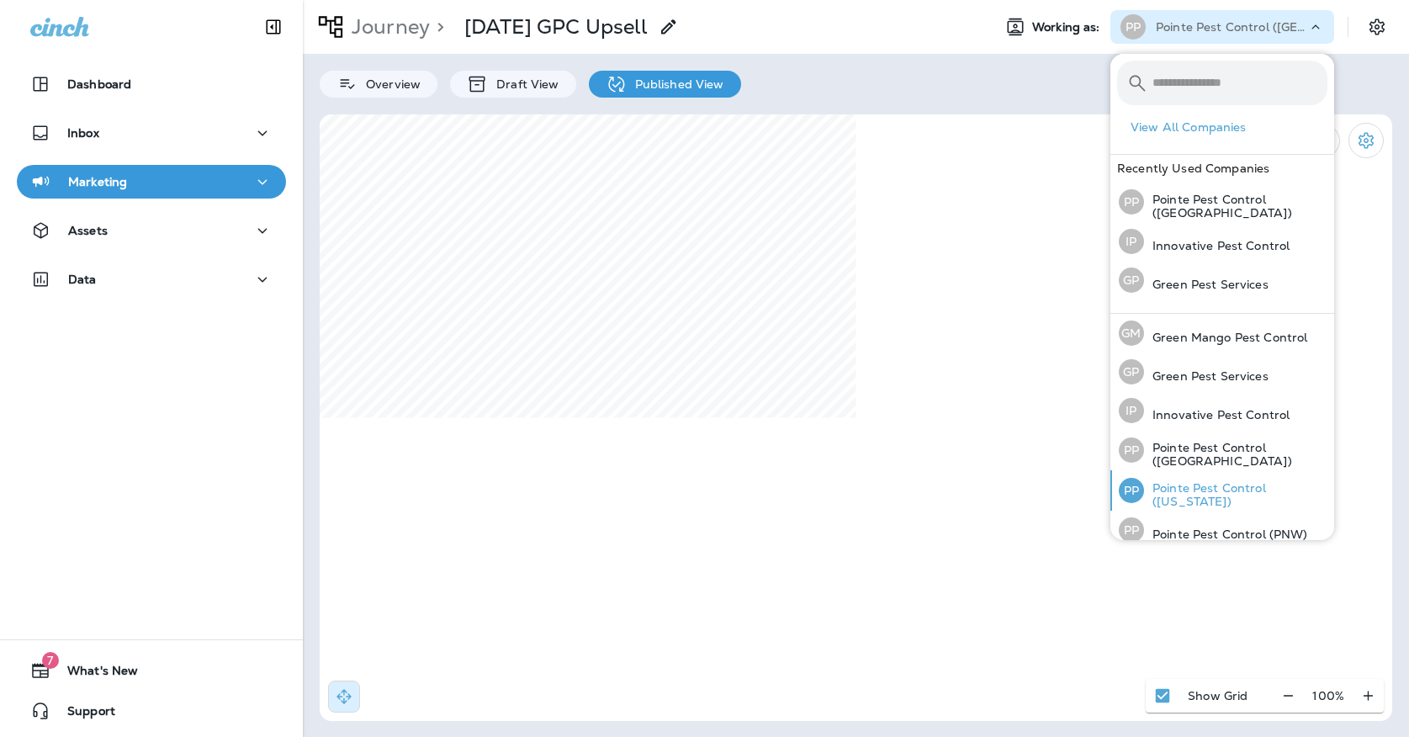
drag, startPoint x: 1180, startPoint y: 466, endPoint x: 1177, endPoint y: 484, distance: 18.8
click at [1177, 484] on div "[PERSON_NAME] Mango Pest Control [PERSON_NAME] Pest Services IP Innovative Pest…" at bounding box center [1222, 451] width 224 height 274
click at [1177, 485] on p "Pointe Pest Control ([US_STATE])" at bounding box center [1235, 494] width 183 height 27
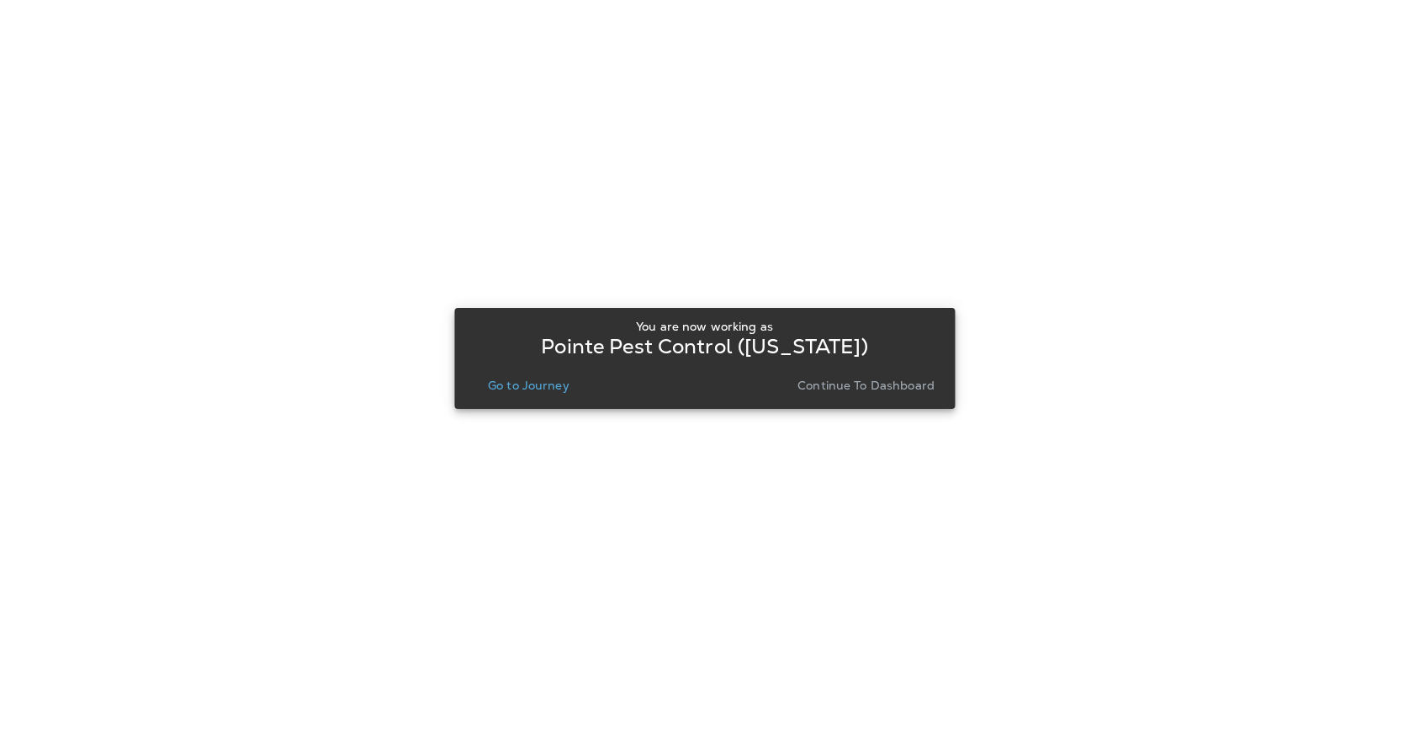
click at [833, 396] on div "You are now working as Pointe Pest Control ([US_STATE]) Go to Journey Continue …" at bounding box center [705, 358] width 474 height 91
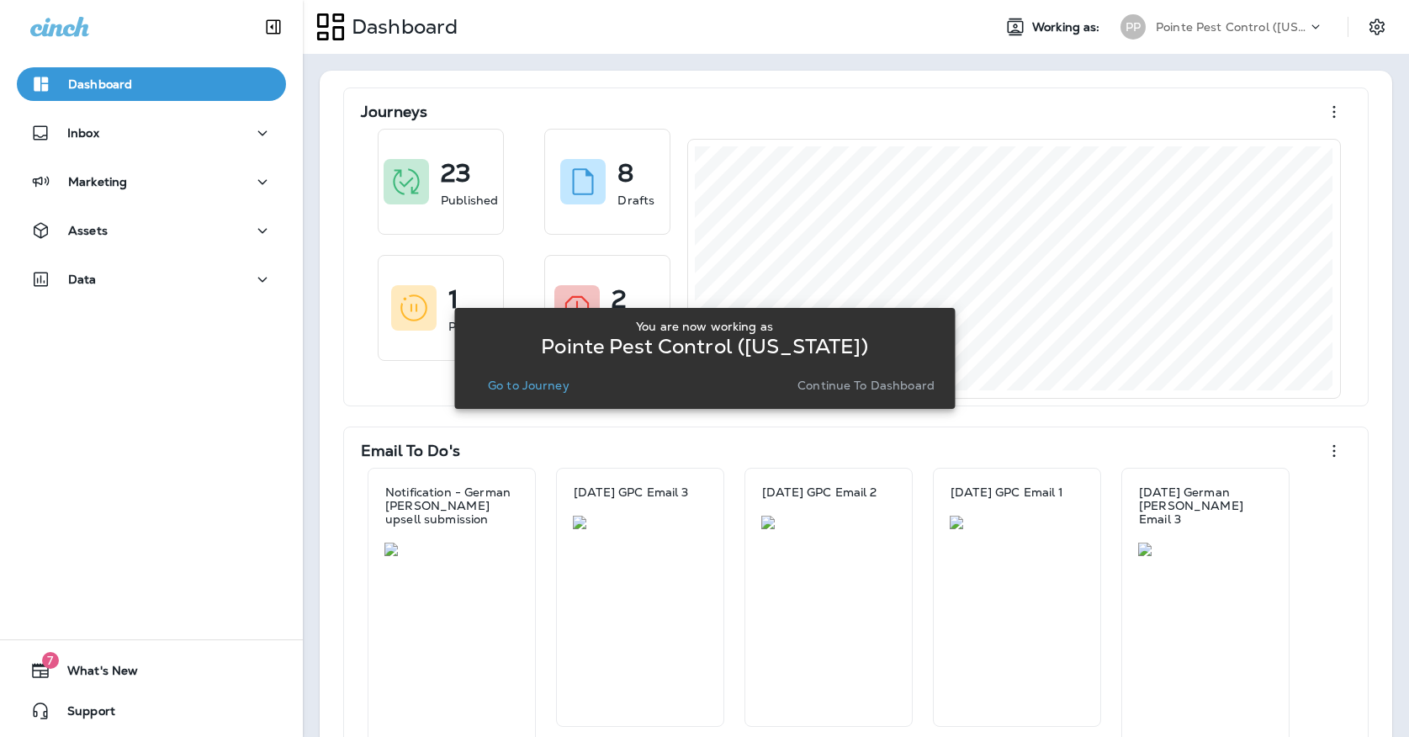
click at [490, 384] on p "Go to Journey" at bounding box center [529, 384] width 82 height 13
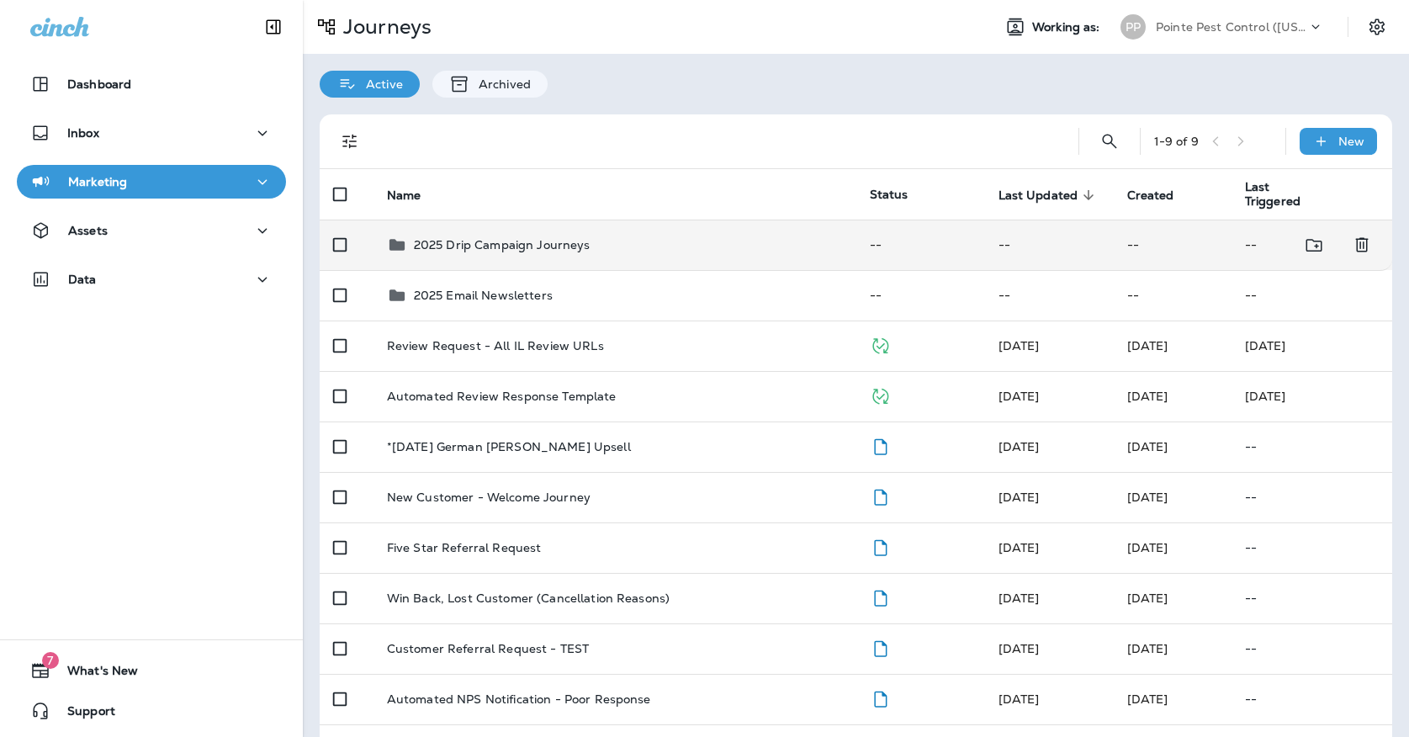
click at [472, 238] on p "2025 Drip Campaign Journeys" at bounding box center [502, 244] width 177 height 13
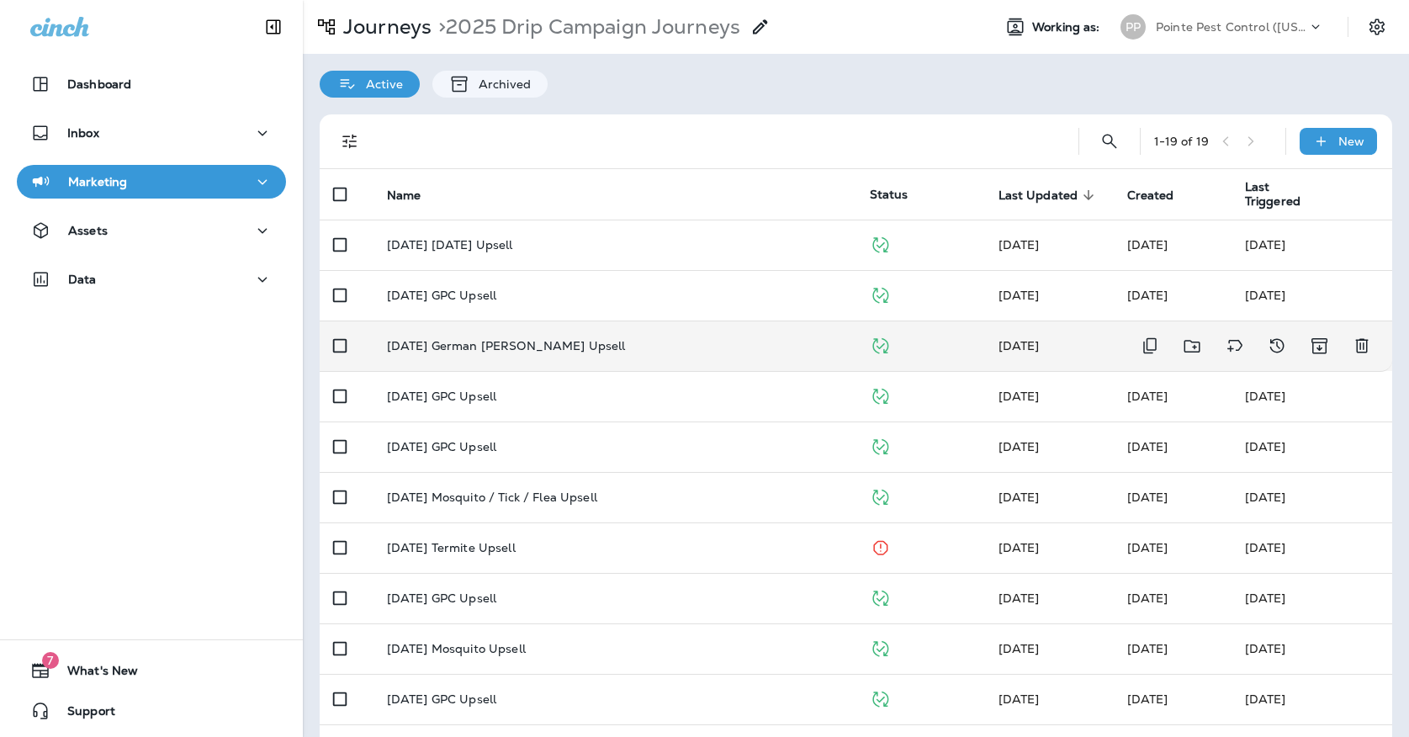
click at [479, 345] on td "[DATE] German [PERSON_NAME] Upsell" at bounding box center [614, 345] width 483 height 50
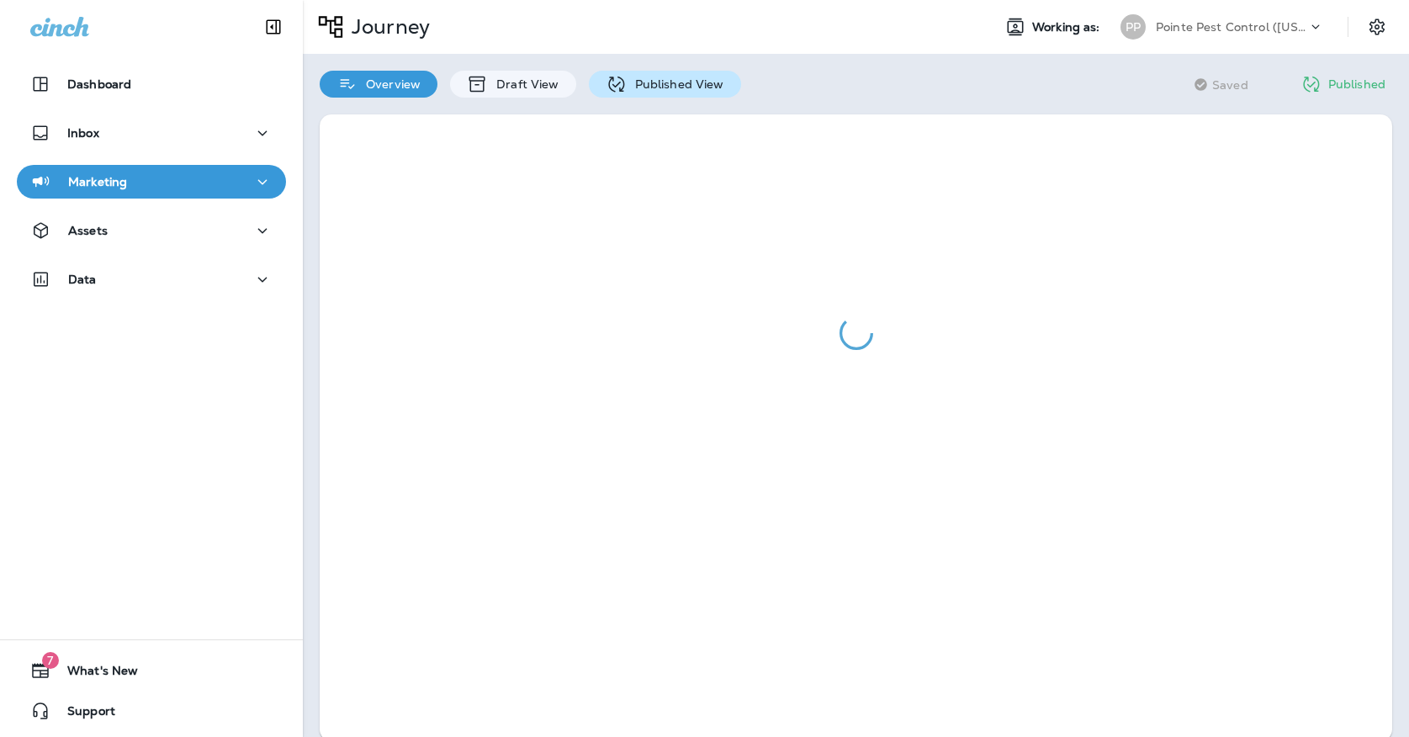
click at [669, 87] on p "Published View" at bounding box center [676, 83] width 98 height 13
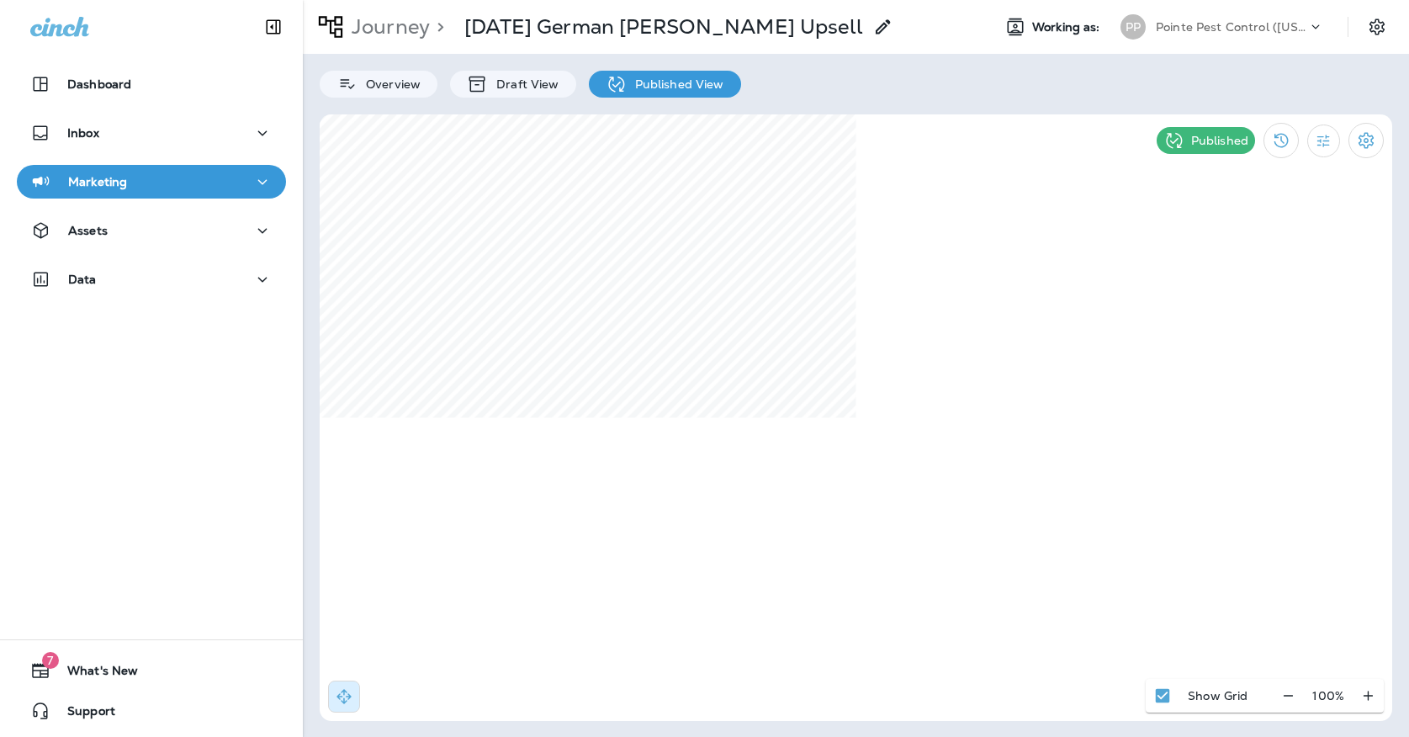
select select "*"
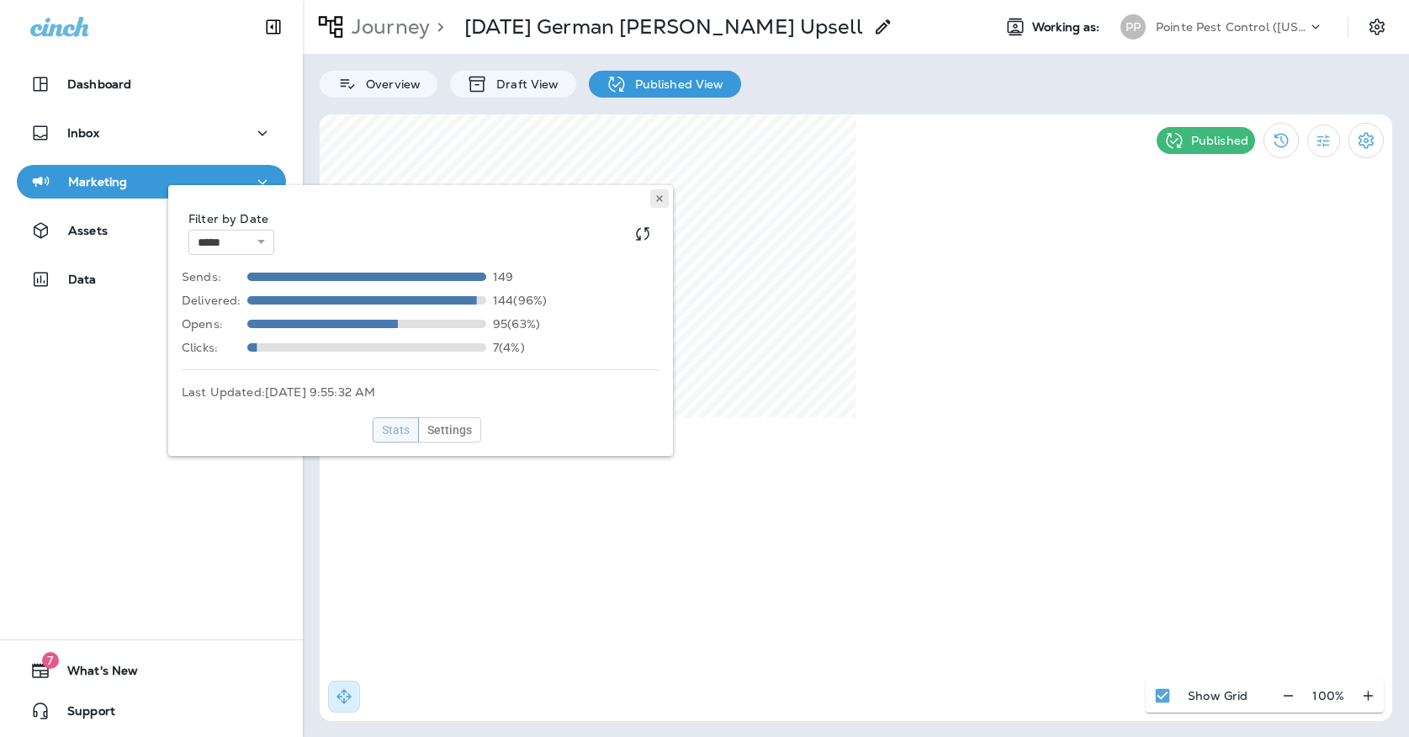
click at [658, 201] on use at bounding box center [659, 198] width 6 height 7
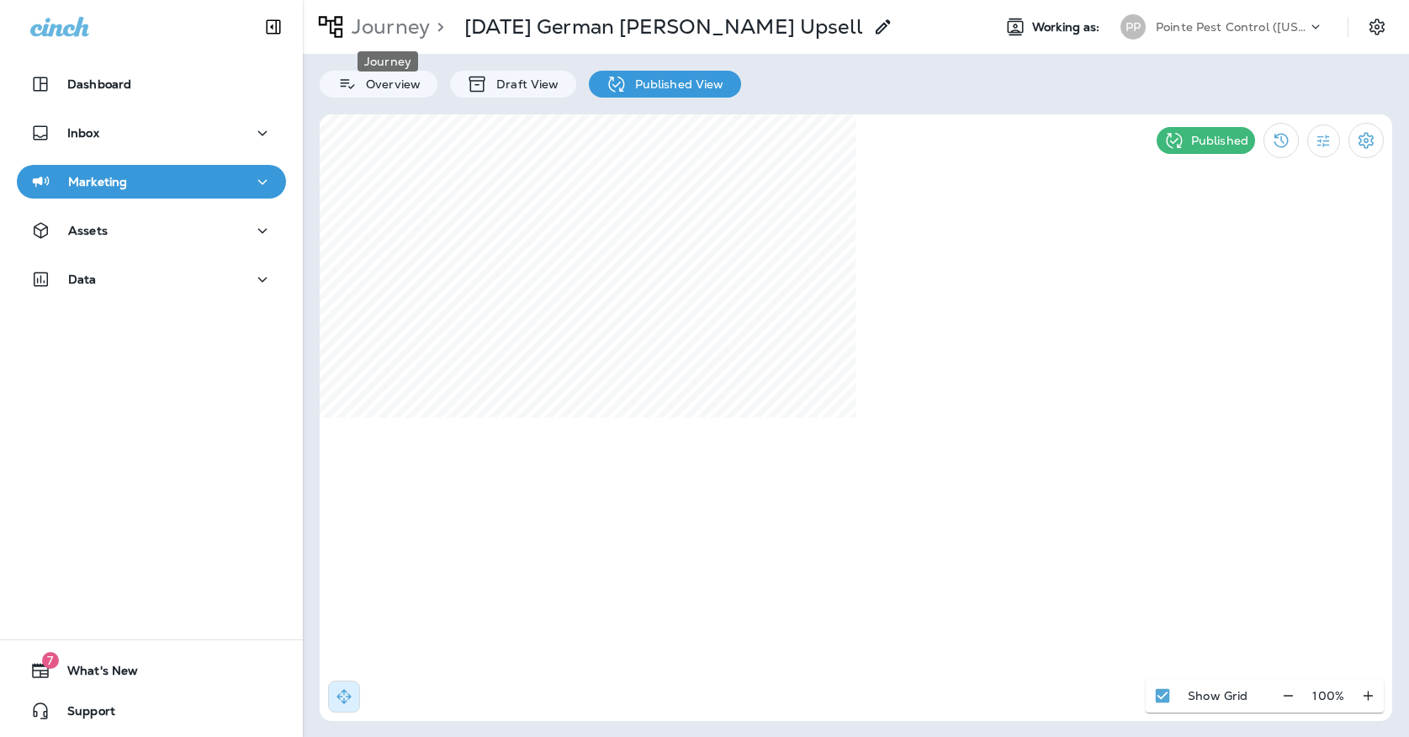
click at [385, 18] on p "Journey" at bounding box center [387, 26] width 85 height 25
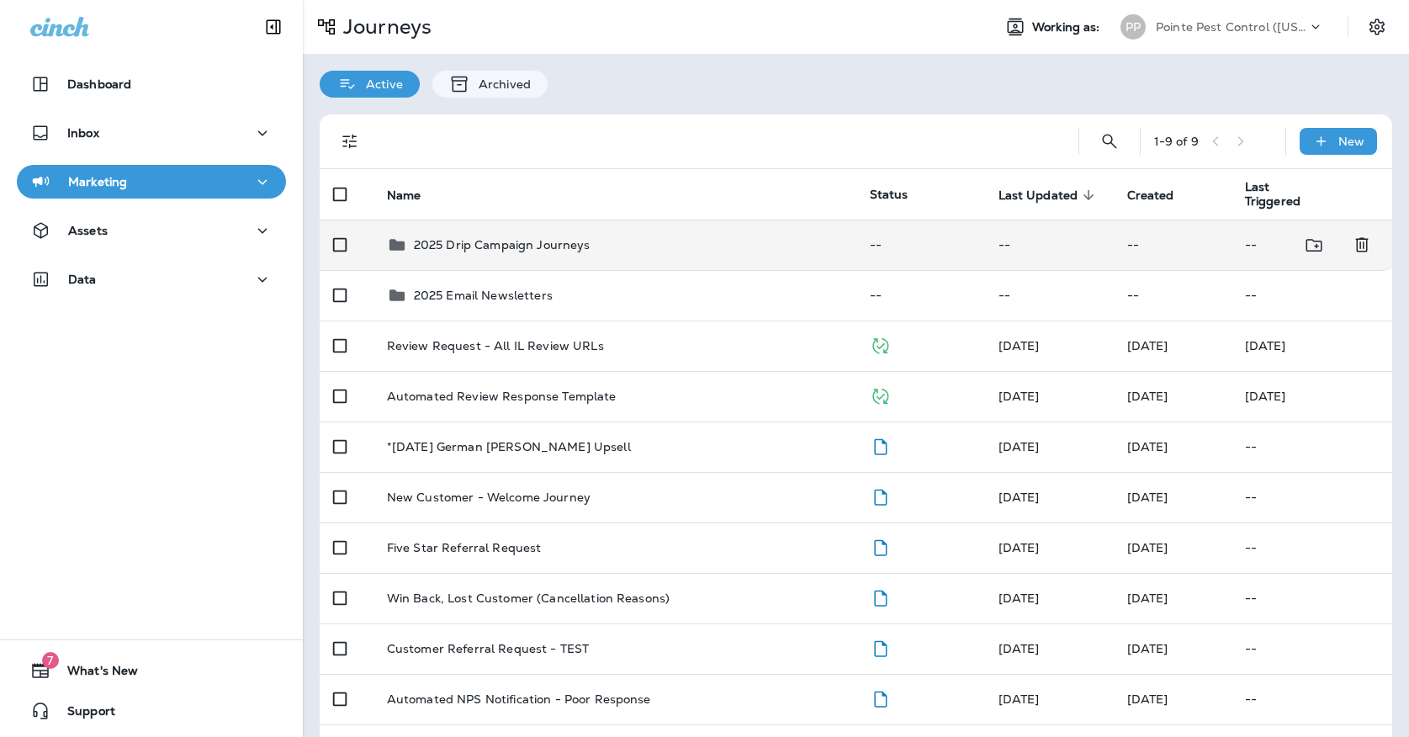
click at [457, 243] on div "2025 Drip Campaign Journeys" at bounding box center [502, 245] width 177 height 20
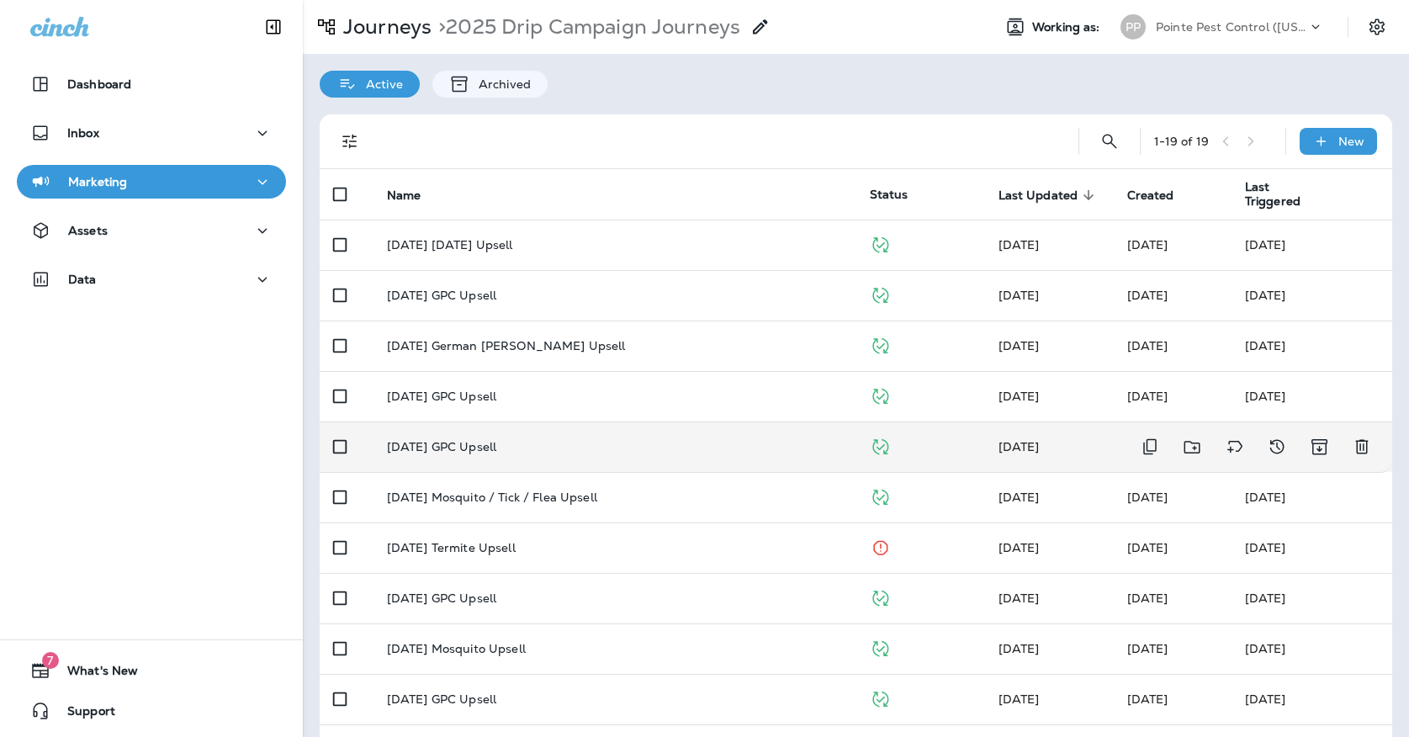
click at [492, 426] on td "[DATE] GPC Upsell" at bounding box center [614, 446] width 483 height 50
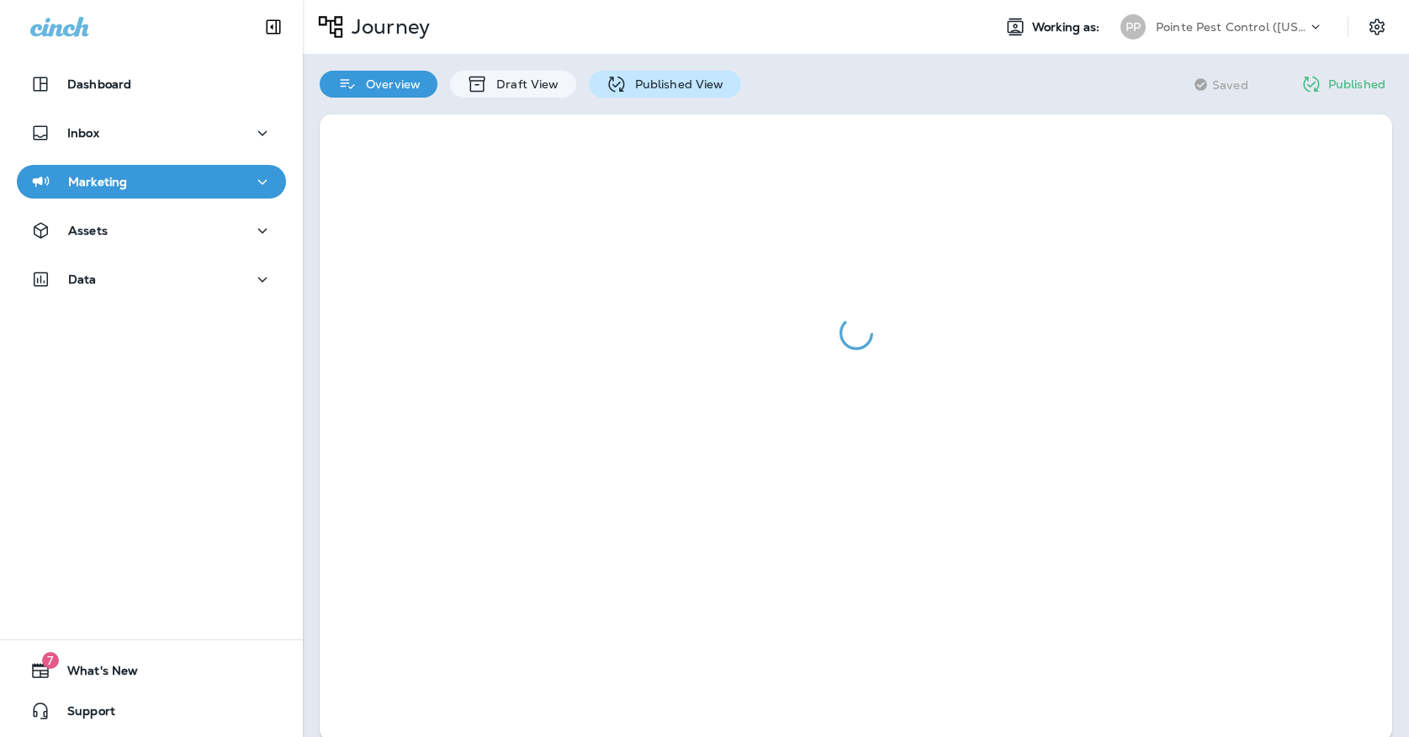
click at [635, 95] on div "Published View" at bounding box center [665, 84] width 152 height 27
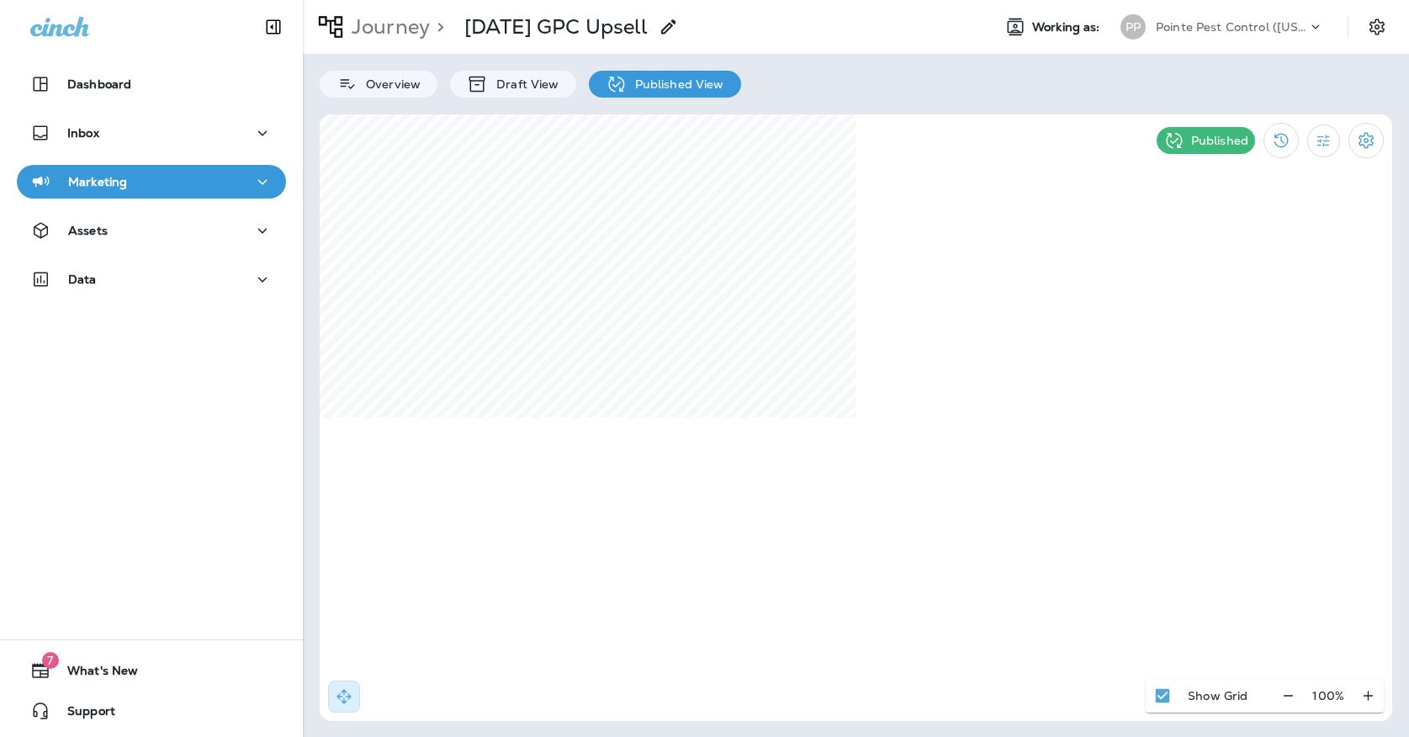
select select "*"
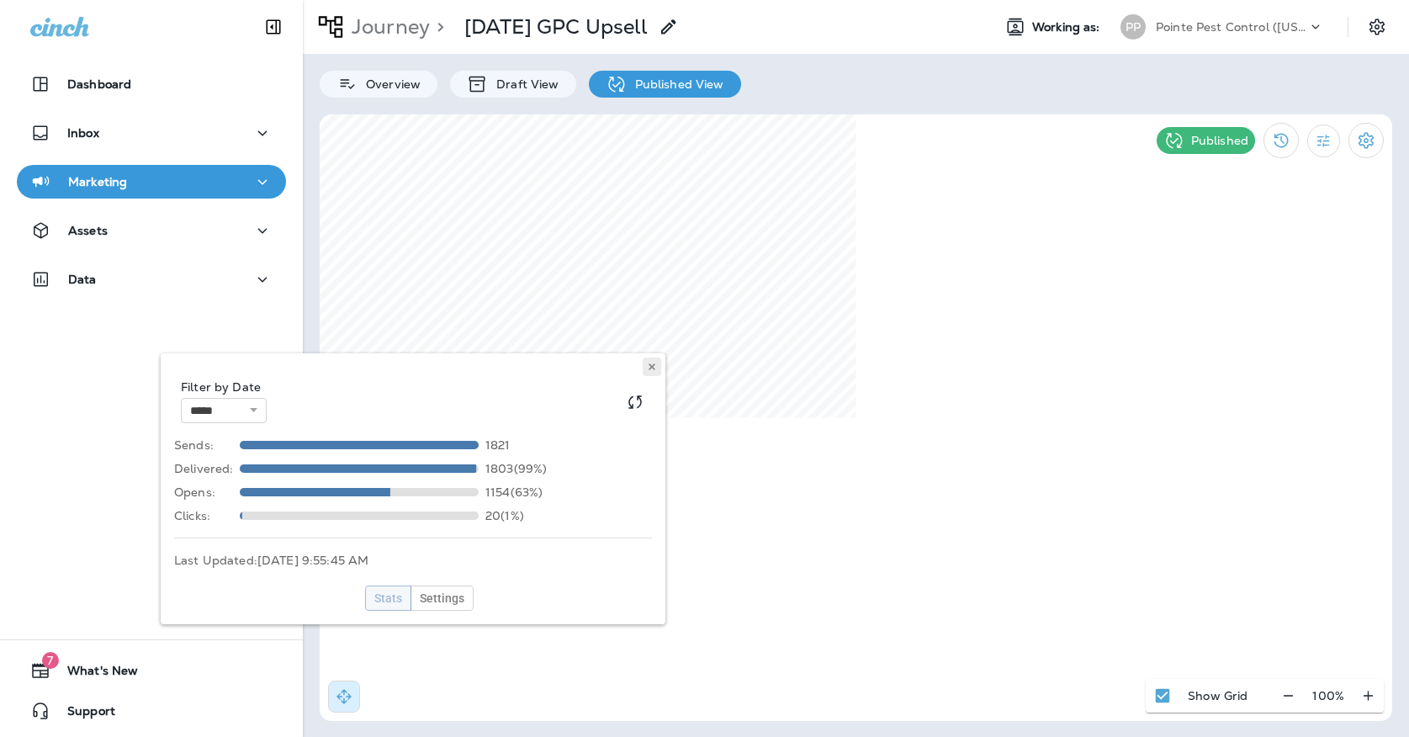
click at [655, 372] on button at bounding box center [652, 366] width 19 height 19
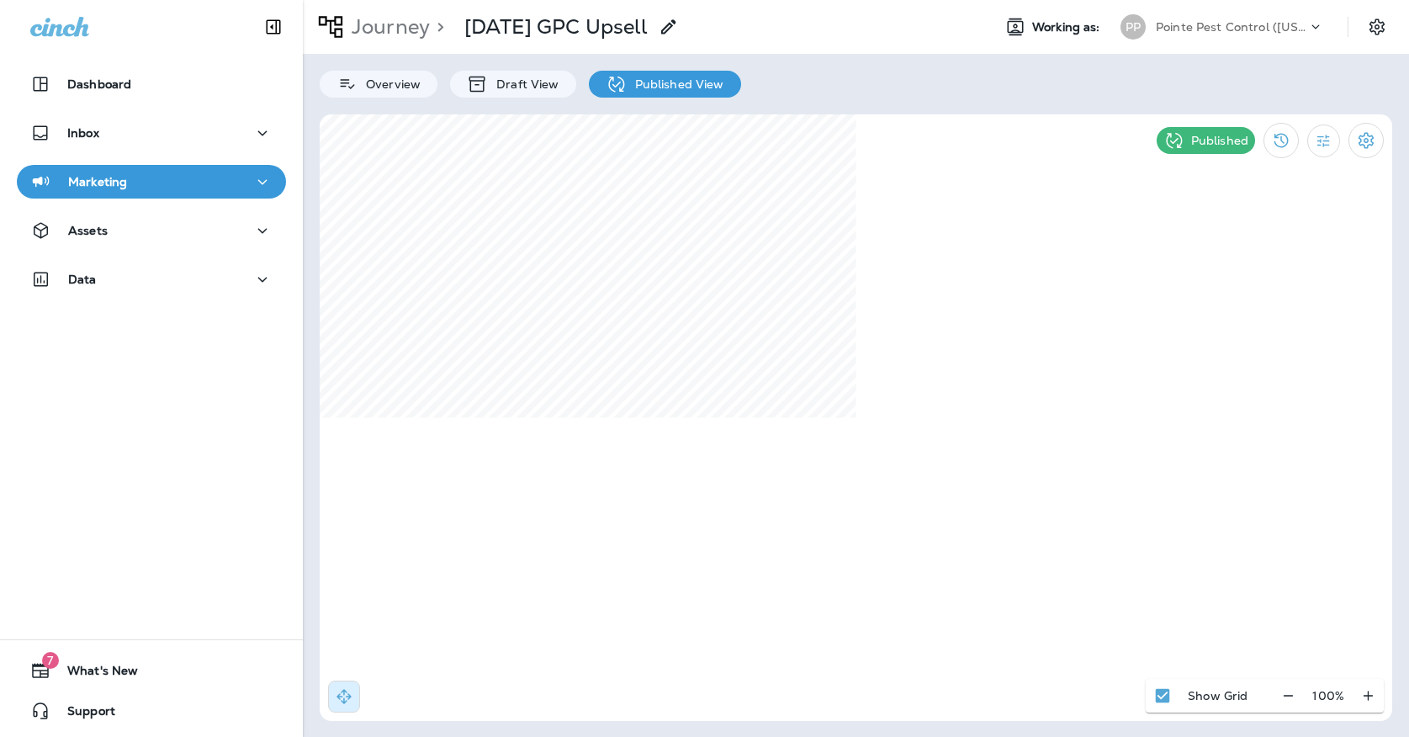
click at [1190, 29] on p "Pointe Pest Control ([US_STATE])" at bounding box center [1231, 26] width 151 height 13
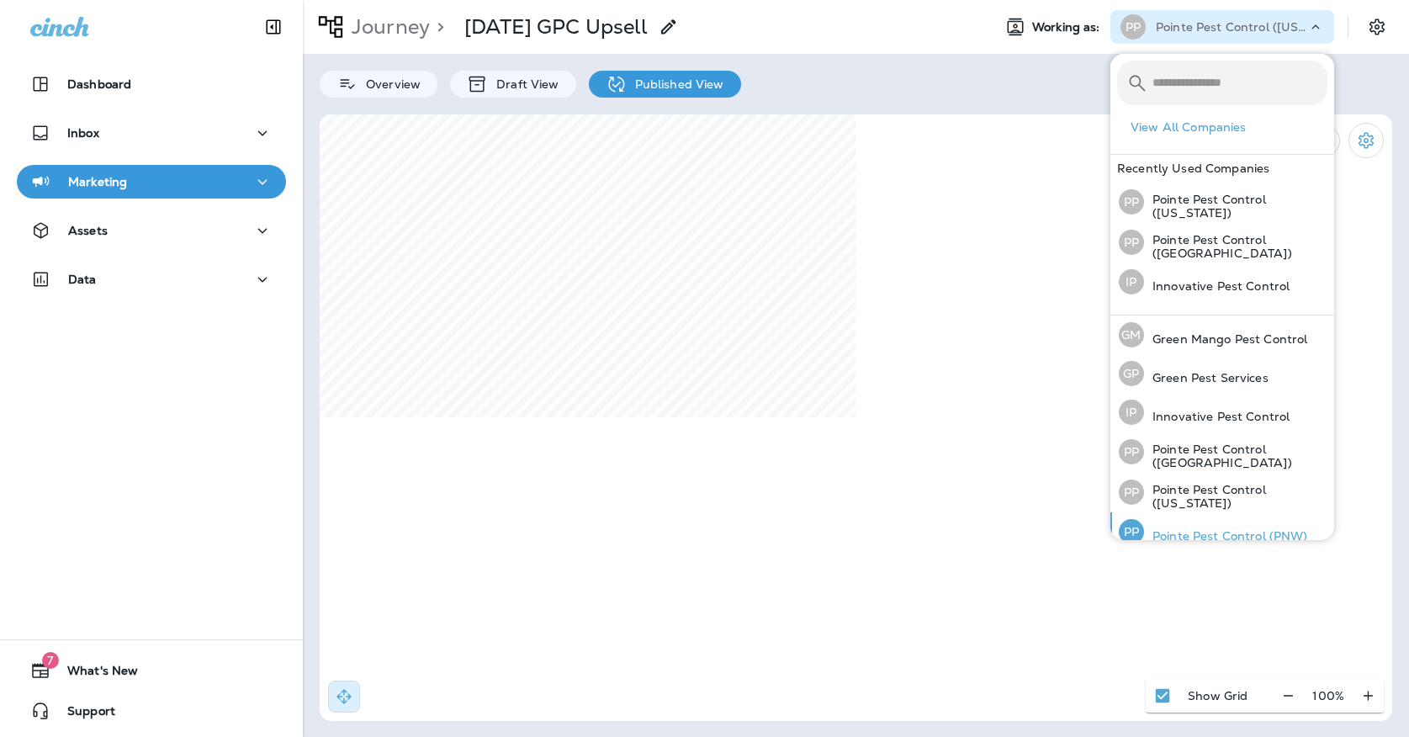
click at [1170, 523] on div "PP Pointe Pest Control (PNW)" at bounding box center [1213, 531] width 203 height 39
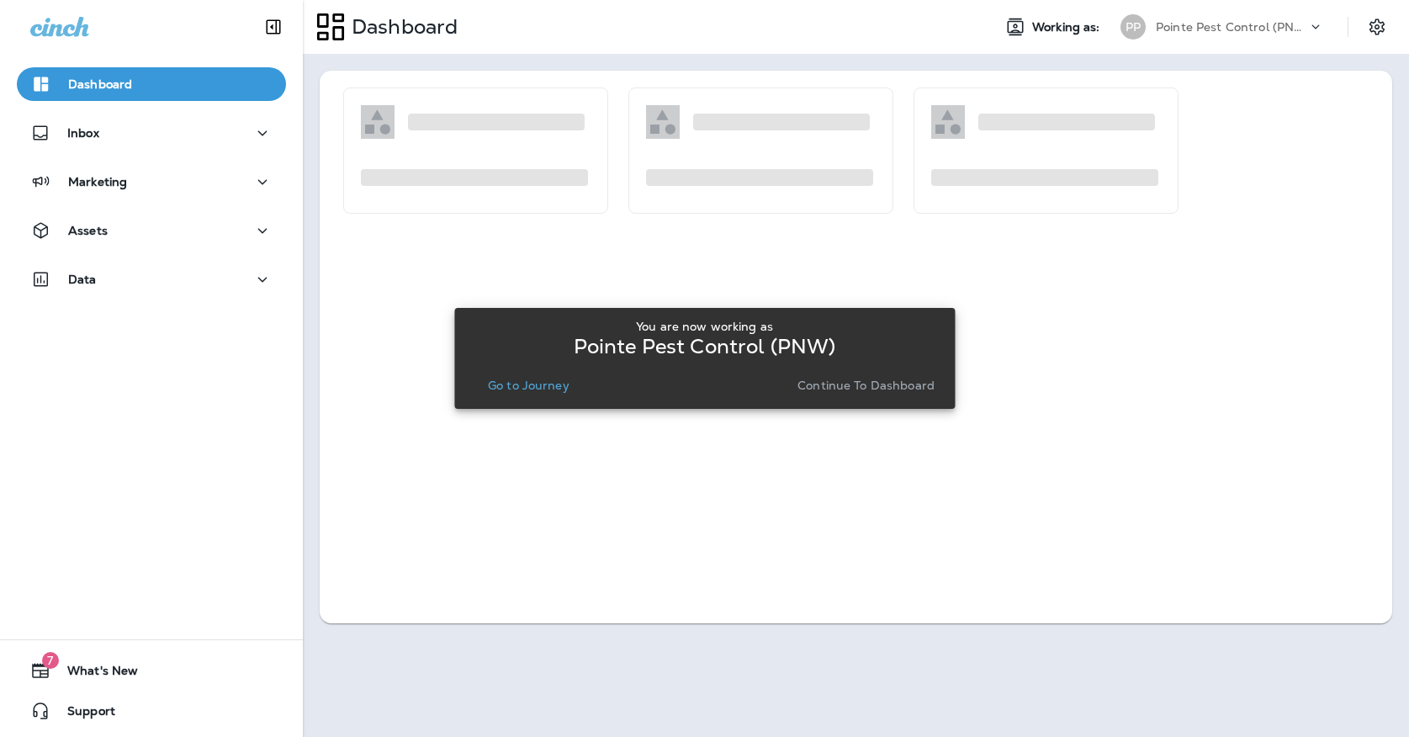
click at [553, 378] on p "Go to Journey" at bounding box center [529, 384] width 82 height 13
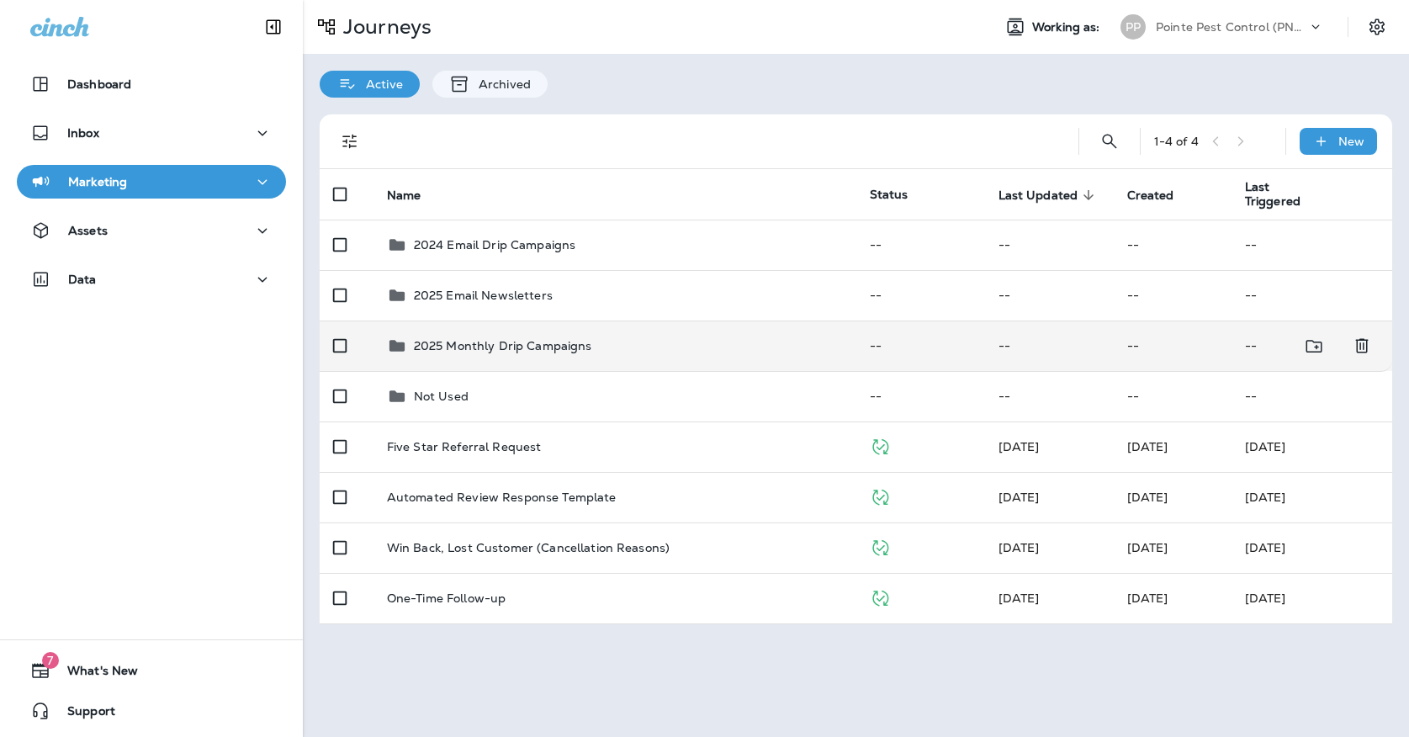
click at [479, 339] on p "2025 Monthly Drip Campaigns" at bounding box center [503, 345] width 178 height 13
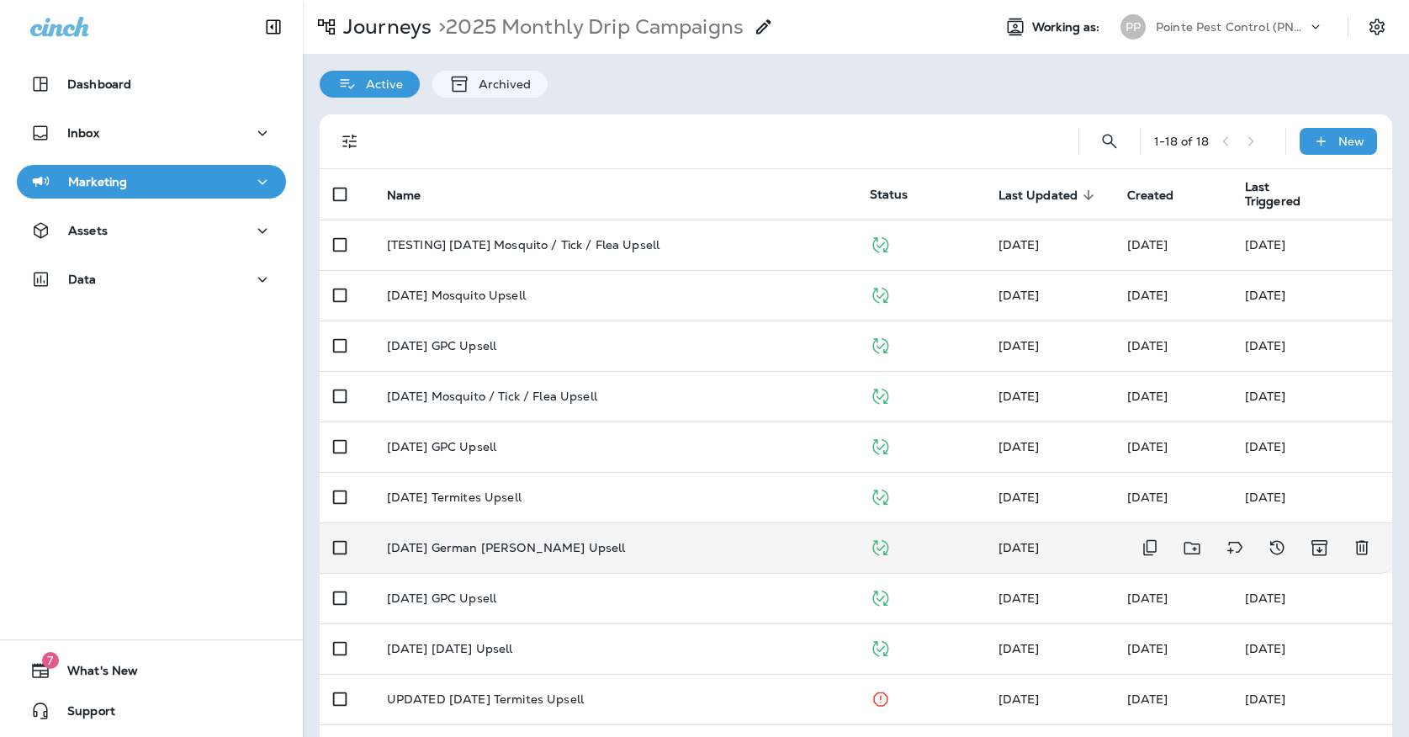
click at [502, 541] on p "[DATE] German [PERSON_NAME] Upsell" at bounding box center [506, 547] width 239 height 13
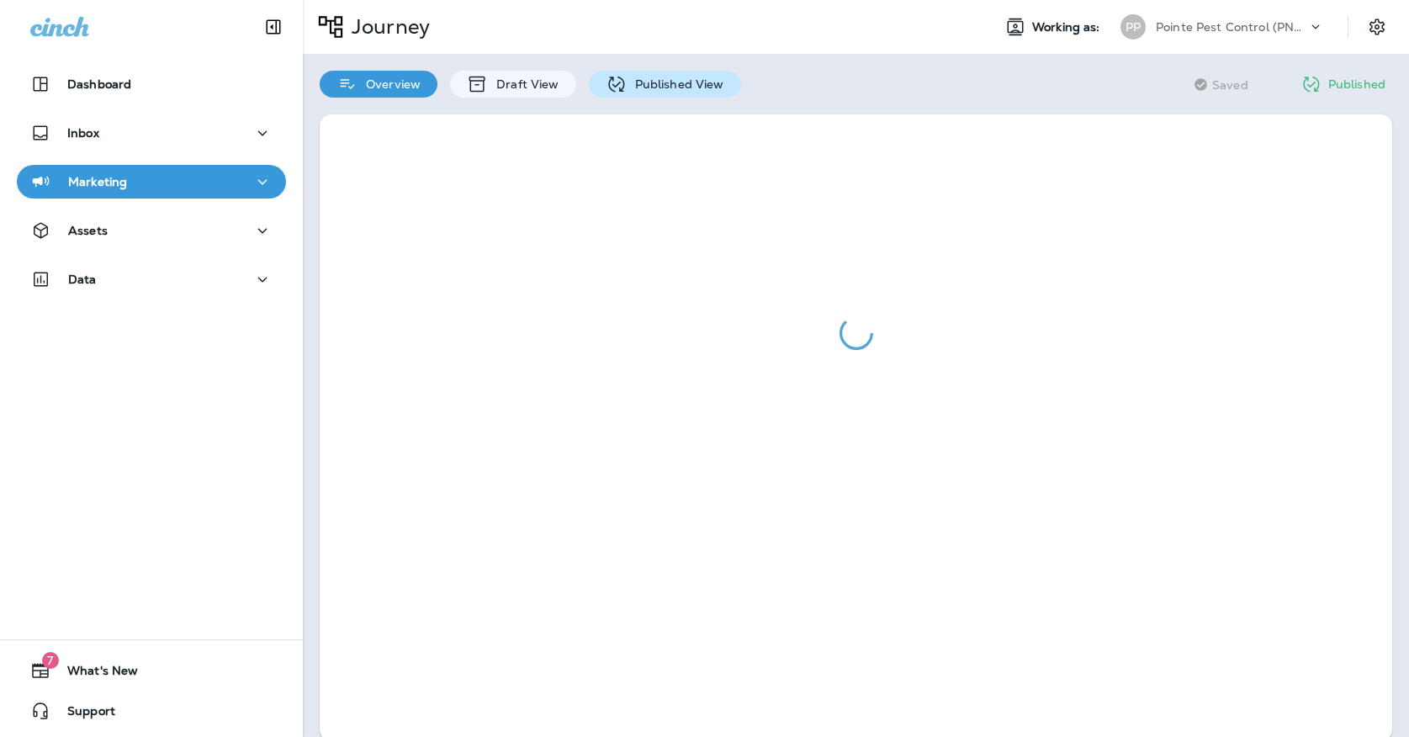
click at [665, 82] on p "Published View" at bounding box center [676, 83] width 98 height 13
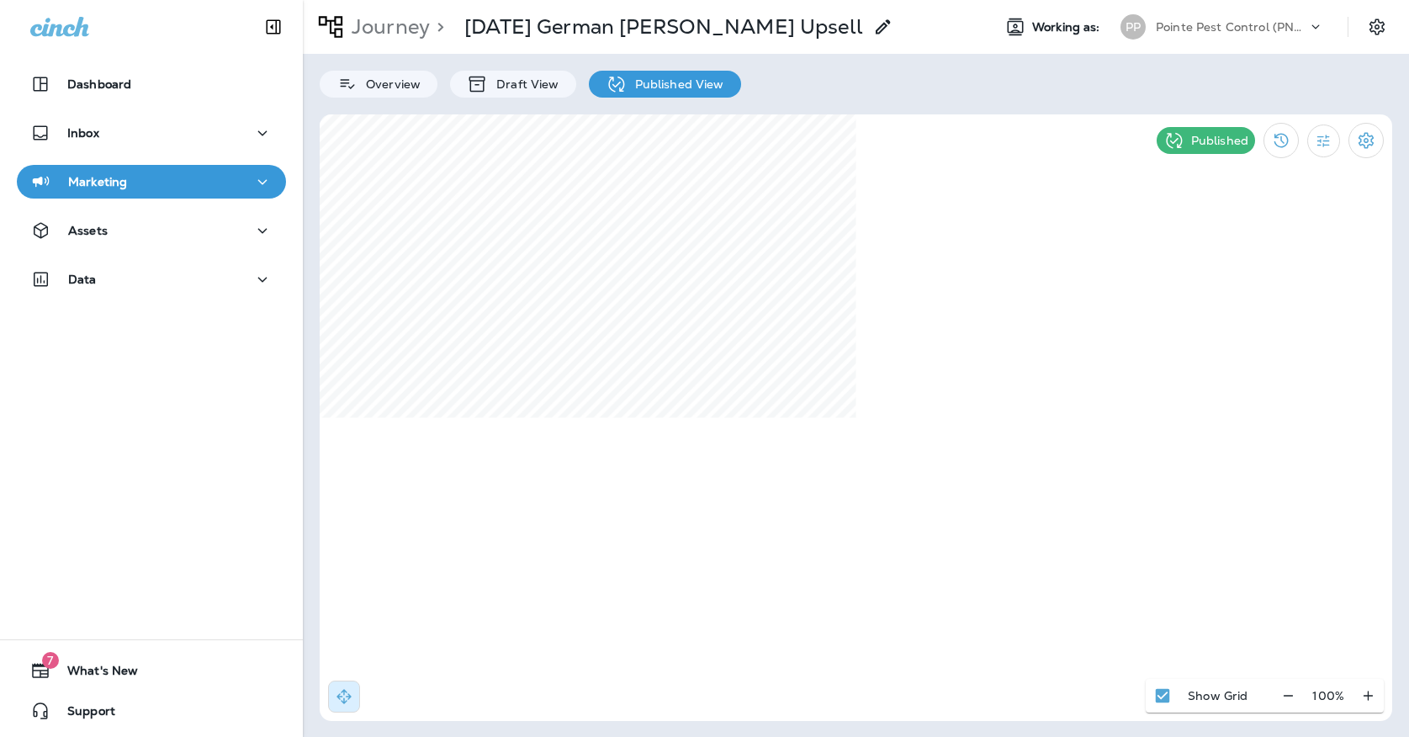
select select "*"
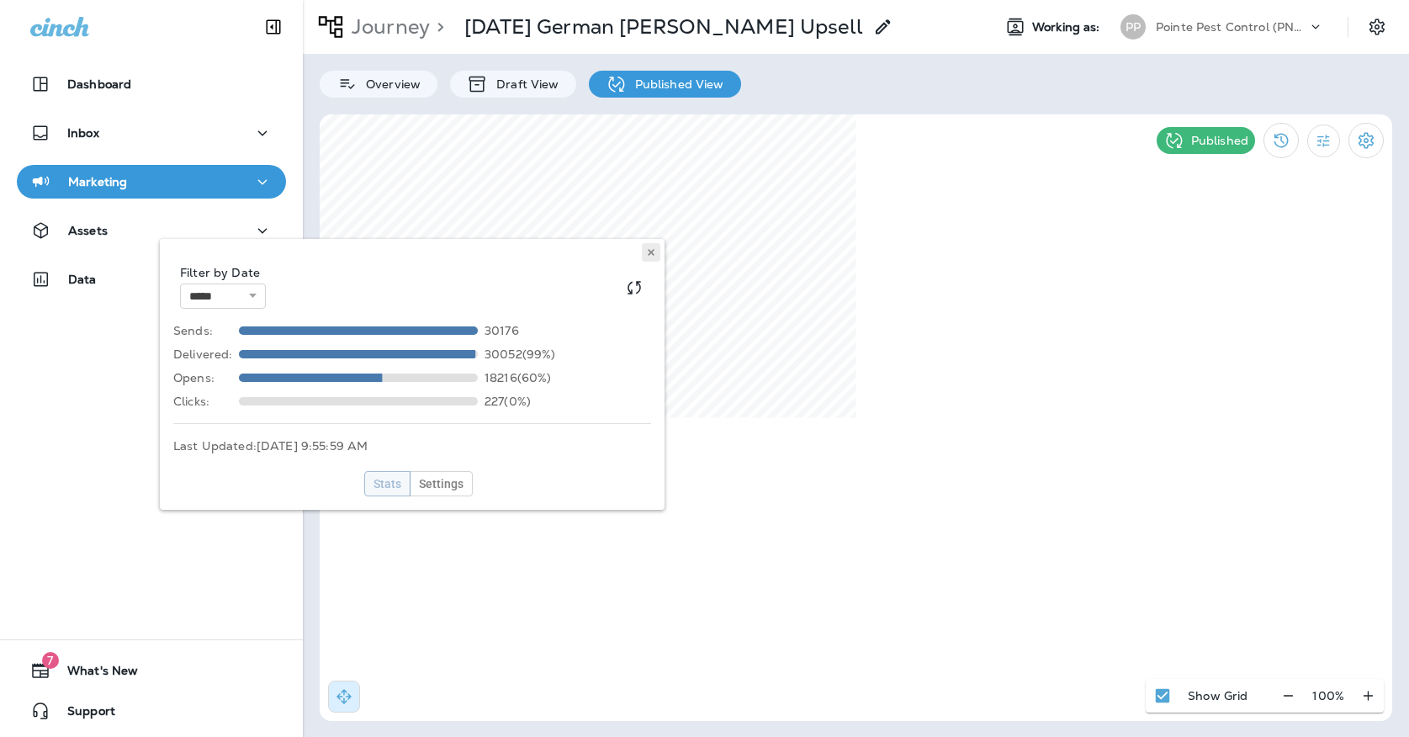
click at [650, 250] on icon at bounding box center [651, 252] width 10 height 10
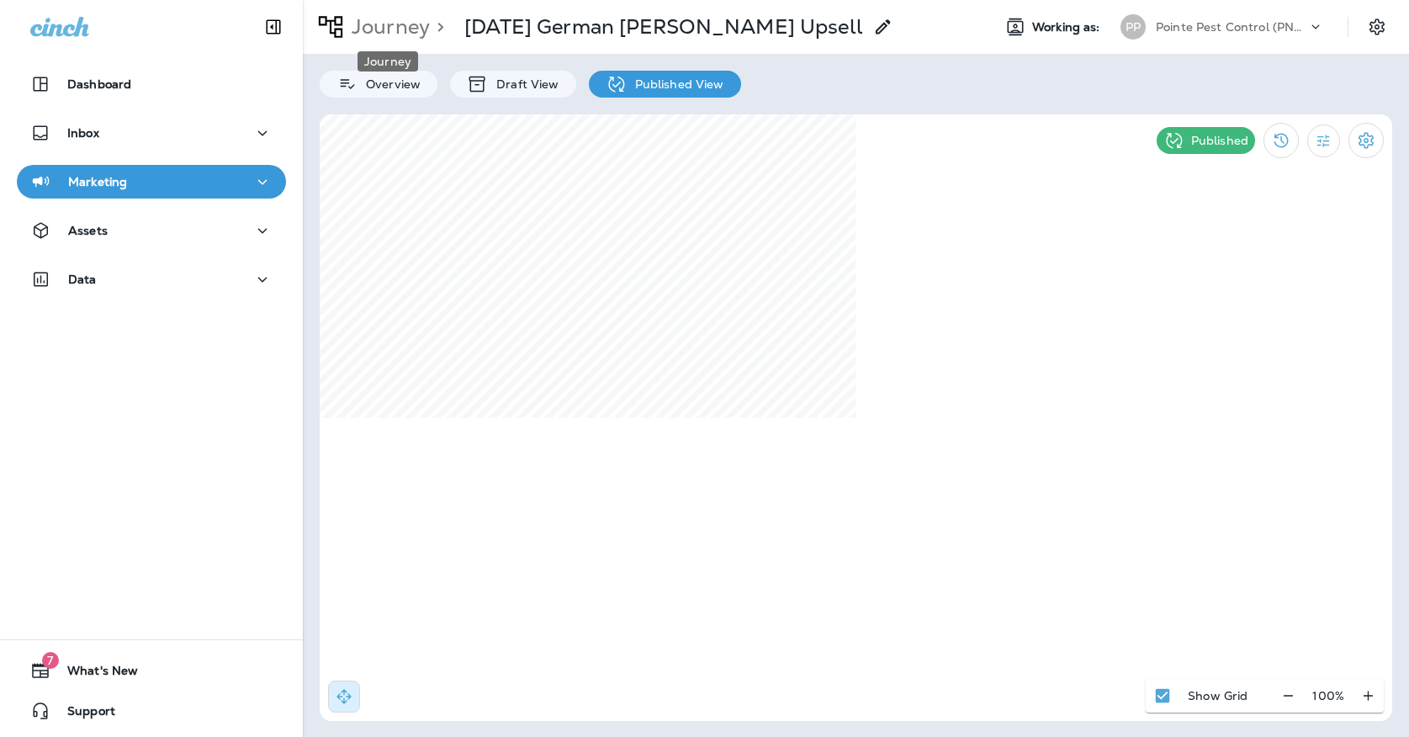
click at [368, 36] on p "Journey" at bounding box center [387, 26] width 85 height 25
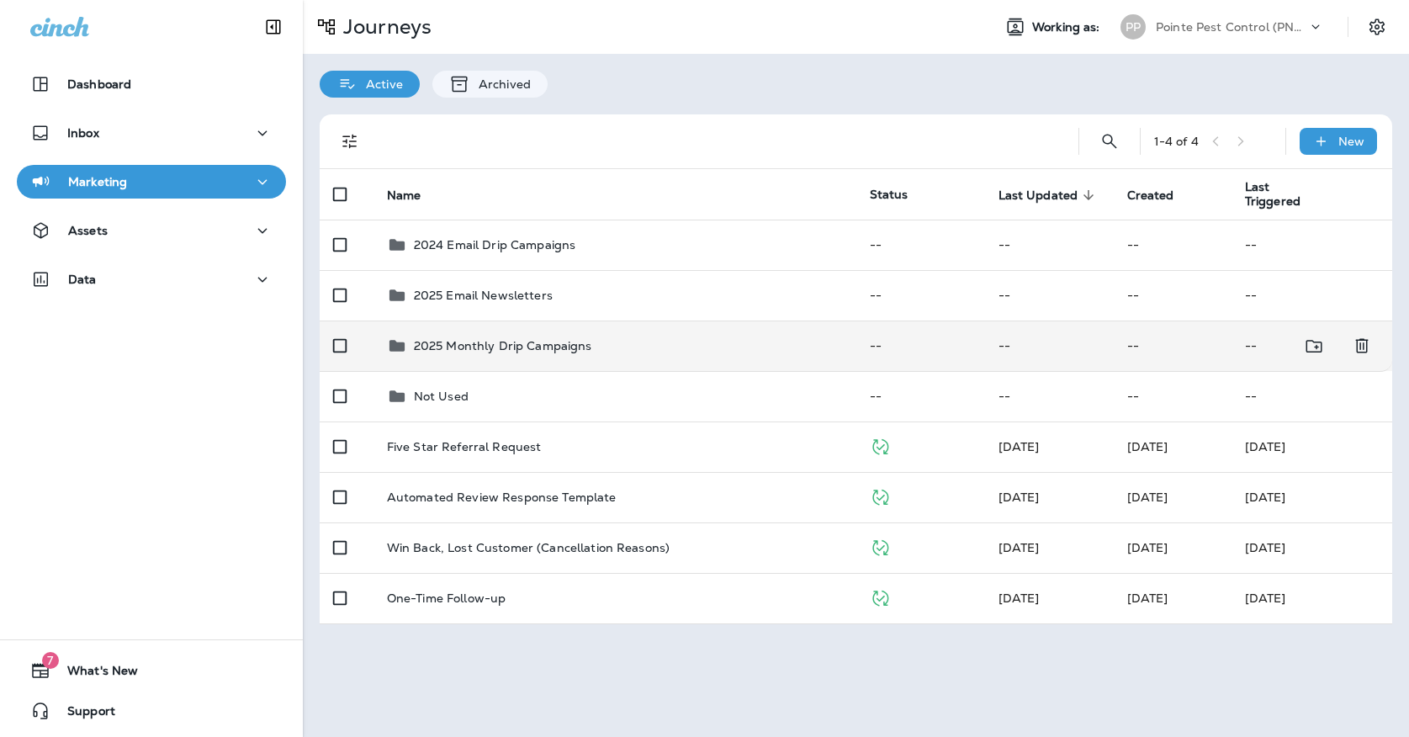
click at [480, 339] on p "2025 Monthly Drip Campaigns" at bounding box center [503, 345] width 178 height 13
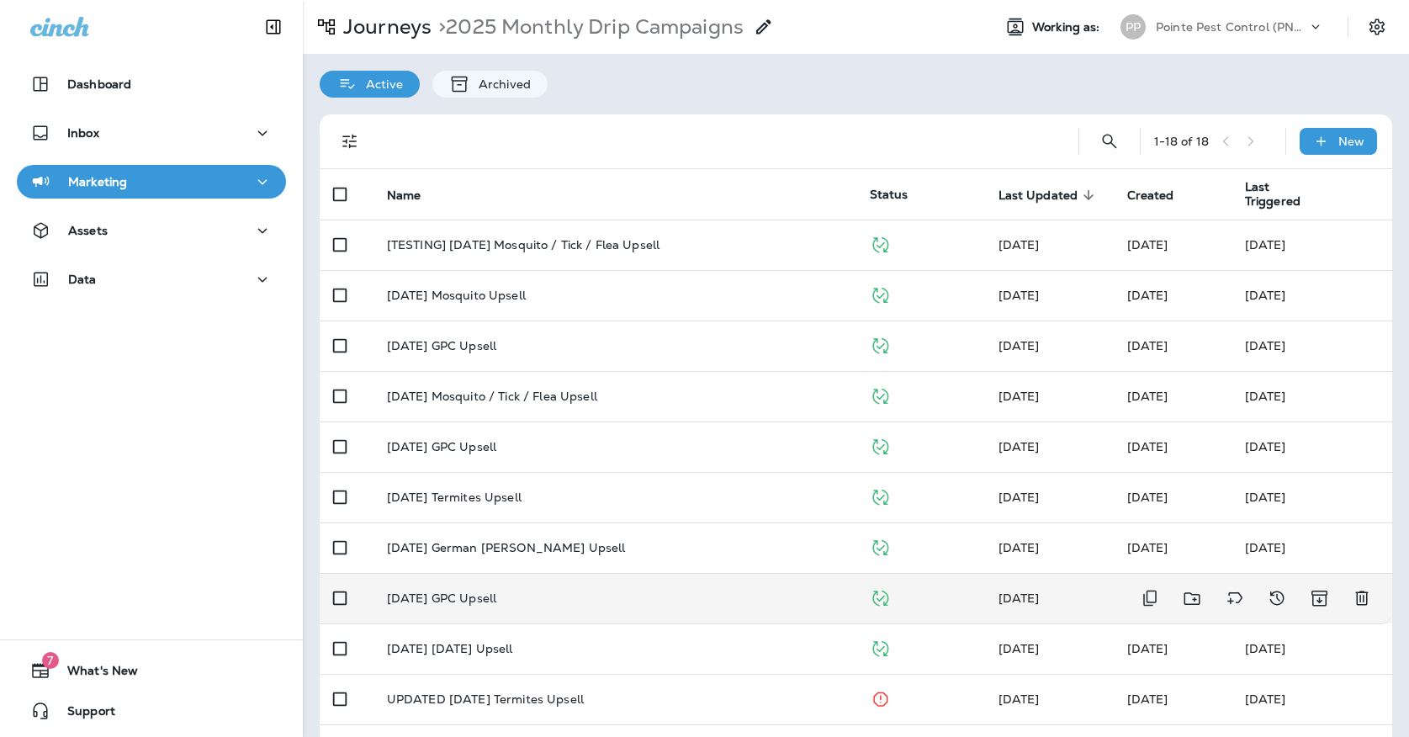
click at [486, 591] on p "[DATE] GPC Upsell" at bounding box center [441, 597] width 109 height 13
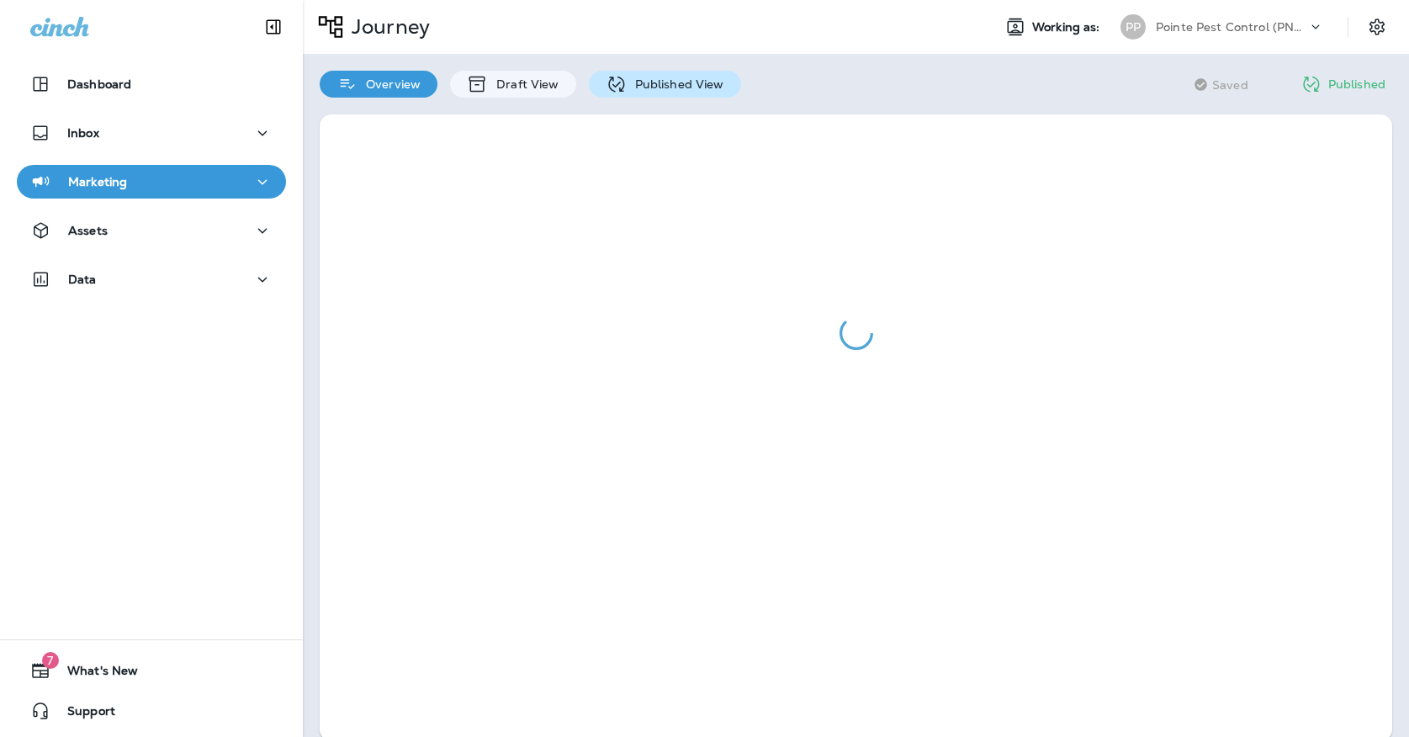
click at [645, 82] on p "Published View" at bounding box center [676, 83] width 98 height 13
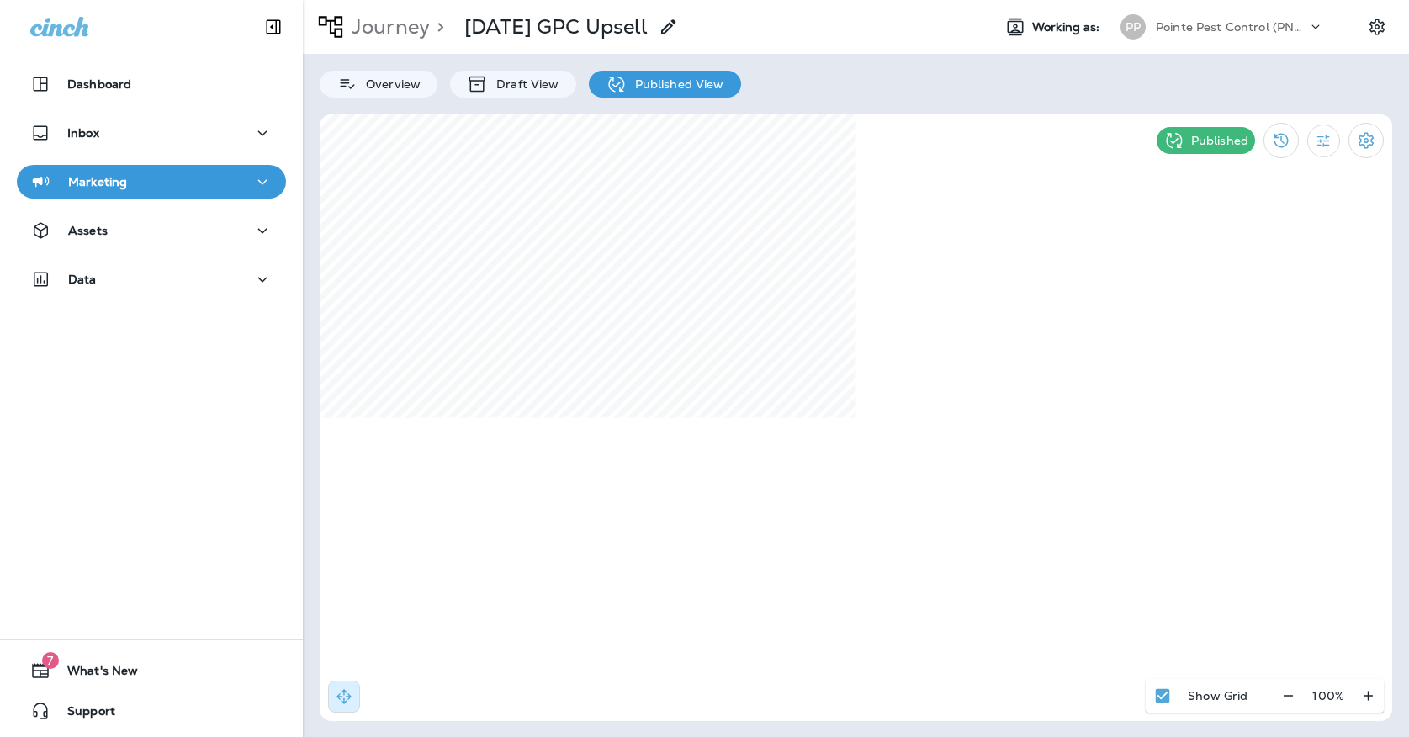
select select "*"
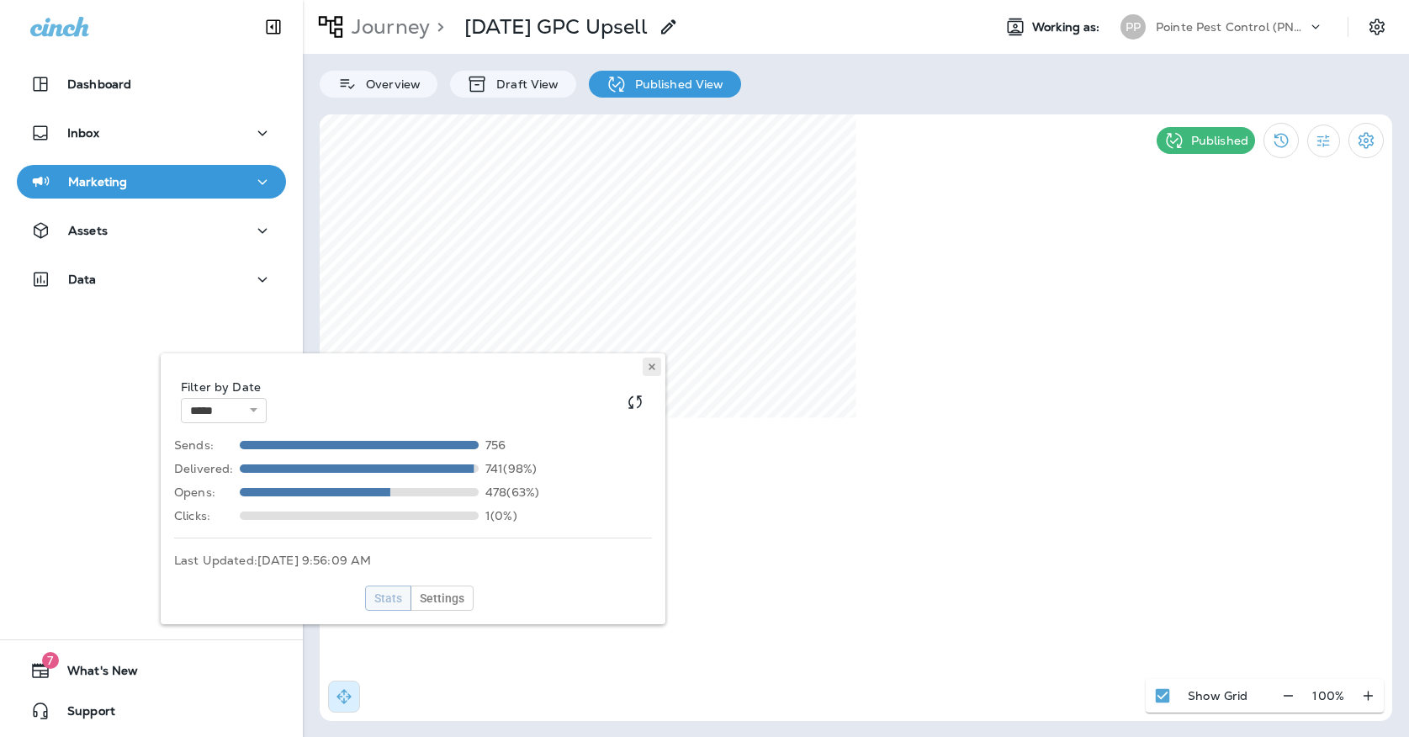
click at [655, 368] on icon at bounding box center [652, 367] width 10 height 10
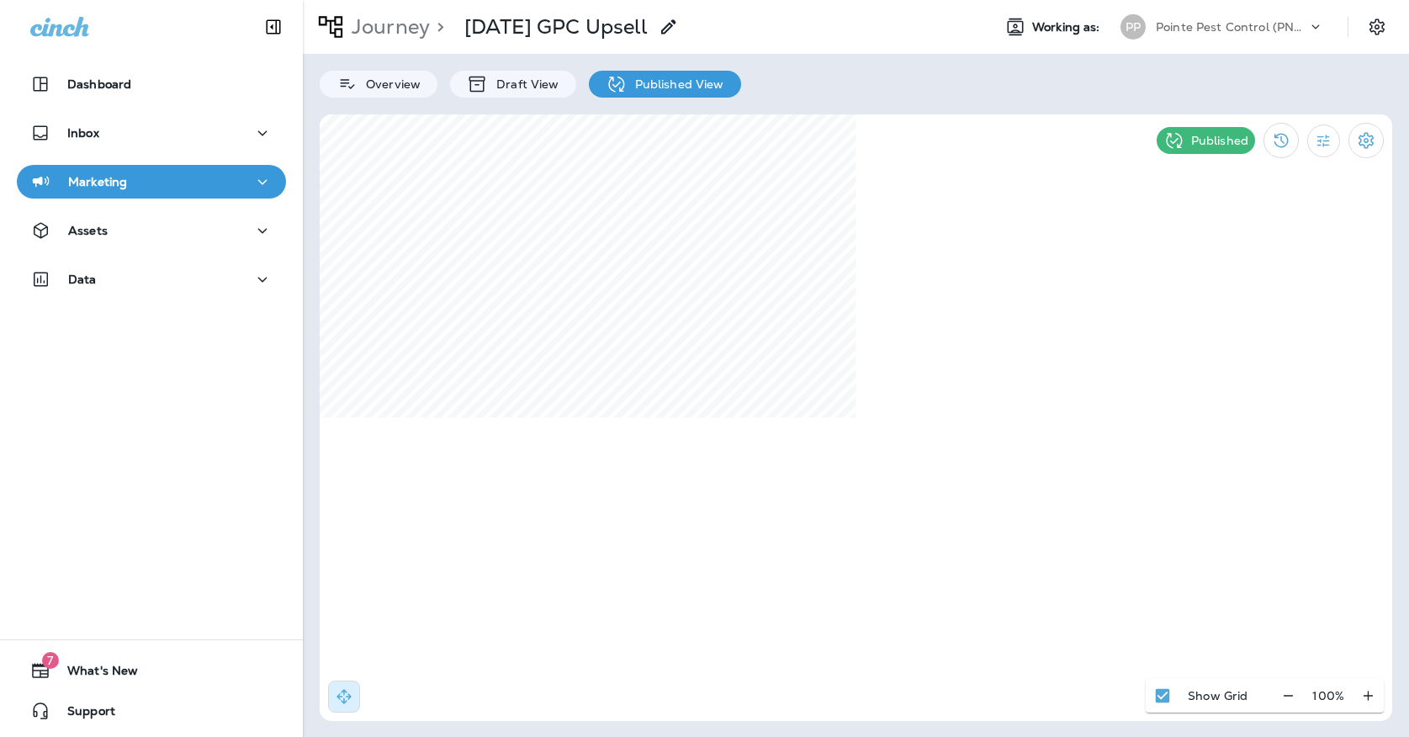
click at [1171, 45] on div "Journey > [DATE] GPC Upsell Working as: PP Pointe Pest Control (PNW)" at bounding box center [856, 27] width 1106 height 54
click at [1171, 40] on div "PP Pointe Pest Control (PNW)" at bounding box center [1222, 27] width 224 height 34
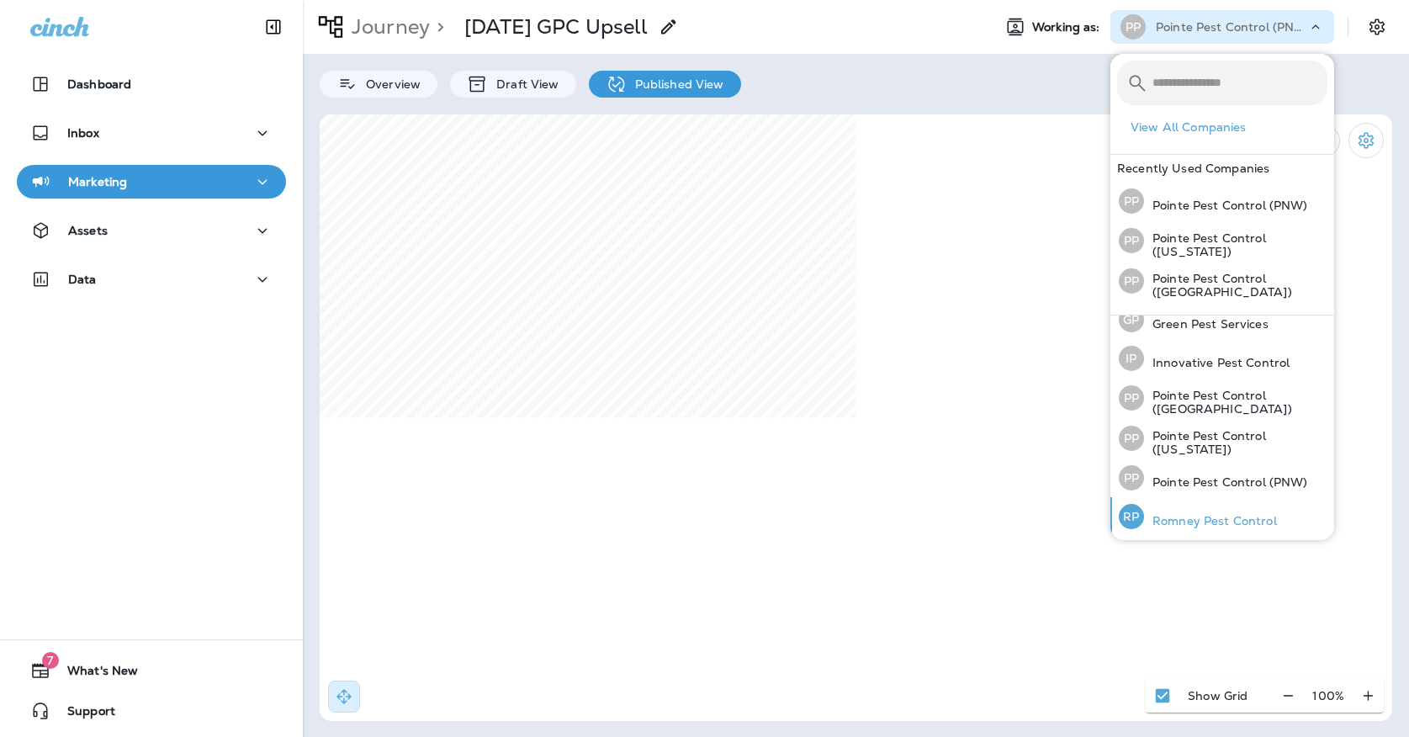
scroll to position [53, 0]
click at [1170, 517] on p "Romney Pest Control" at bounding box center [1210, 521] width 133 height 13
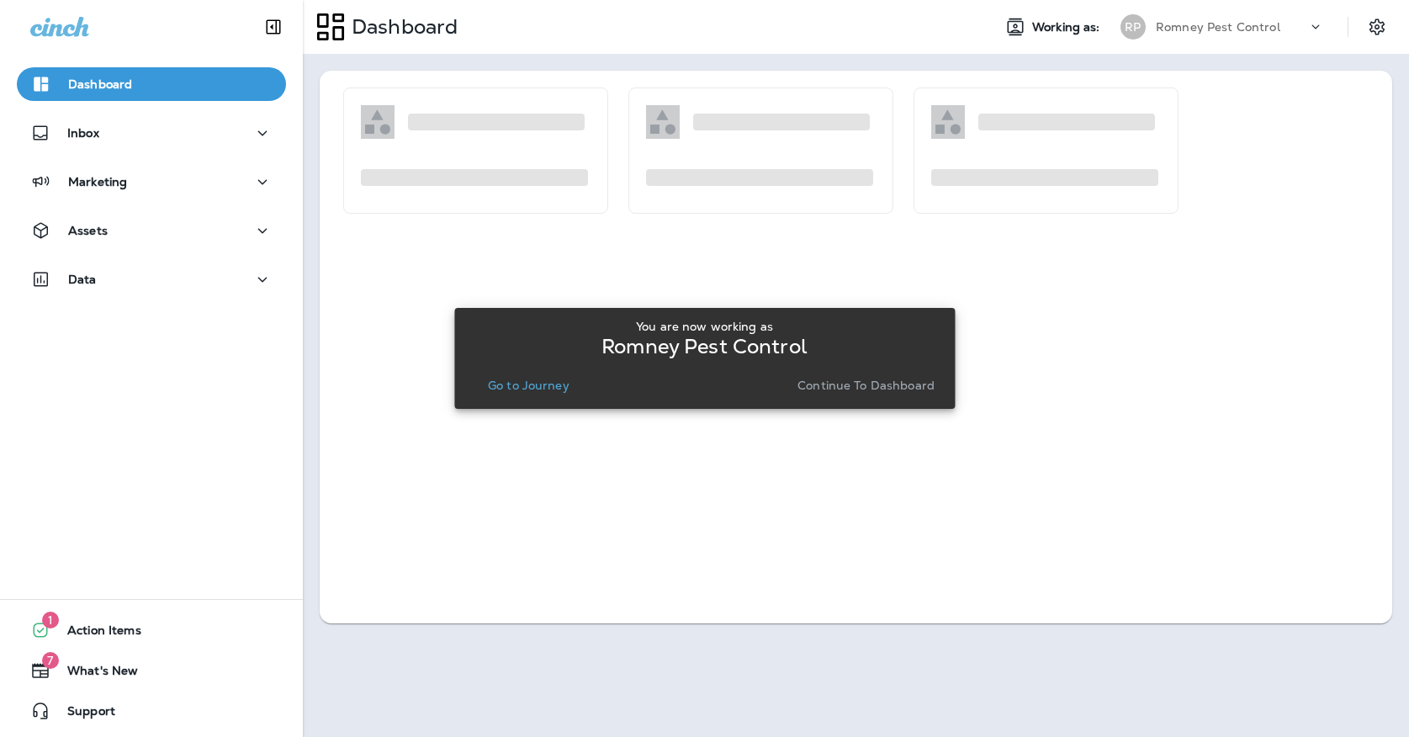
click at [519, 389] on p "Go to Journey" at bounding box center [529, 384] width 82 height 13
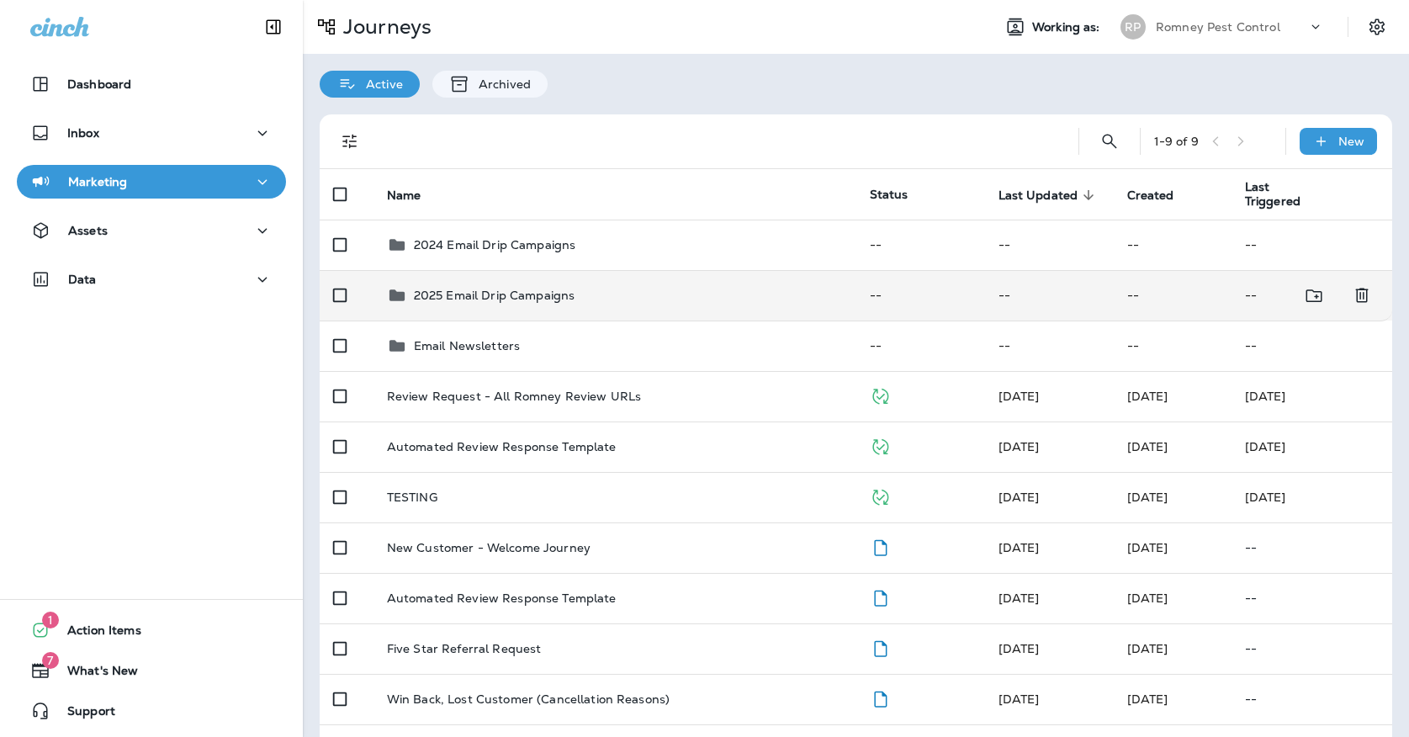
click at [521, 288] on p "2025 Email Drip Campaigns" at bounding box center [494, 294] width 161 height 13
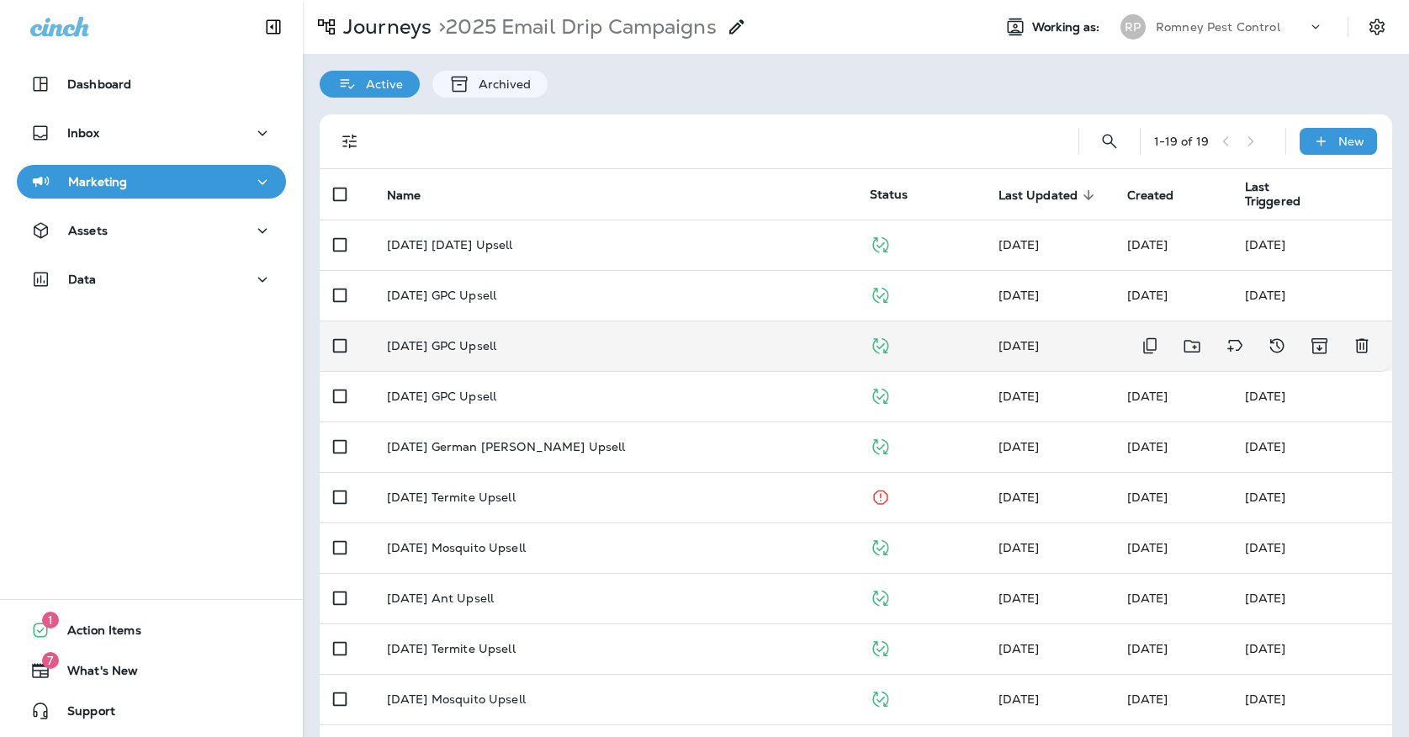
click at [500, 347] on td "[DATE] GPC Upsell" at bounding box center [614, 345] width 483 height 50
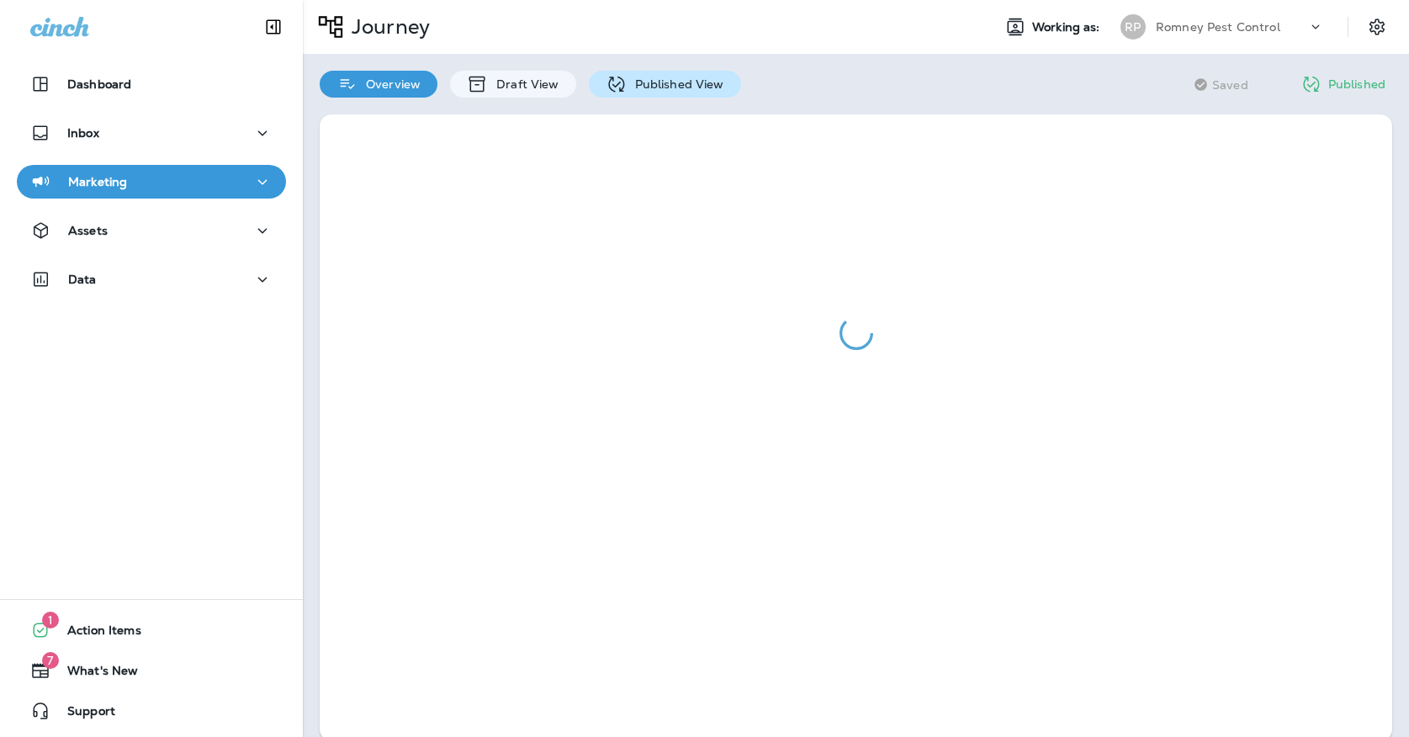
click at [612, 96] on div "Published View" at bounding box center [665, 84] width 152 height 27
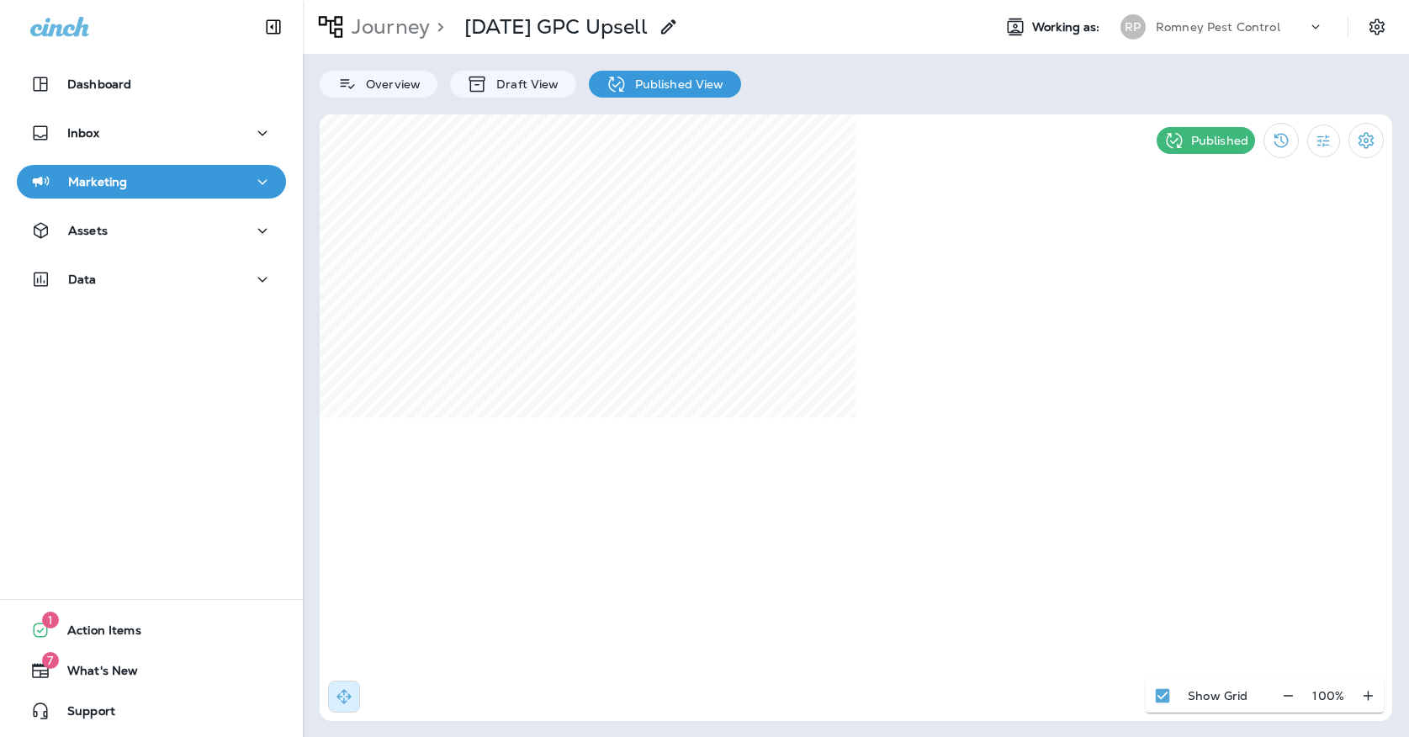
select select "*"
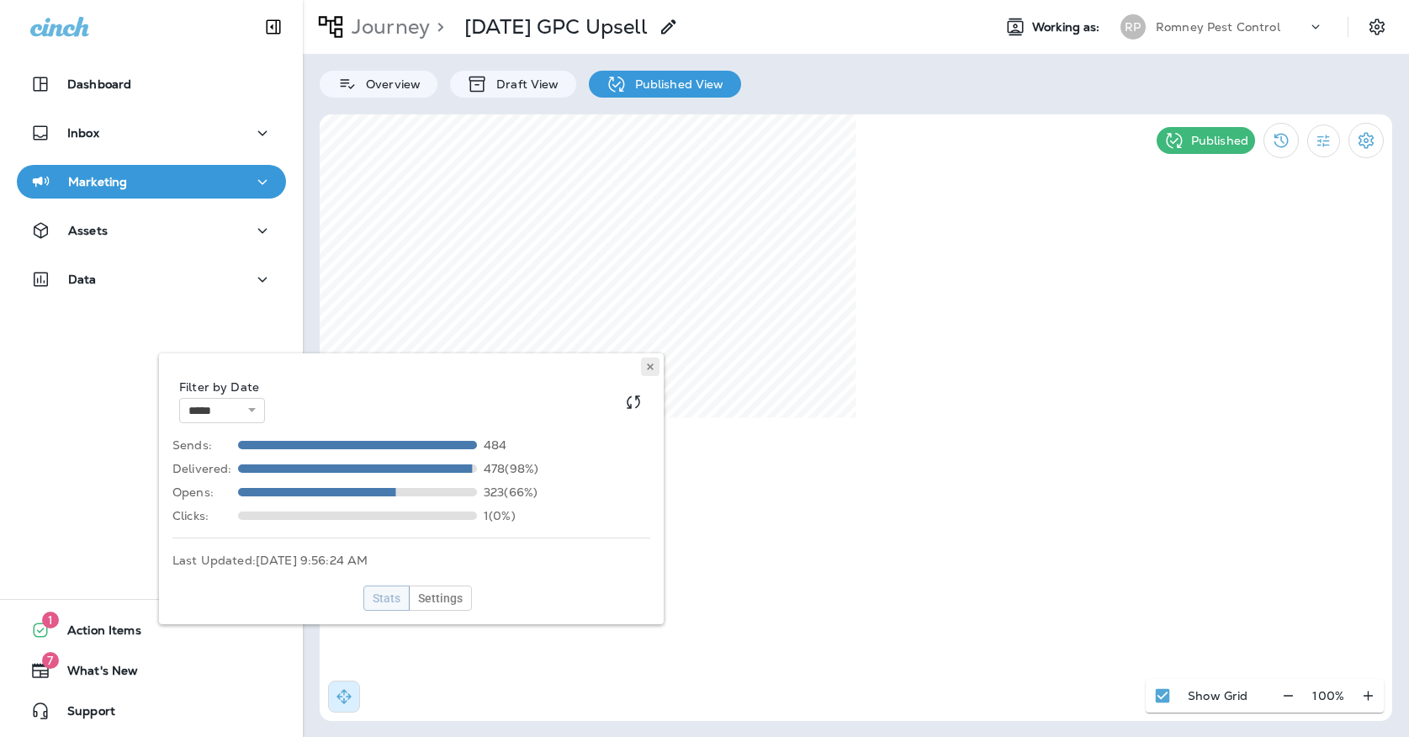
click at [653, 375] on button at bounding box center [650, 366] width 19 height 19
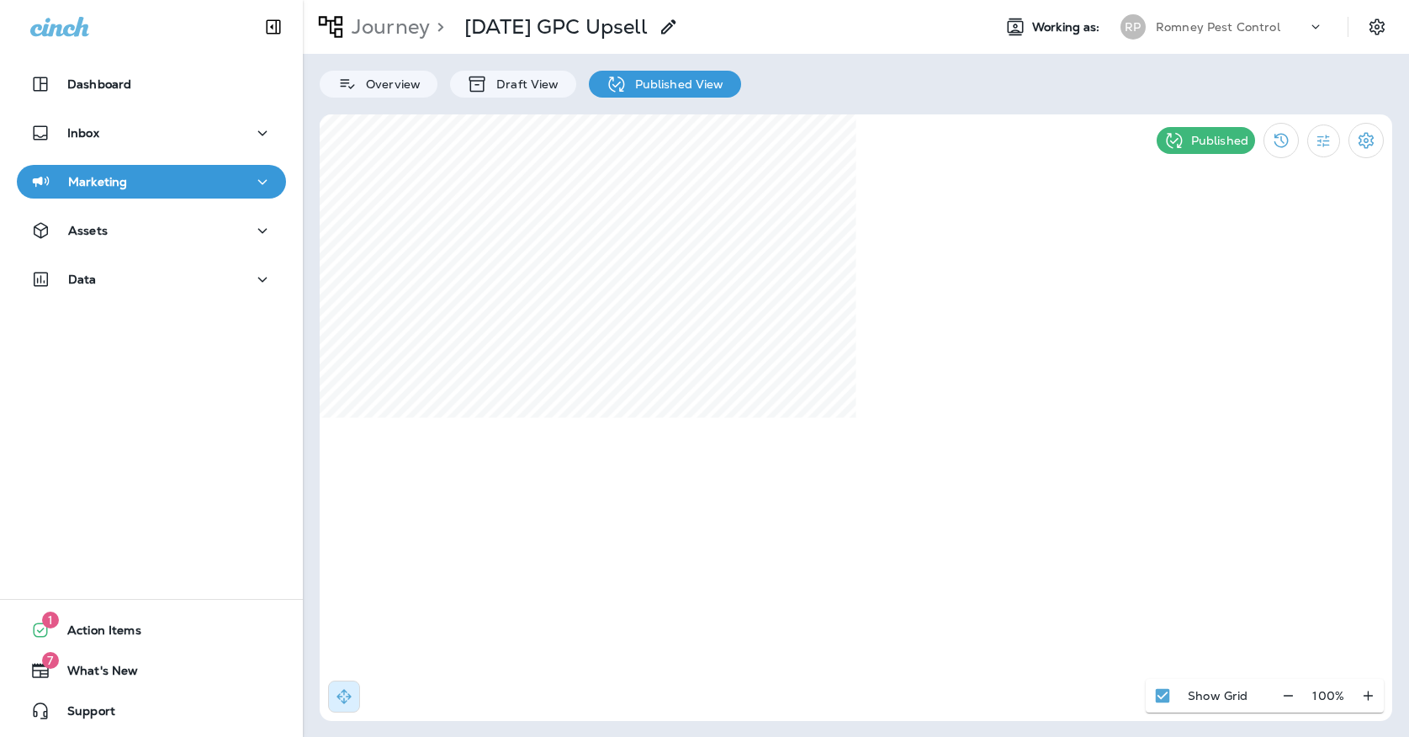
click at [393, 17] on p "Journey" at bounding box center [387, 26] width 85 height 25
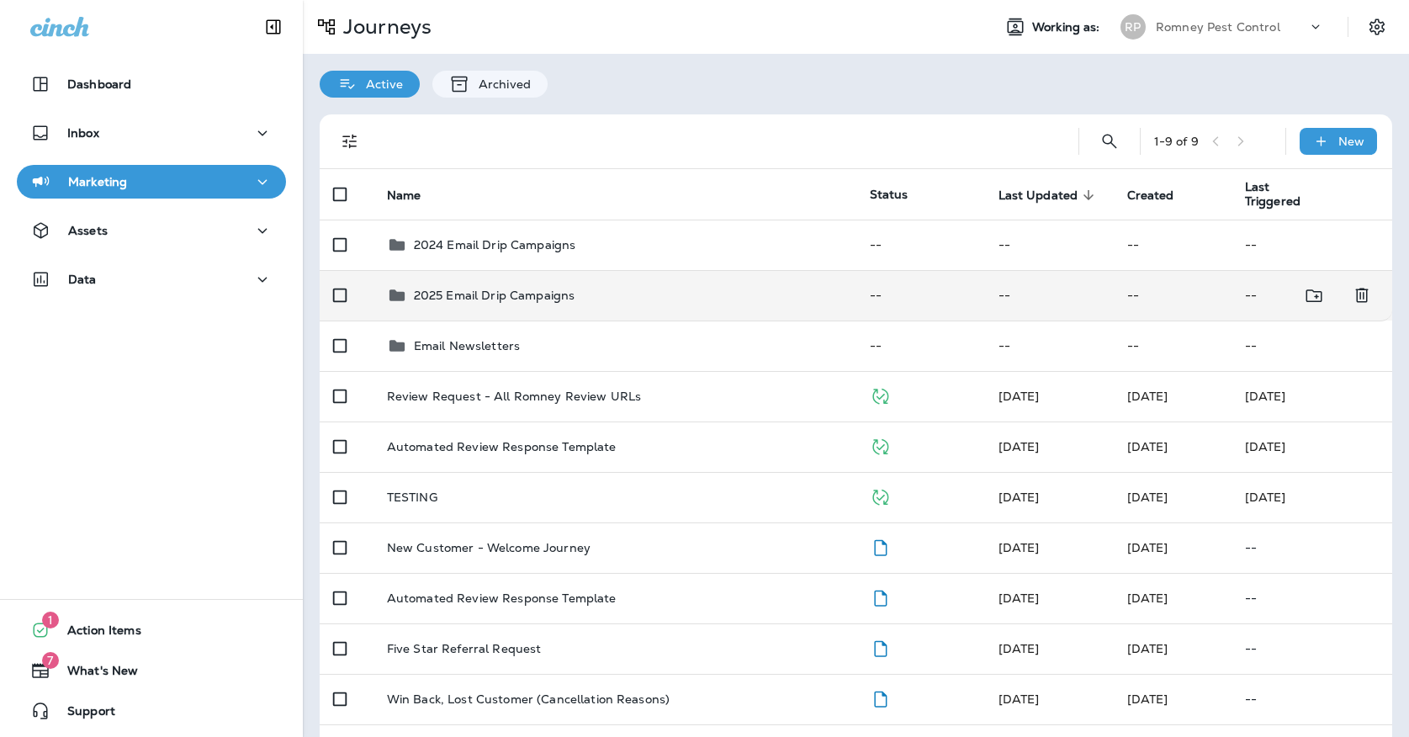
click at [438, 285] on div "2025 Email Drip Campaigns" at bounding box center [494, 295] width 161 height 20
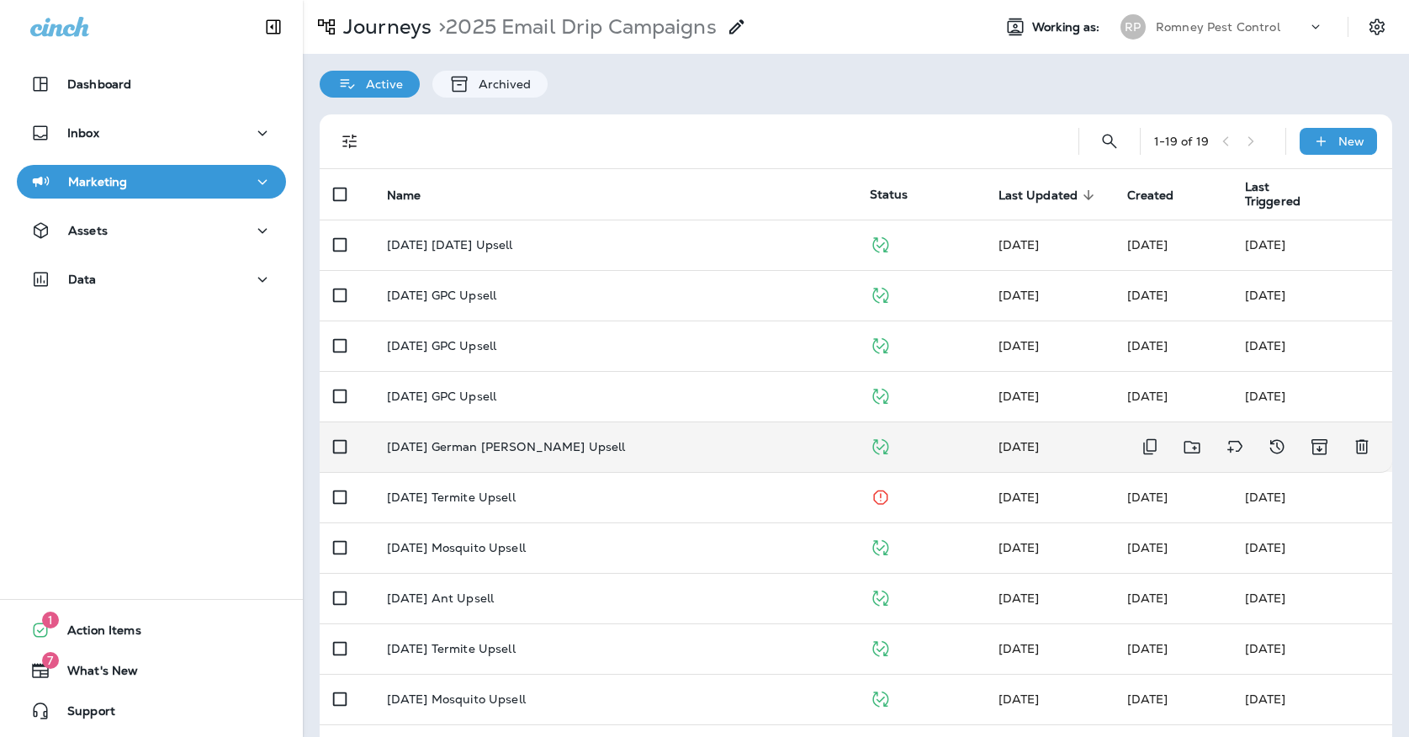
click at [476, 428] on td "[DATE] German [PERSON_NAME] Upsell" at bounding box center [614, 446] width 483 height 50
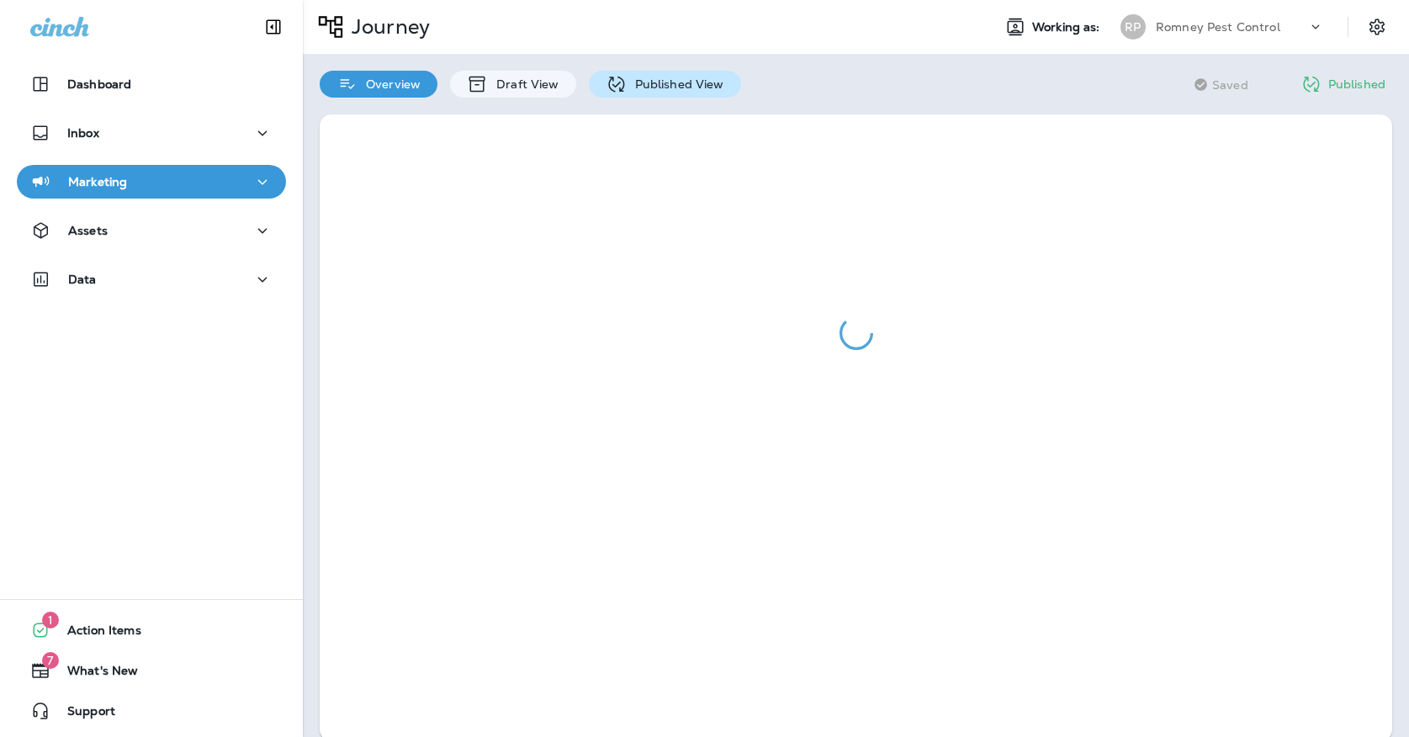
click at [632, 83] on p "Published View" at bounding box center [676, 83] width 98 height 13
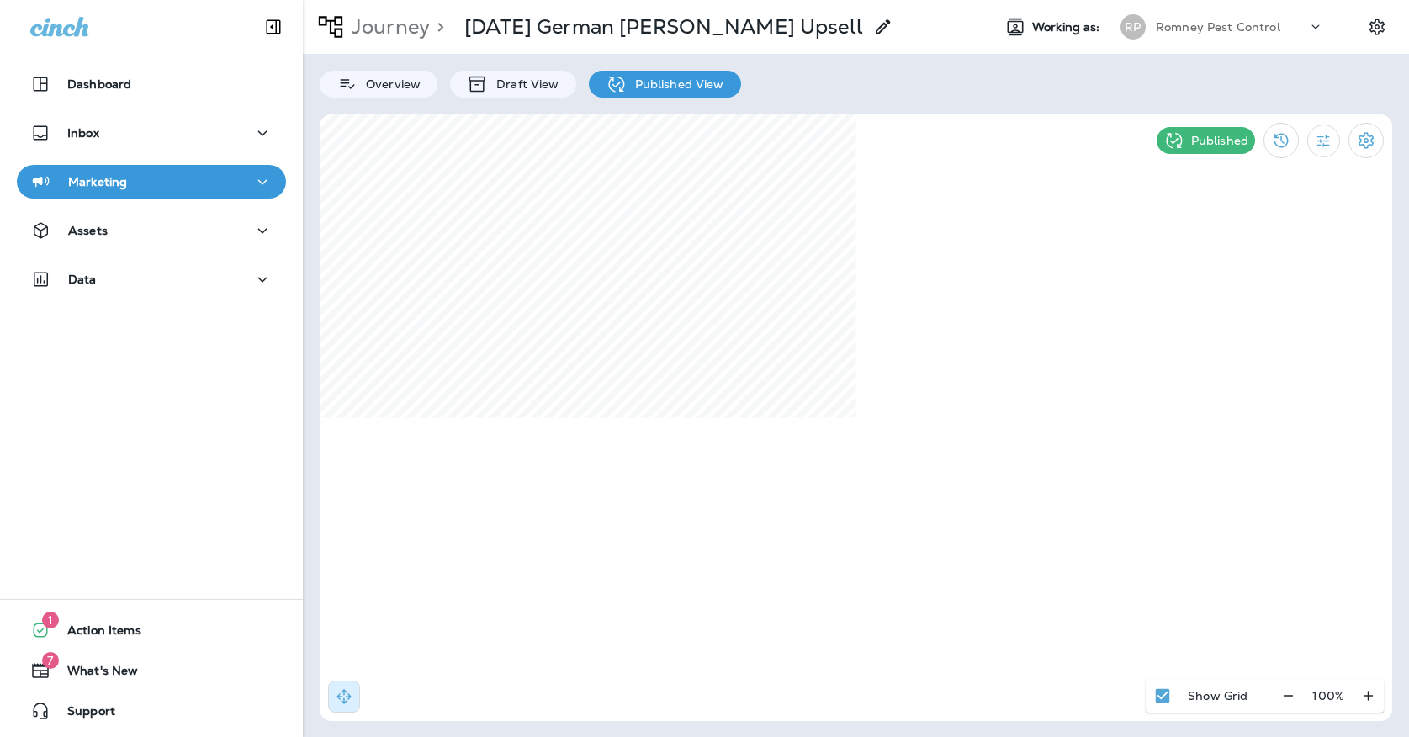
select select "*"
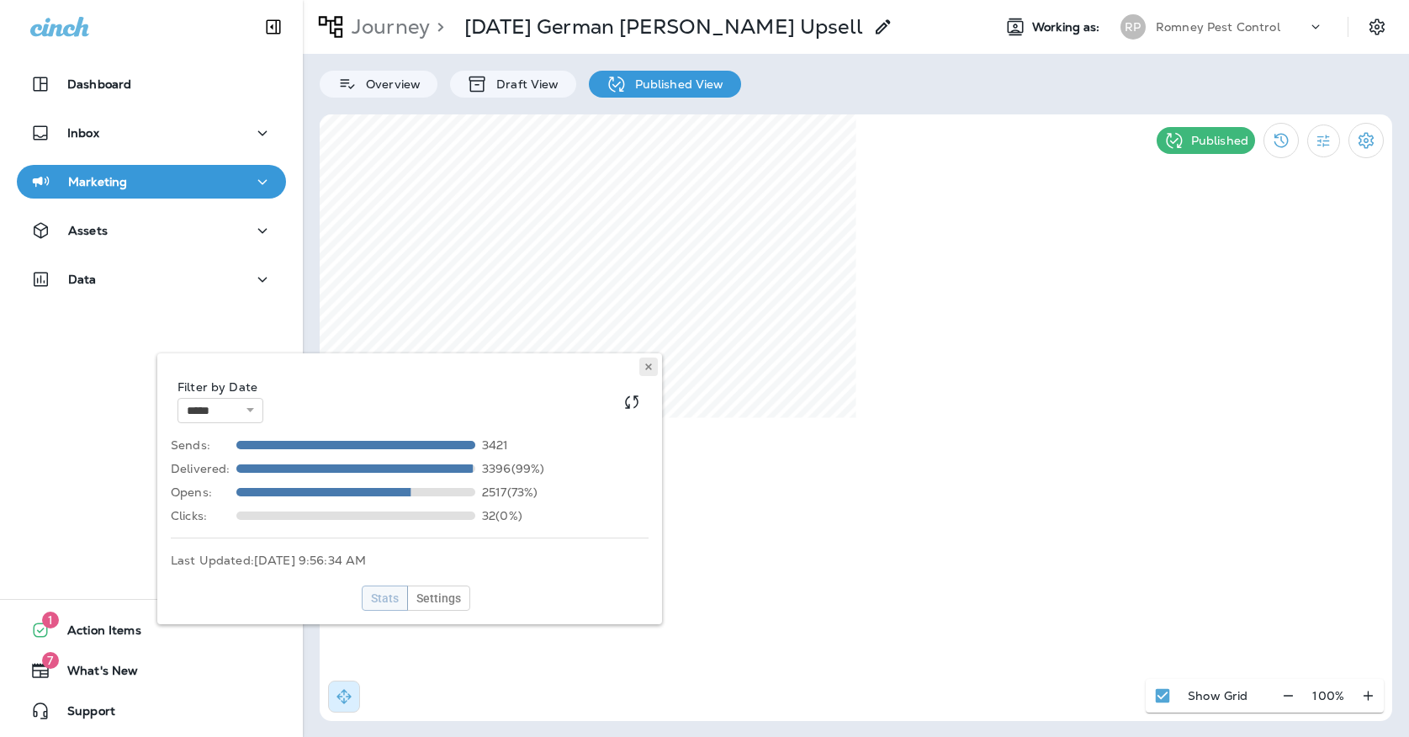
click at [652, 366] on icon at bounding box center [648, 367] width 10 height 10
